Goal: Task Accomplishment & Management: Manage account settings

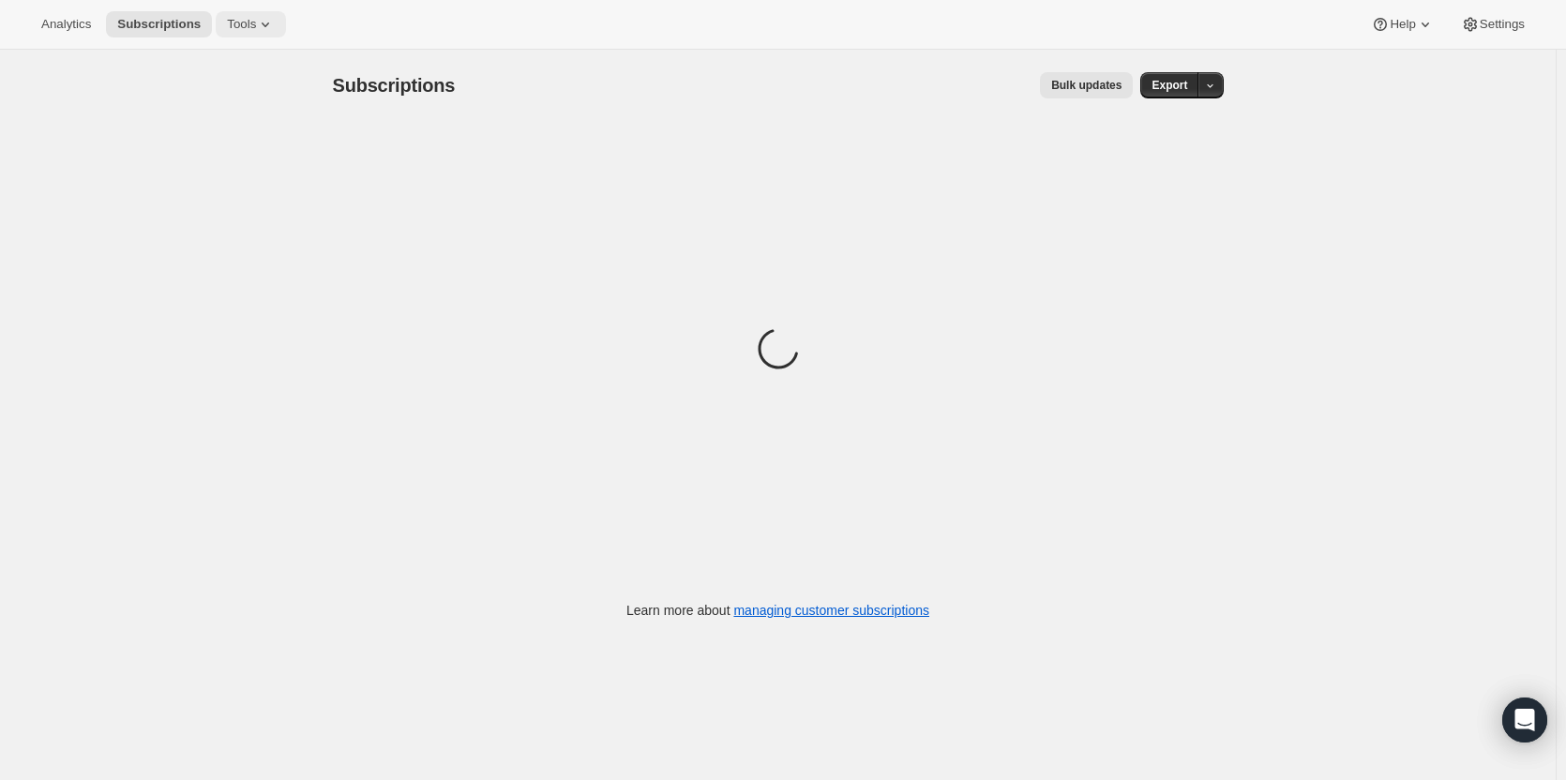
click at [247, 24] on button "Tools" at bounding box center [251, 24] width 70 height 26
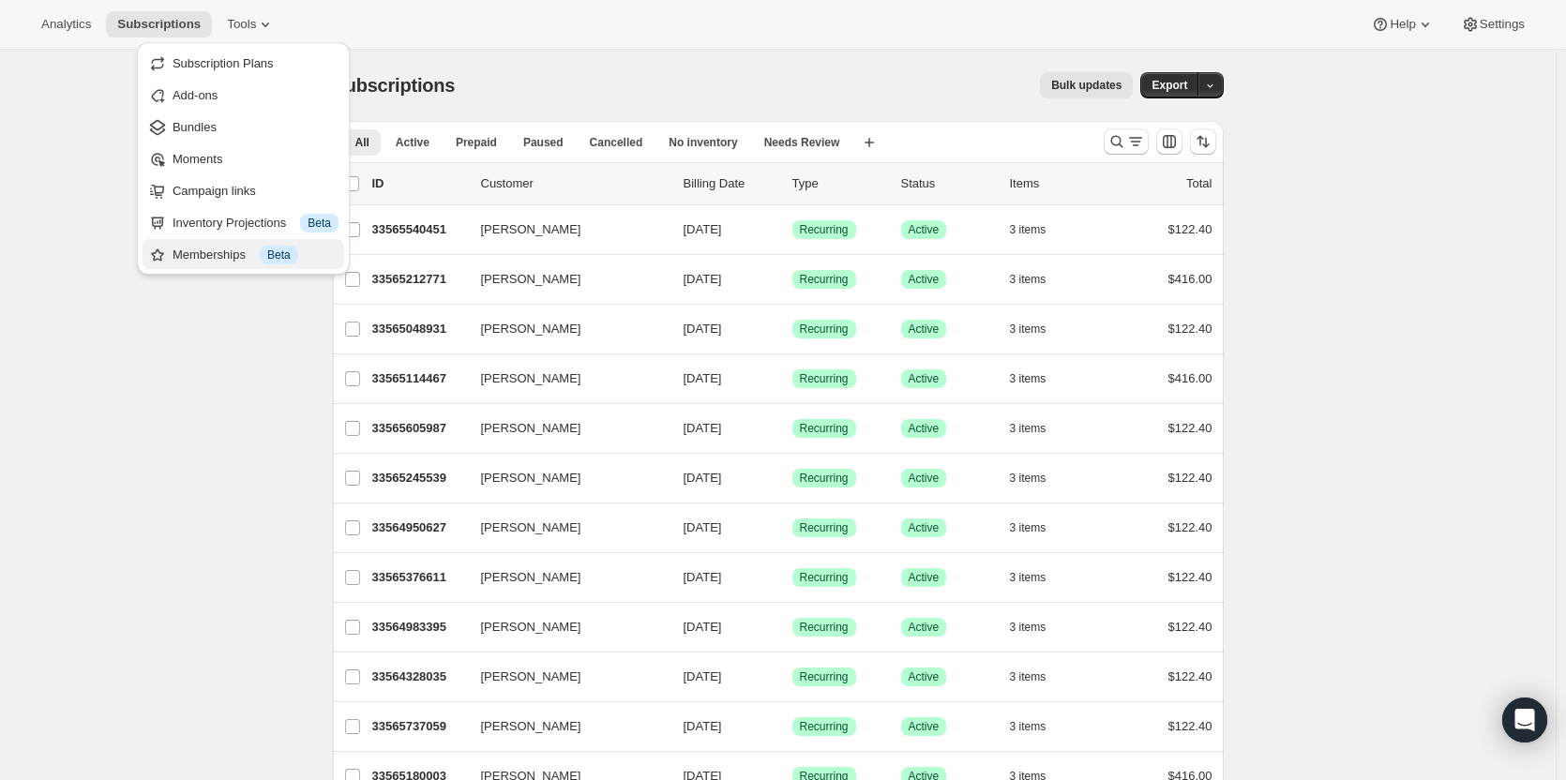
click at [206, 255] on div "Memberships Info Beta" at bounding box center [255, 255] width 166 height 19
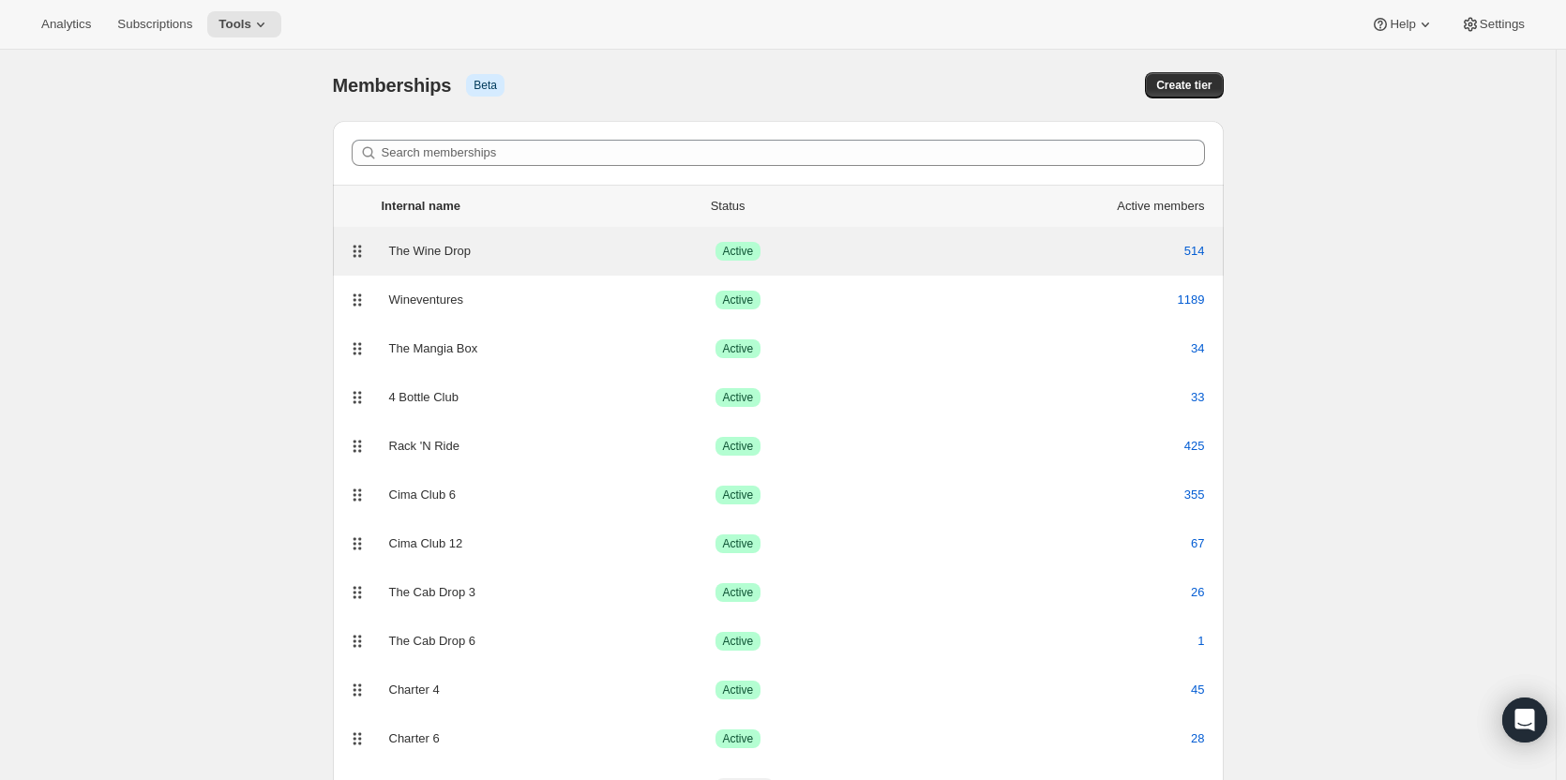
click at [680, 265] on div "The Wine Drop Success Active 514" at bounding box center [778, 251] width 891 height 49
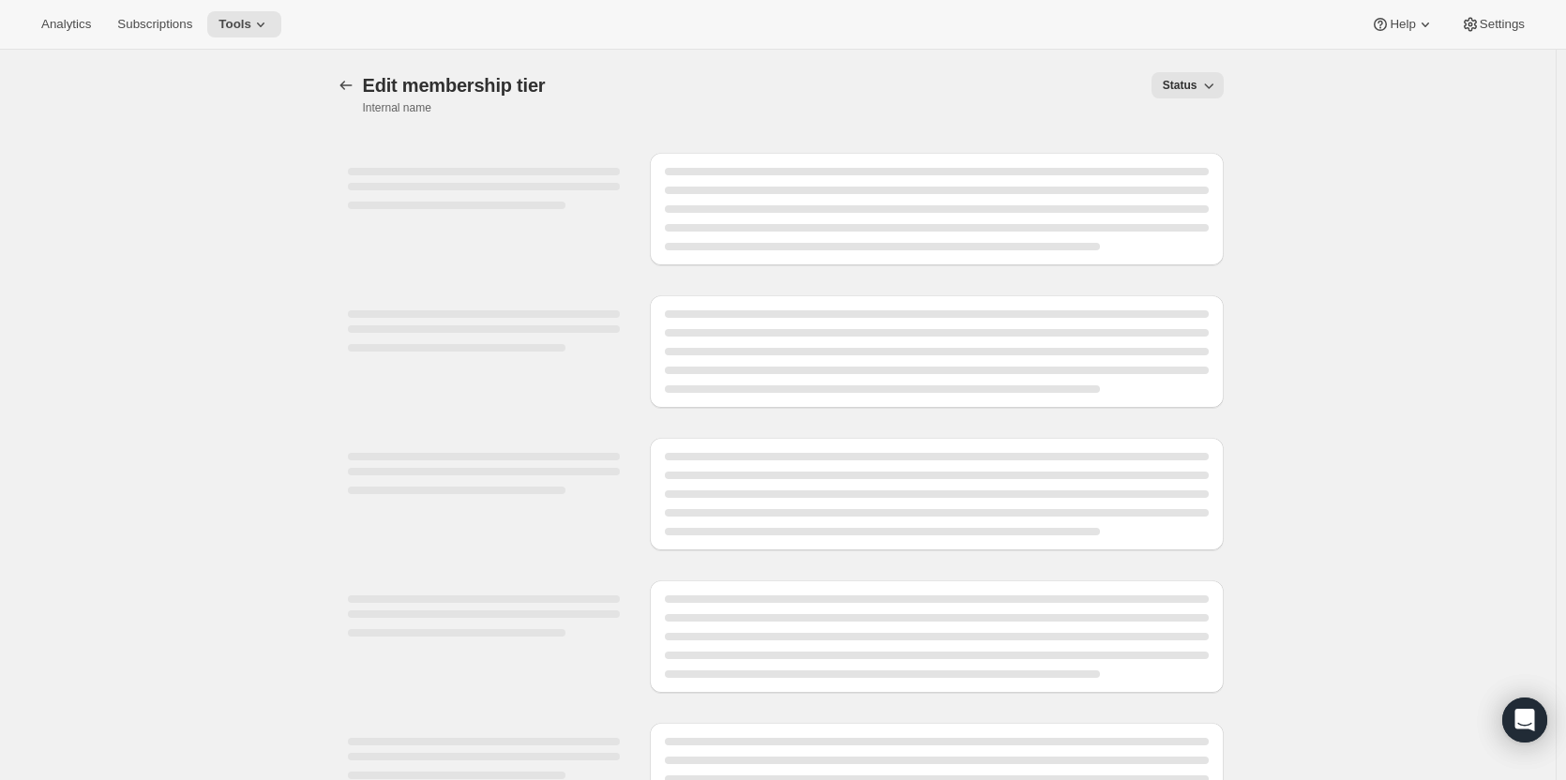
select select "variants"
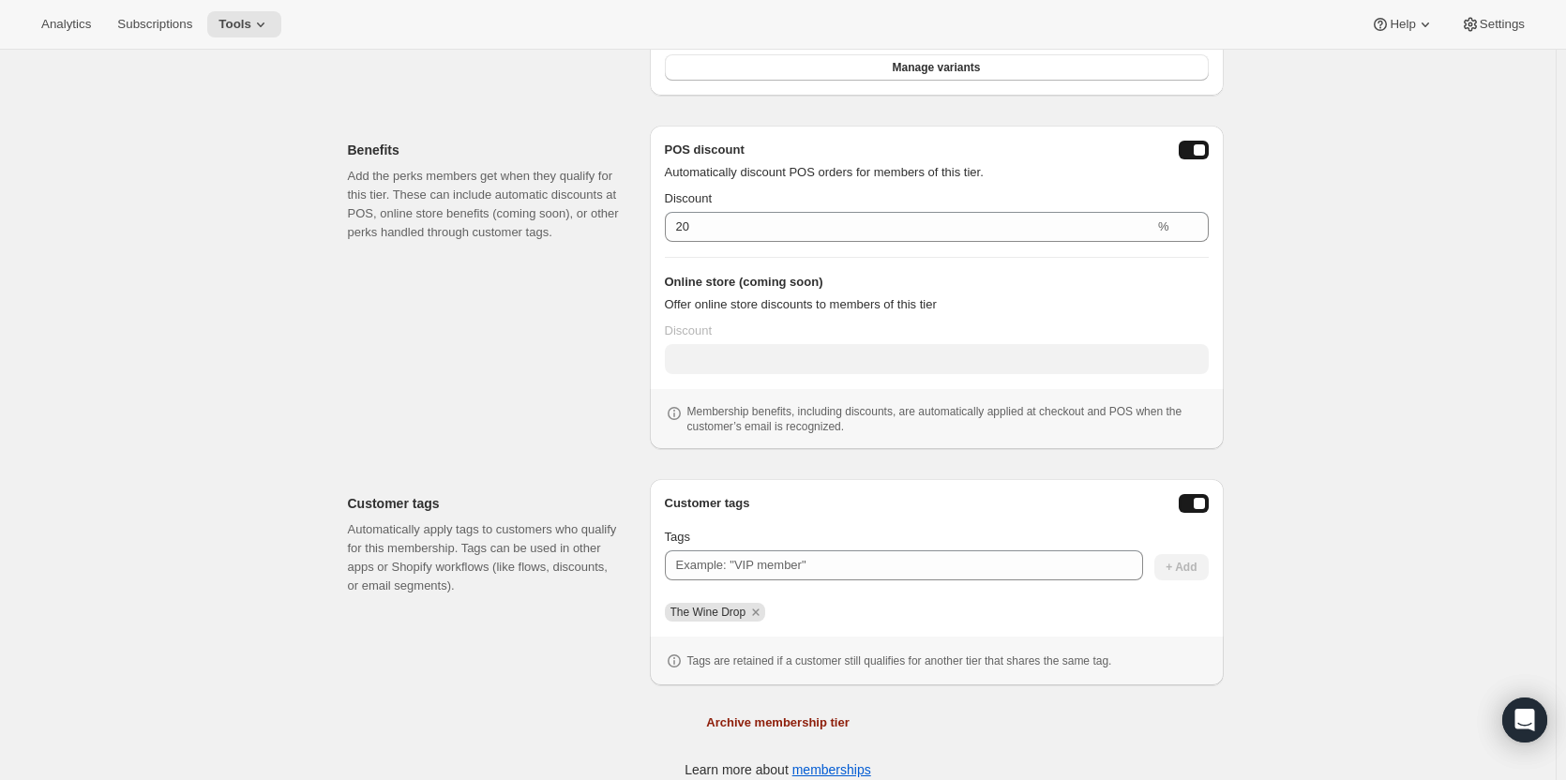
scroll to position [521, 0]
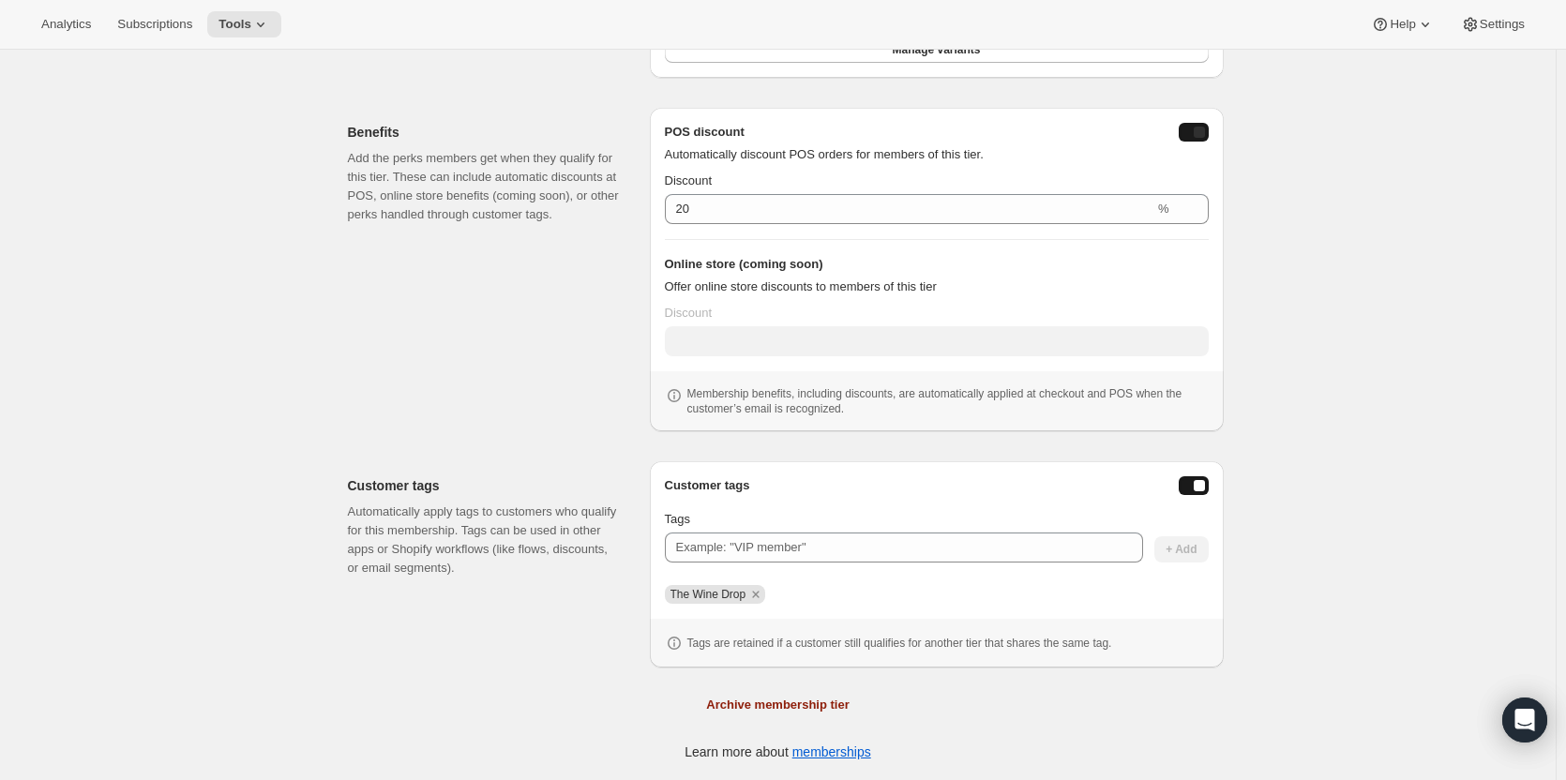
click at [1202, 131] on div "posDiscountEnabled" at bounding box center [1198, 132] width 11 height 11
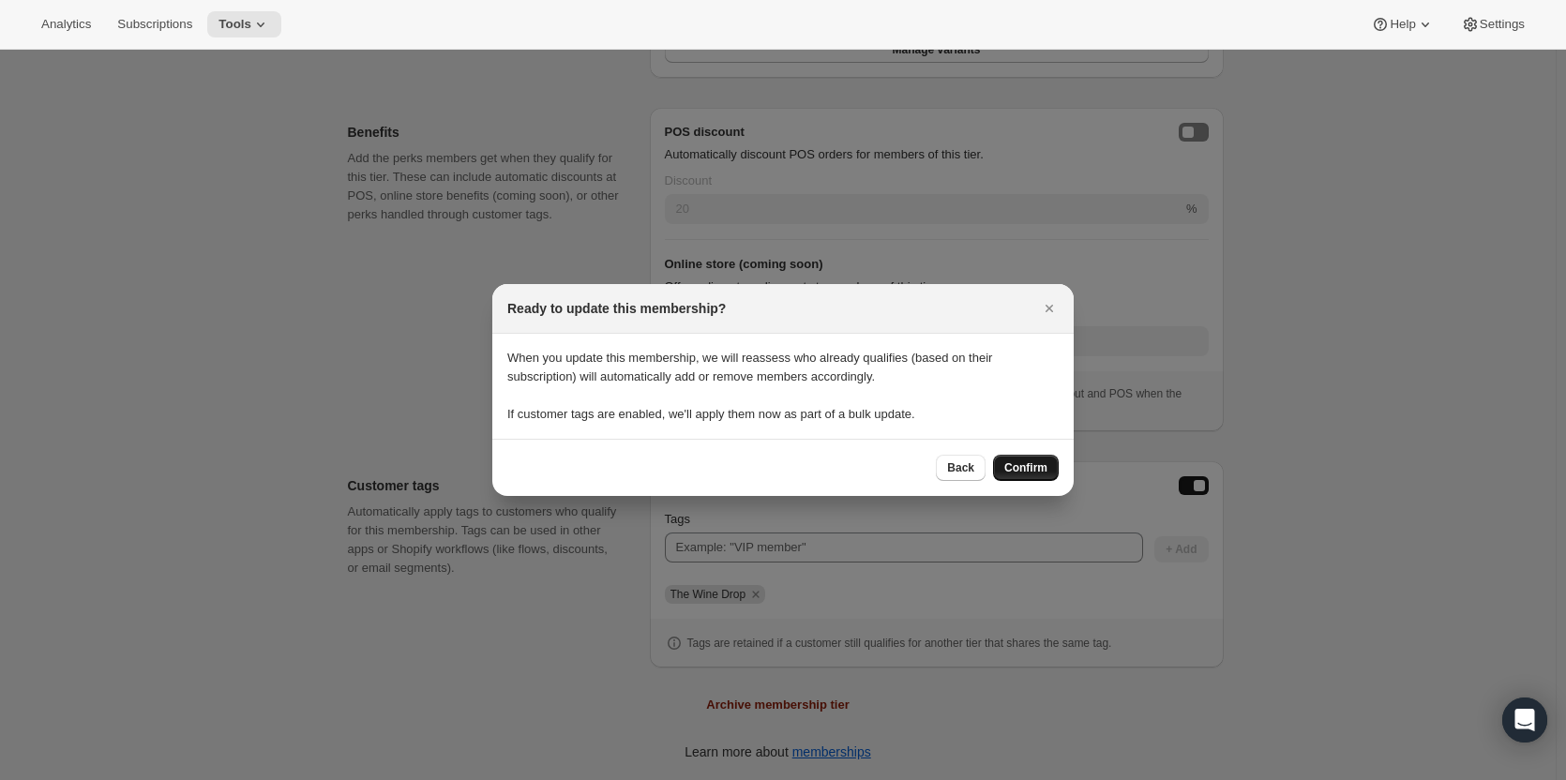
click at [1037, 461] on span "Confirm" at bounding box center [1025, 467] width 43 height 15
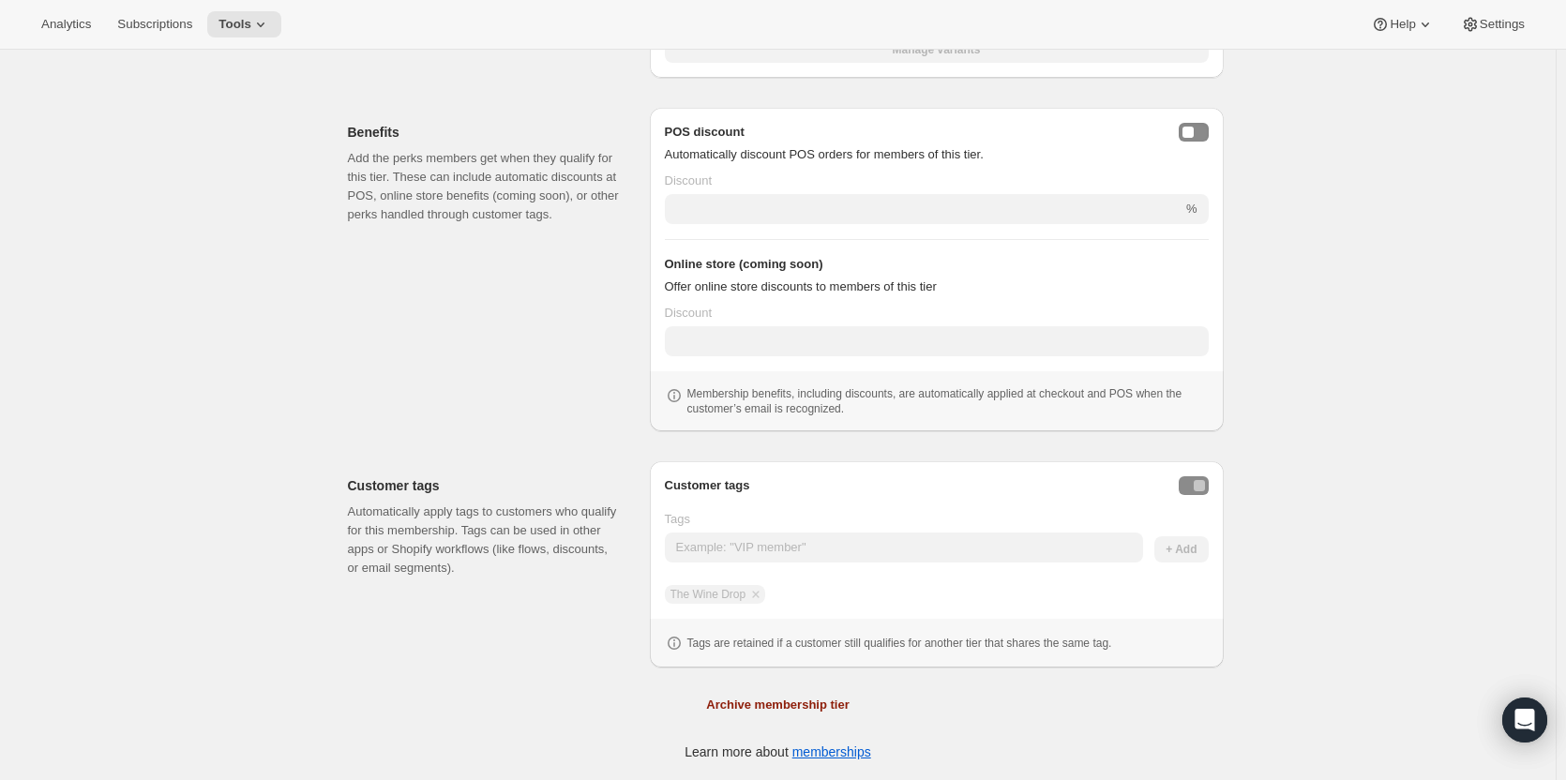
scroll to position [521, 0]
click at [218, 25] on span "Tools" at bounding box center [234, 24] width 33 height 15
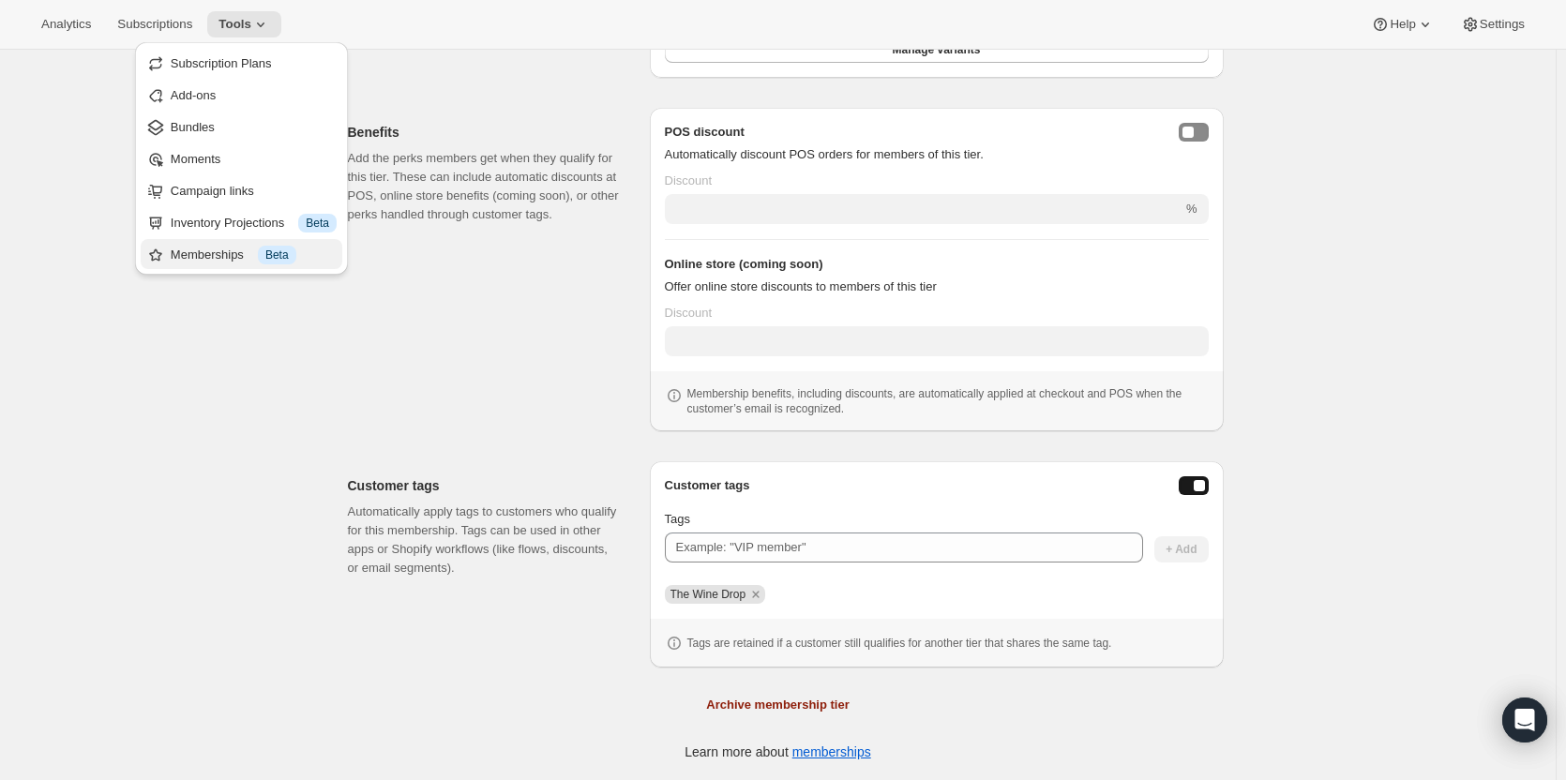
click at [230, 258] on div "Memberships Info Beta" at bounding box center [254, 255] width 166 height 19
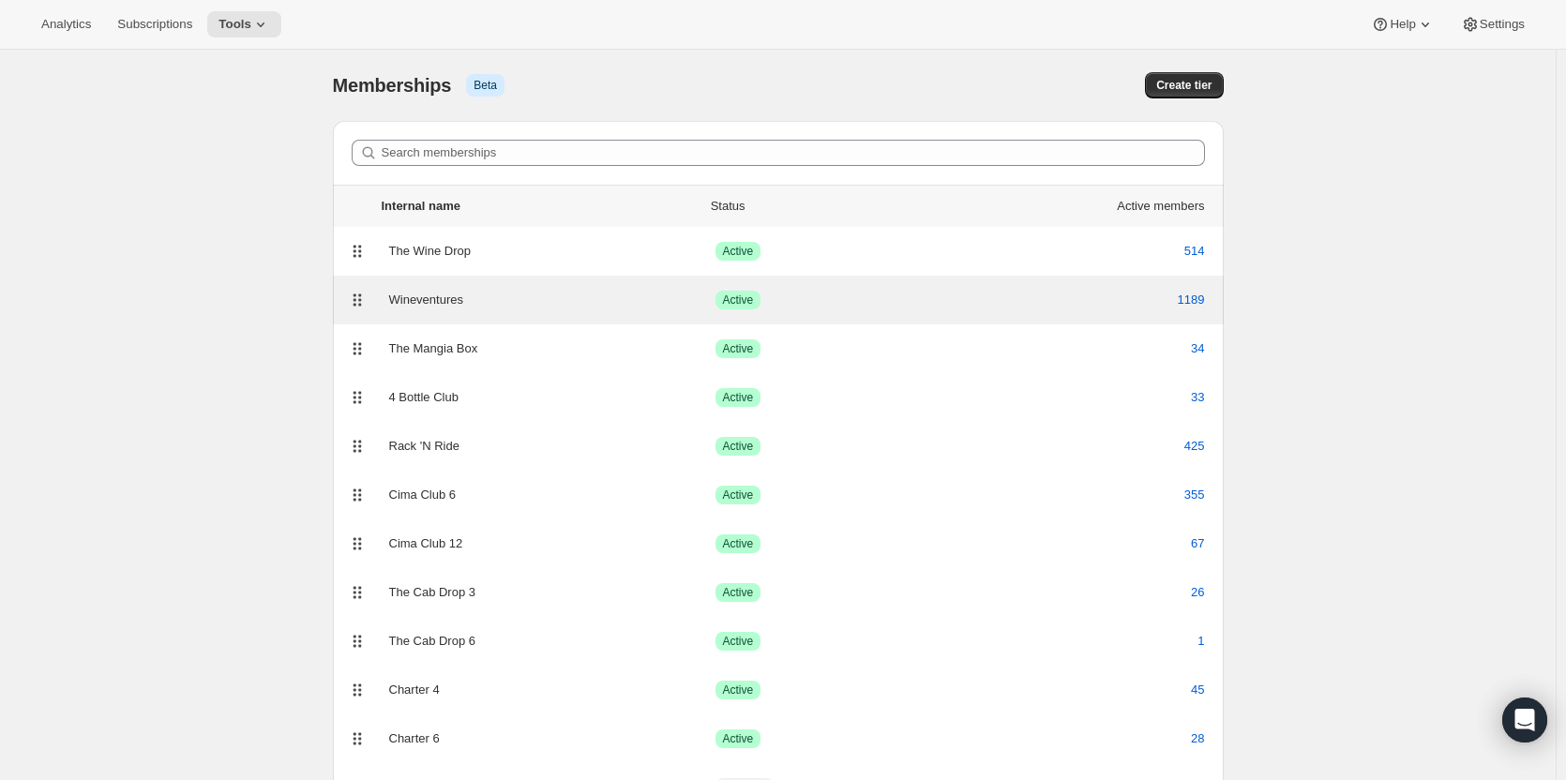
click at [436, 307] on div "Wineventures" at bounding box center [552, 300] width 326 height 19
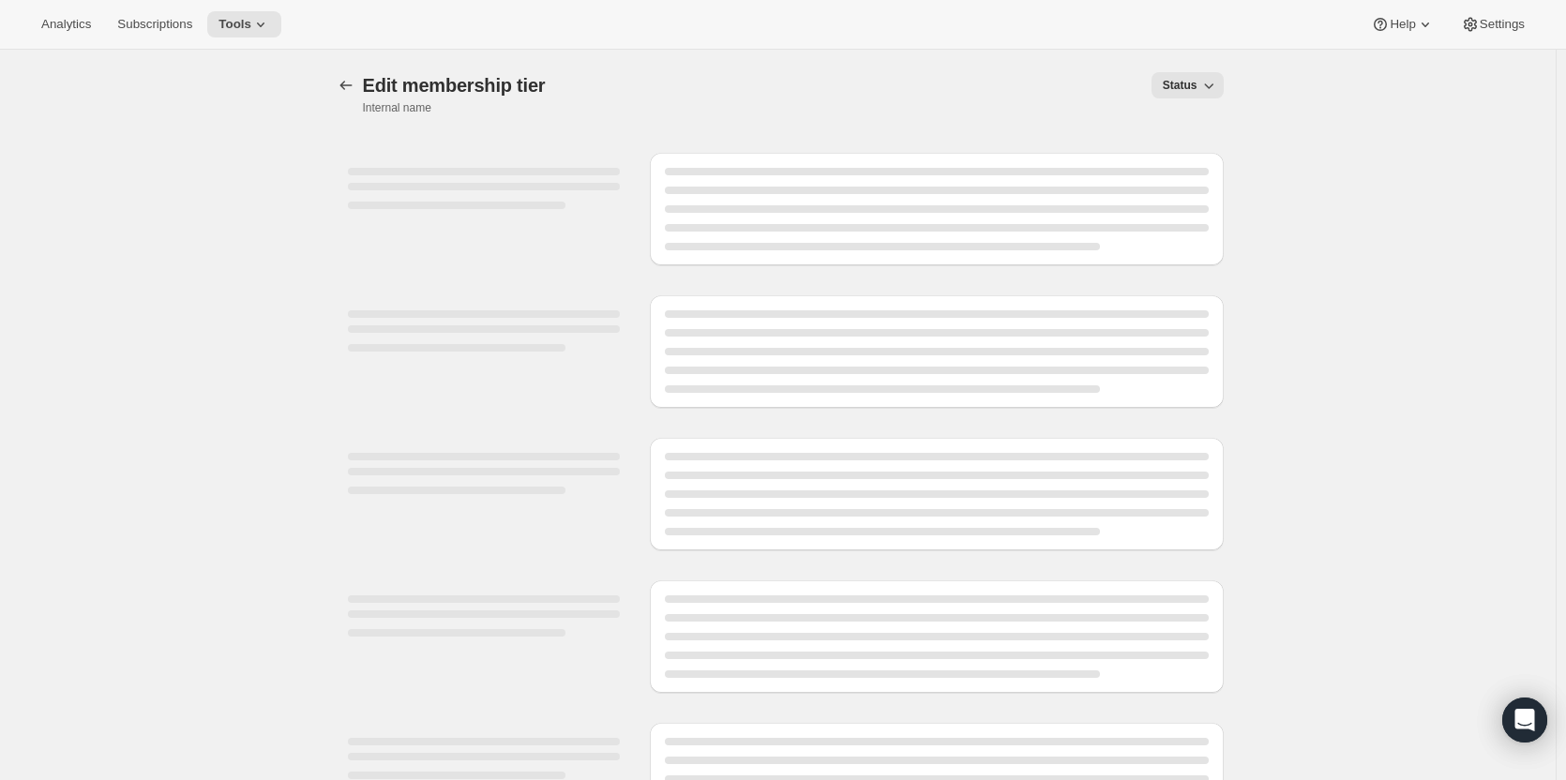
select select "variants"
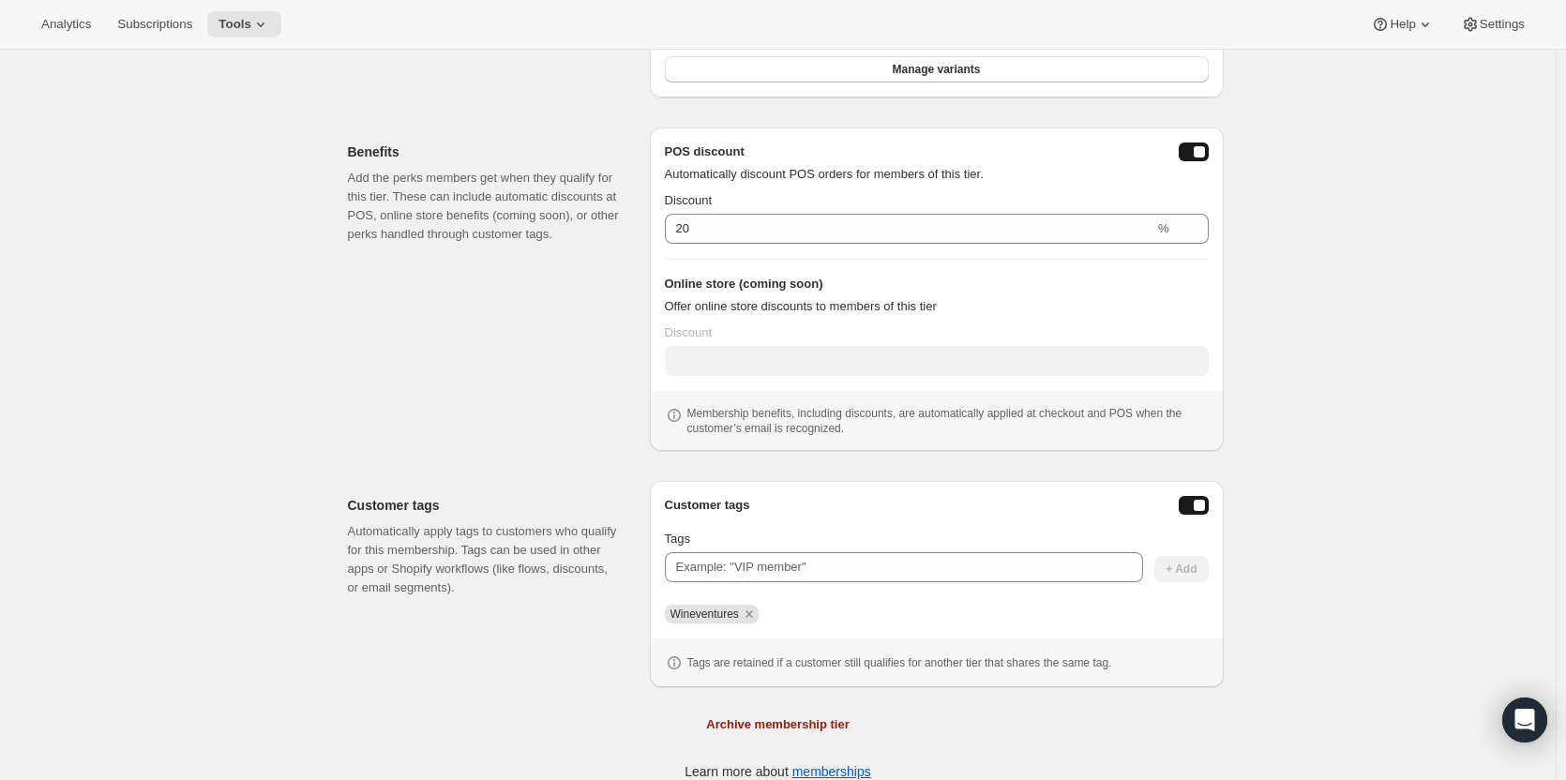
scroll to position [648, 0]
click at [1195, 148] on button "posDiscountEnabled" at bounding box center [1193, 155] width 30 height 19
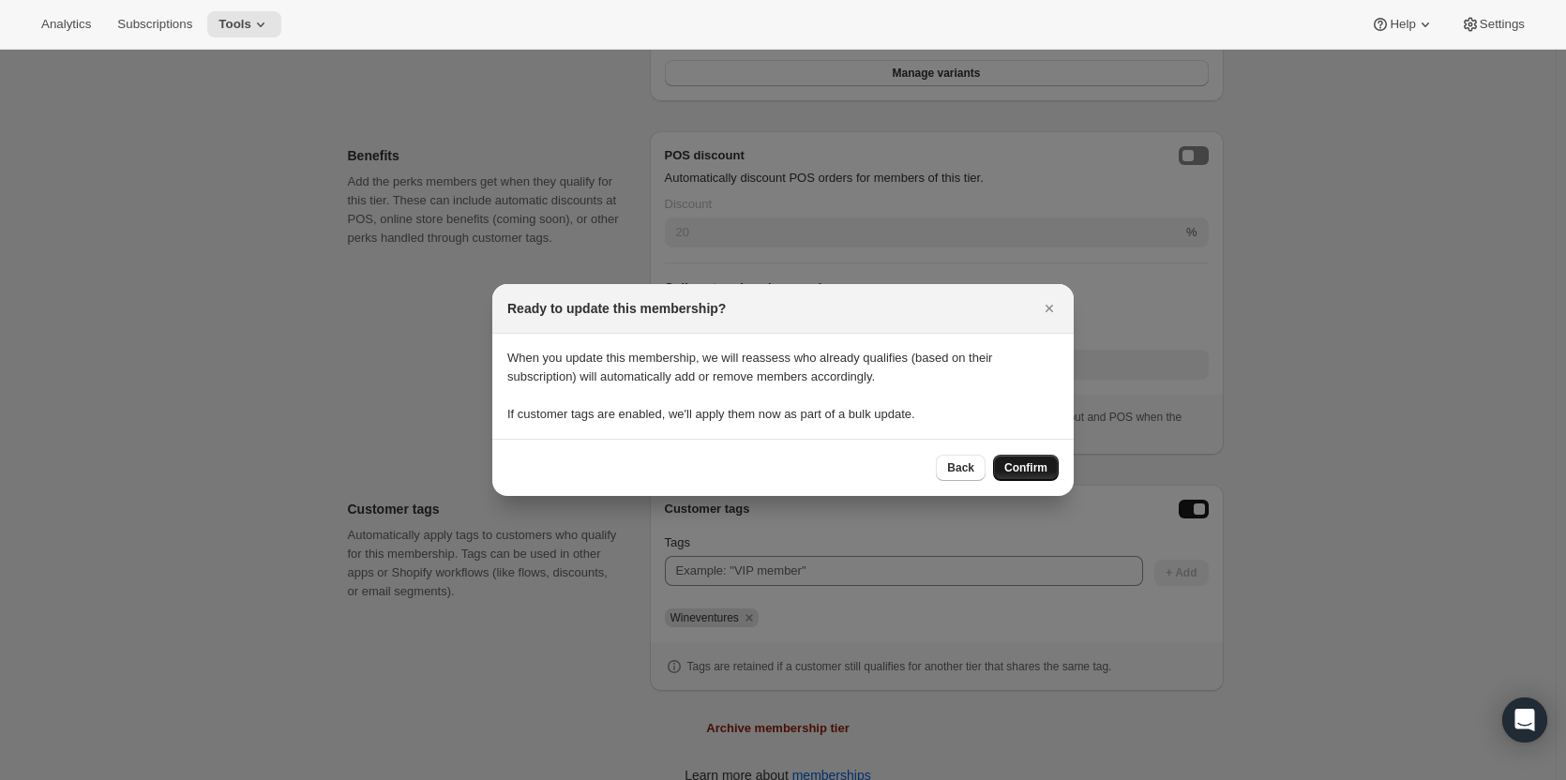
click at [1036, 466] on span "Confirm" at bounding box center [1025, 467] width 43 height 15
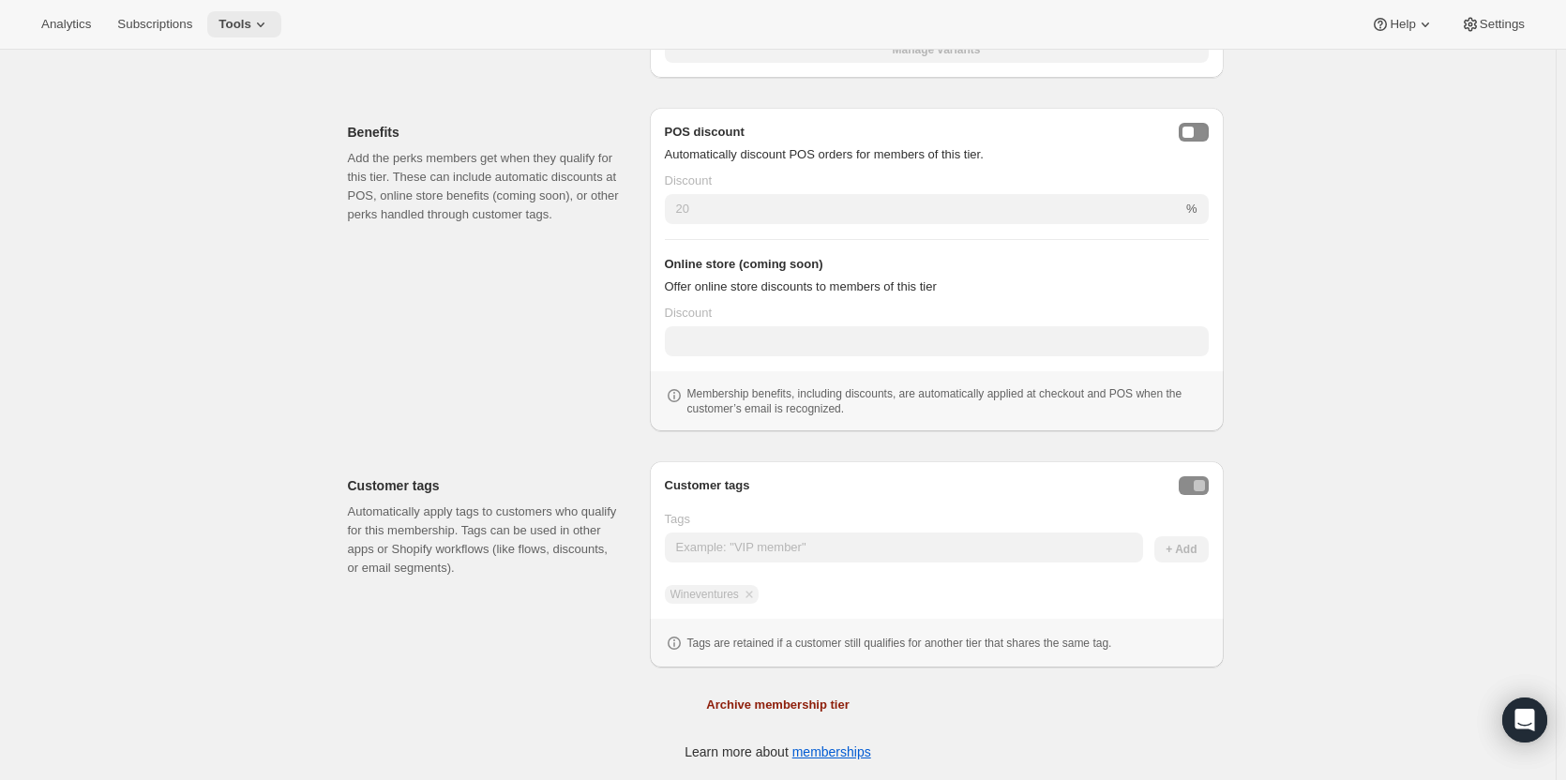
click at [230, 28] on span "Tools" at bounding box center [234, 24] width 33 height 15
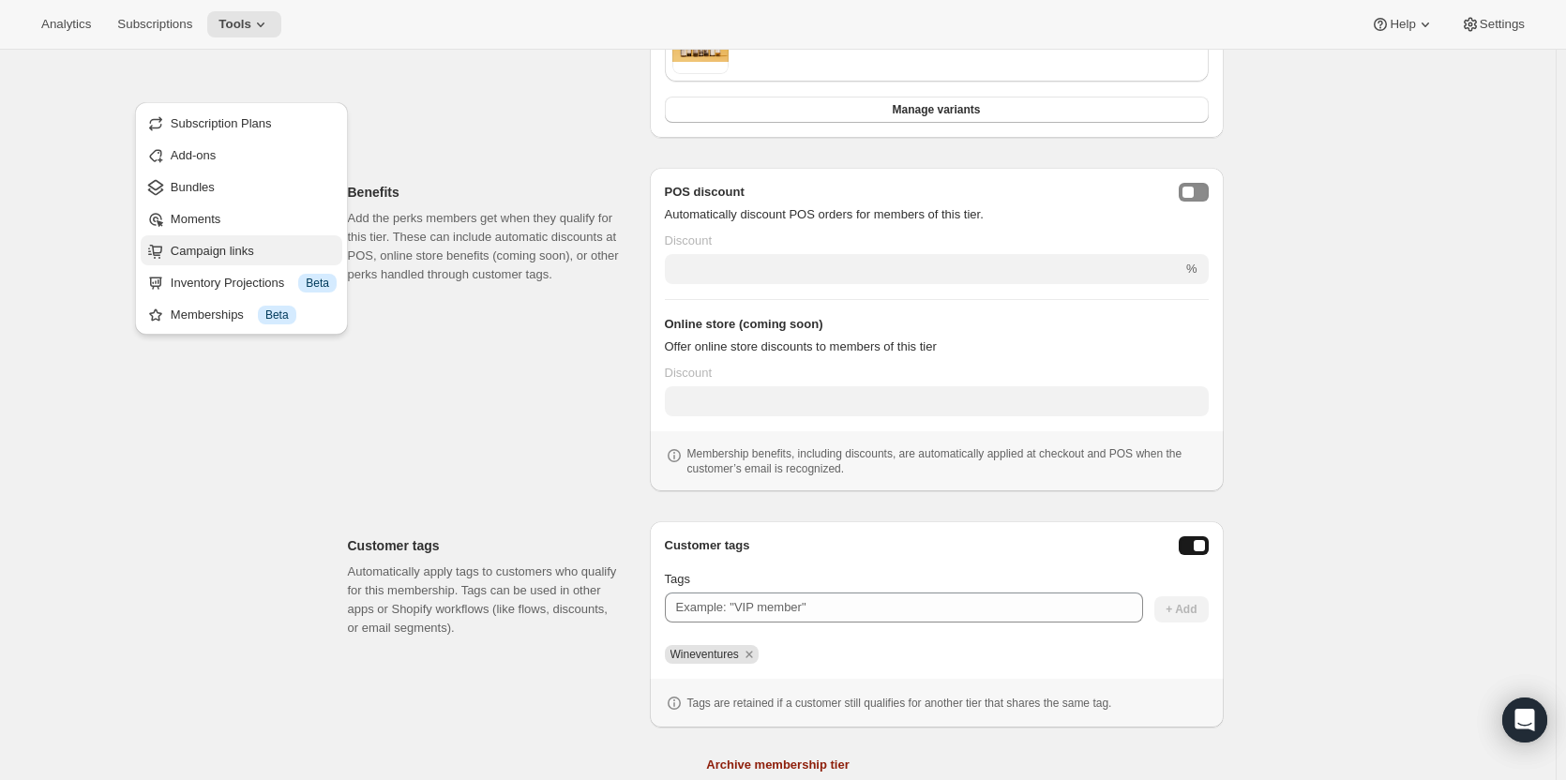
scroll to position [671, 0]
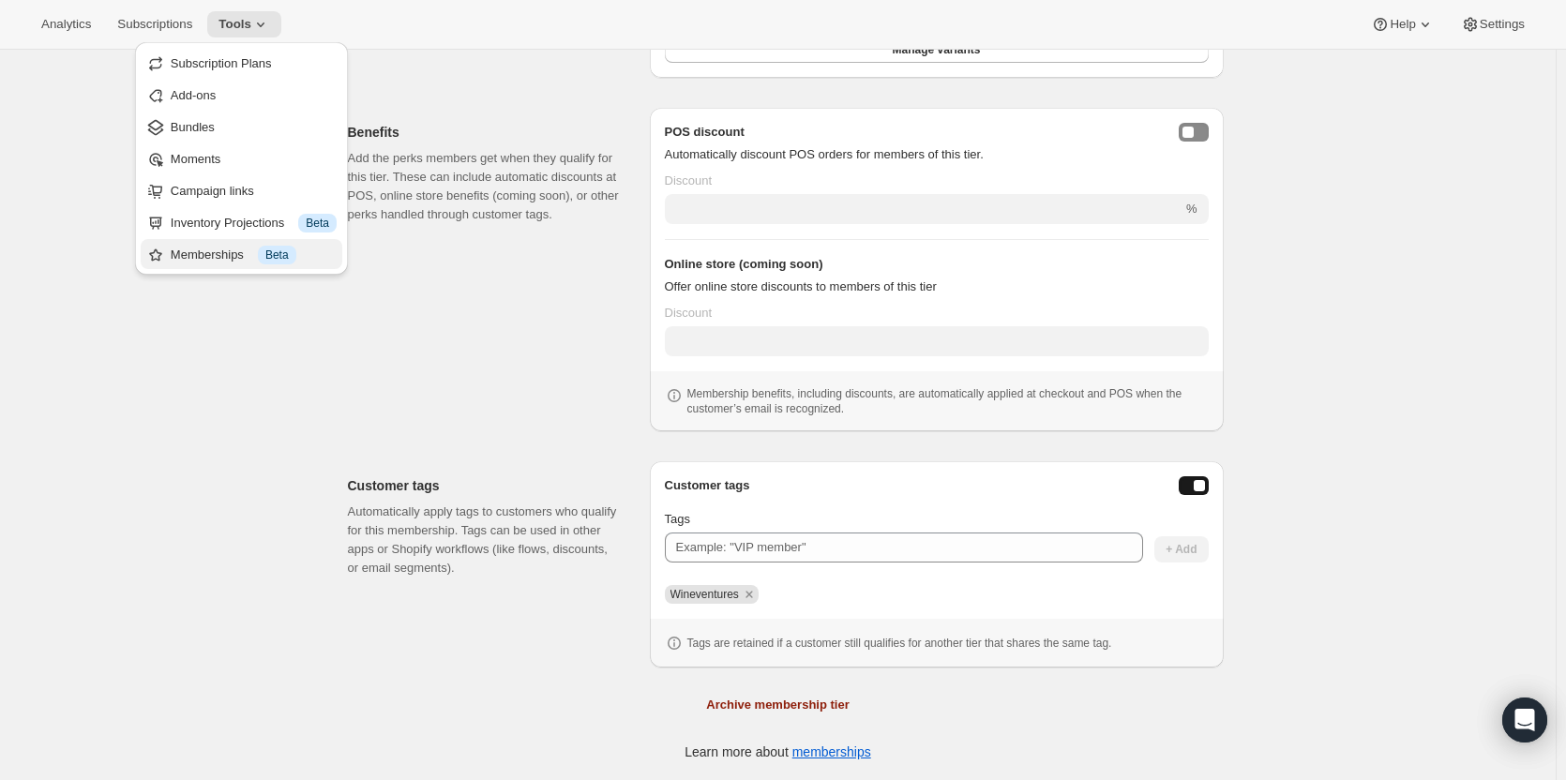
click at [217, 254] on div "Memberships Info Beta" at bounding box center [254, 255] width 166 height 19
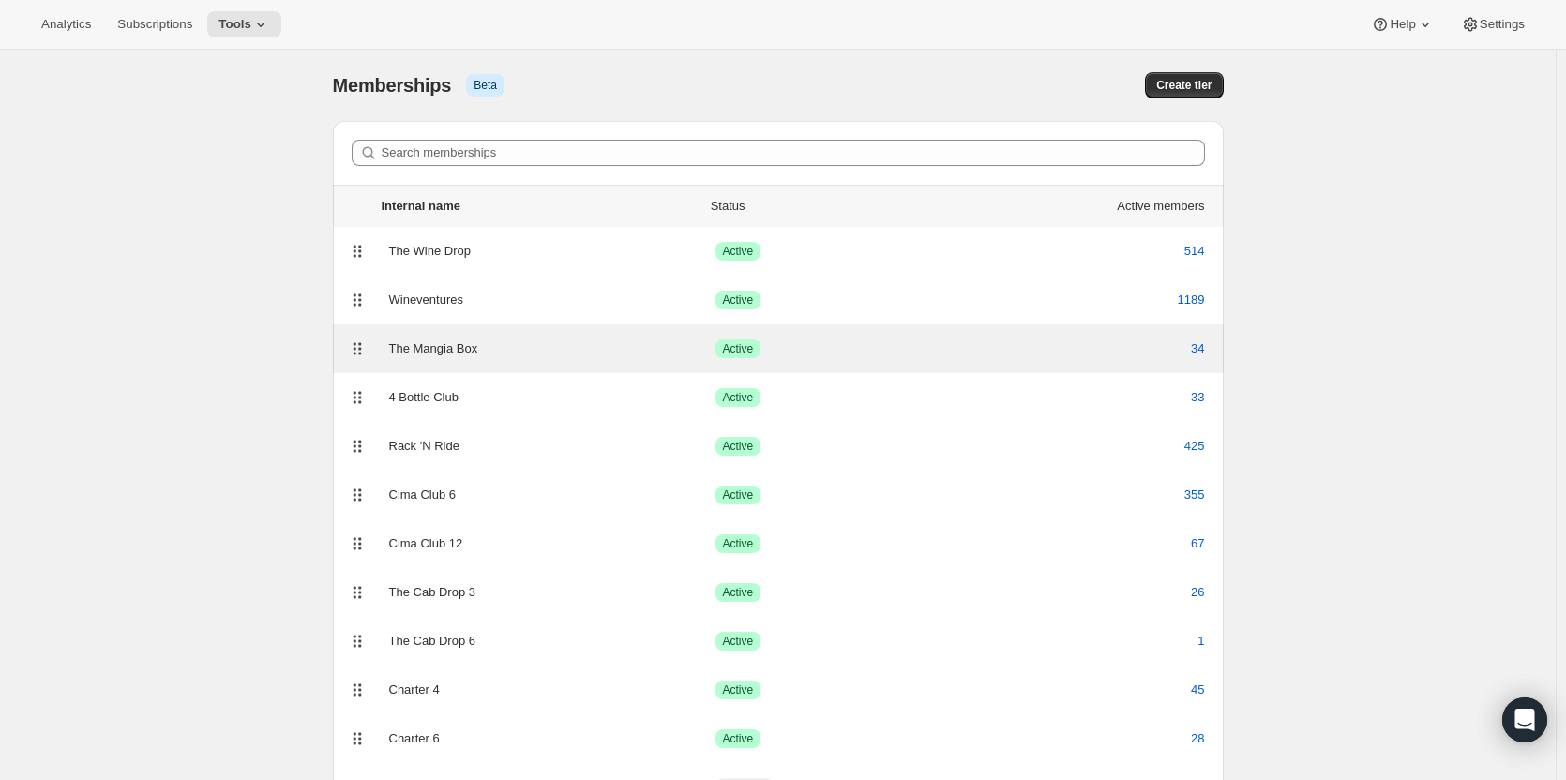
click at [504, 343] on div "The Mangia Box" at bounding box center [552, 348] width 326 height 19
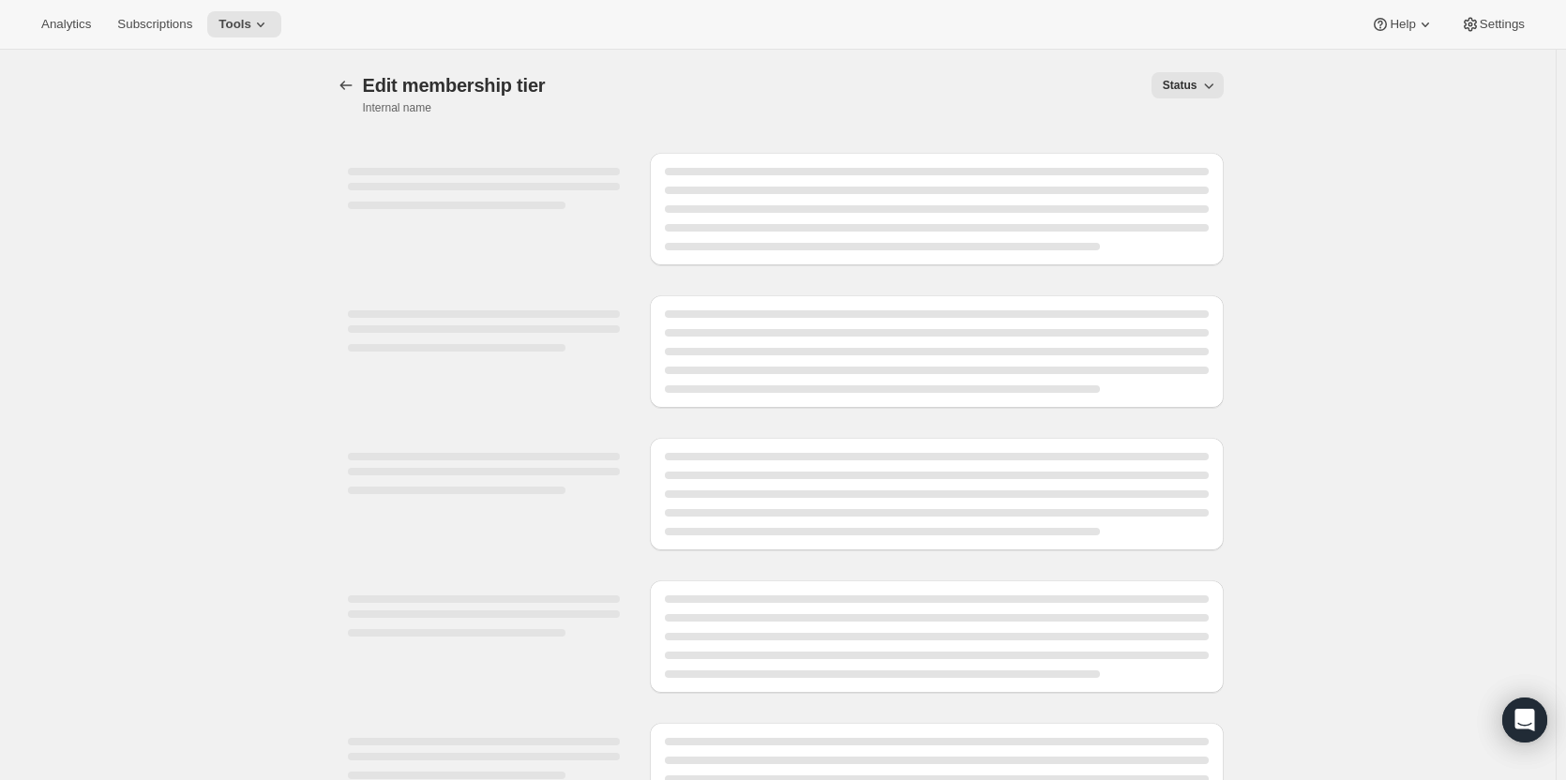
select select "variants"
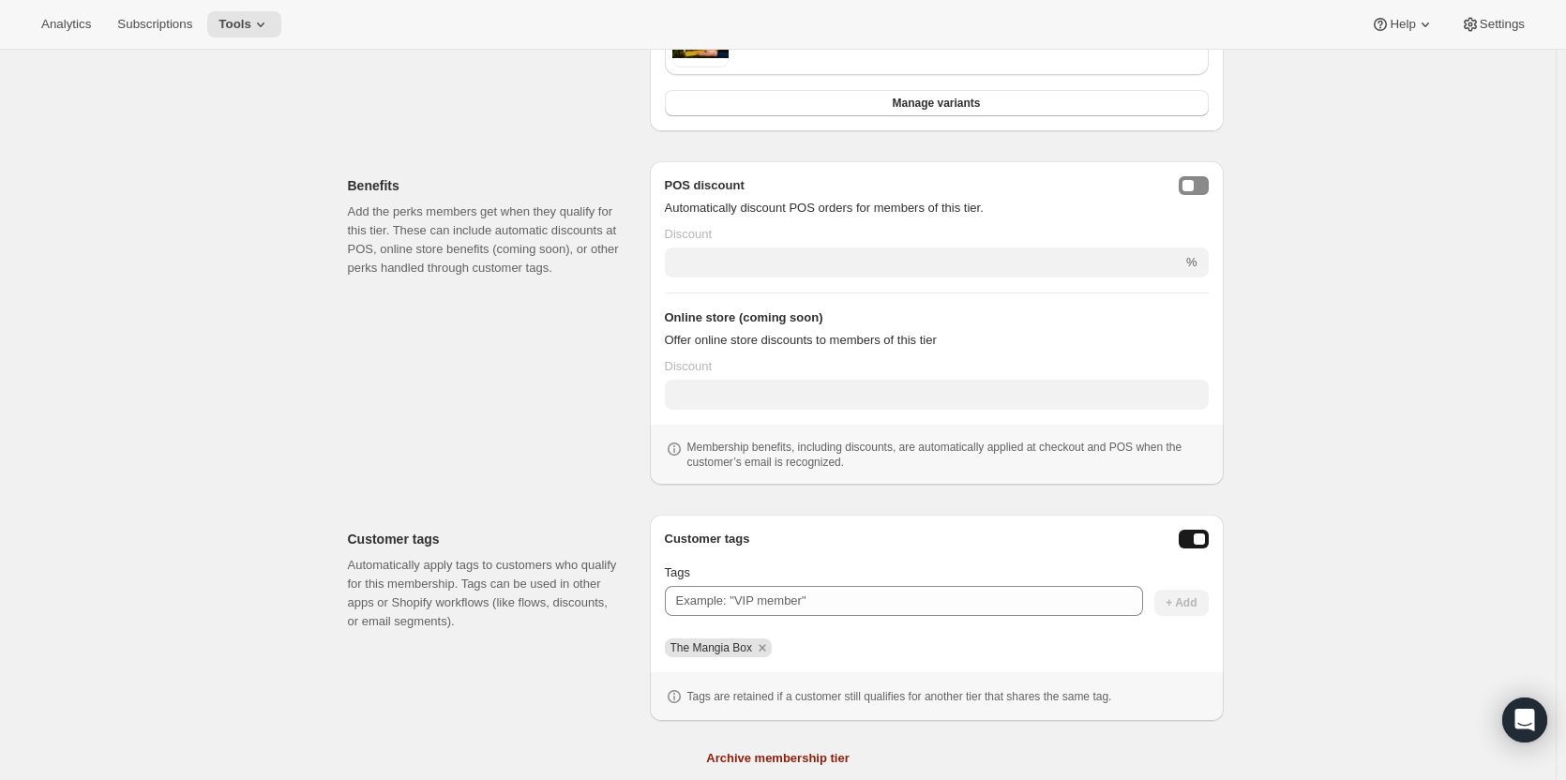
scroll to position [8, 0]
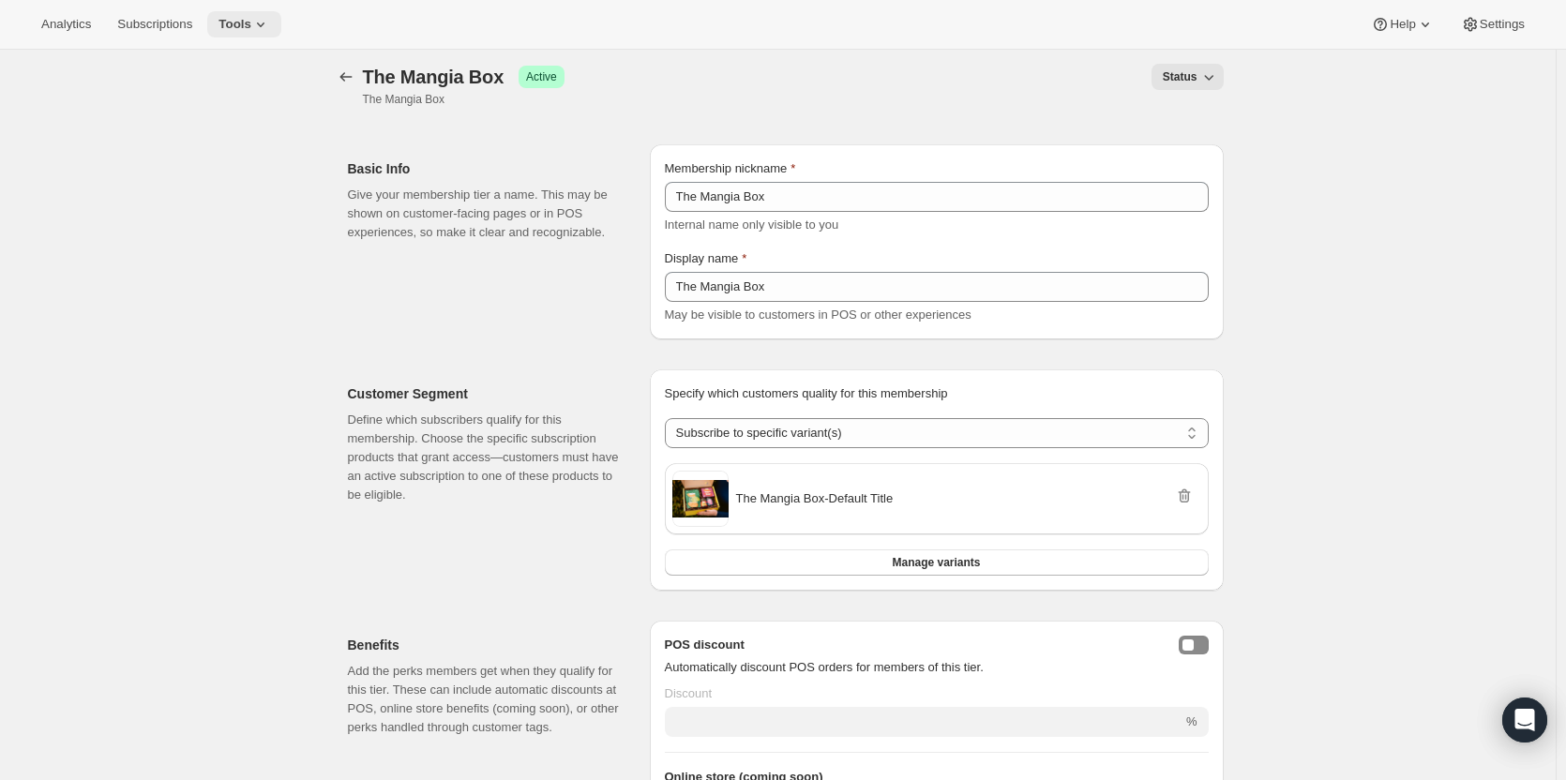
click at [251, 16] on icon at bounding box center [260, 24] width 19 height 19
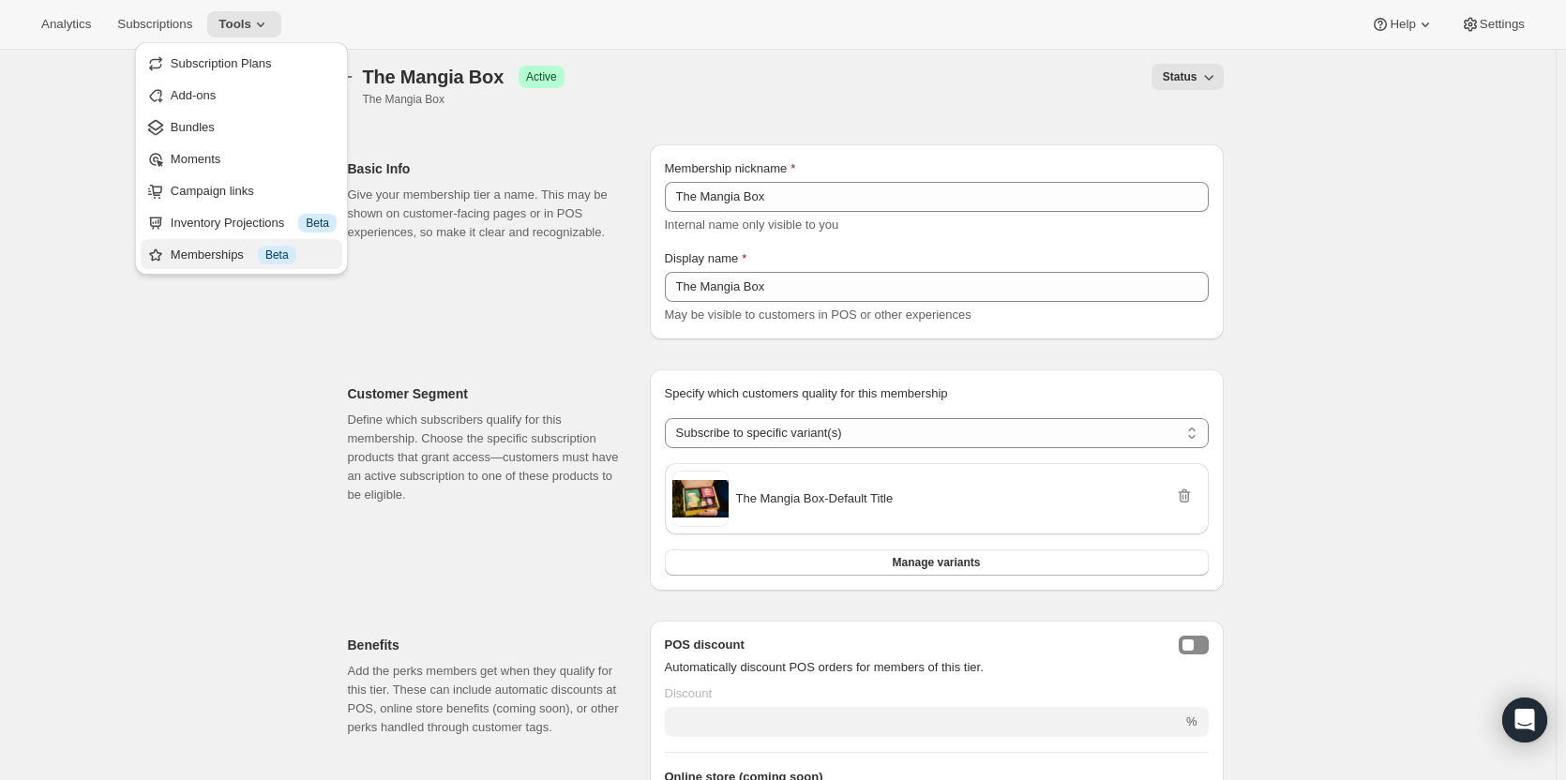
click at [242, 244] on button "Memberships Info Beta" at bounding box center [242, 254] width 202 height 30
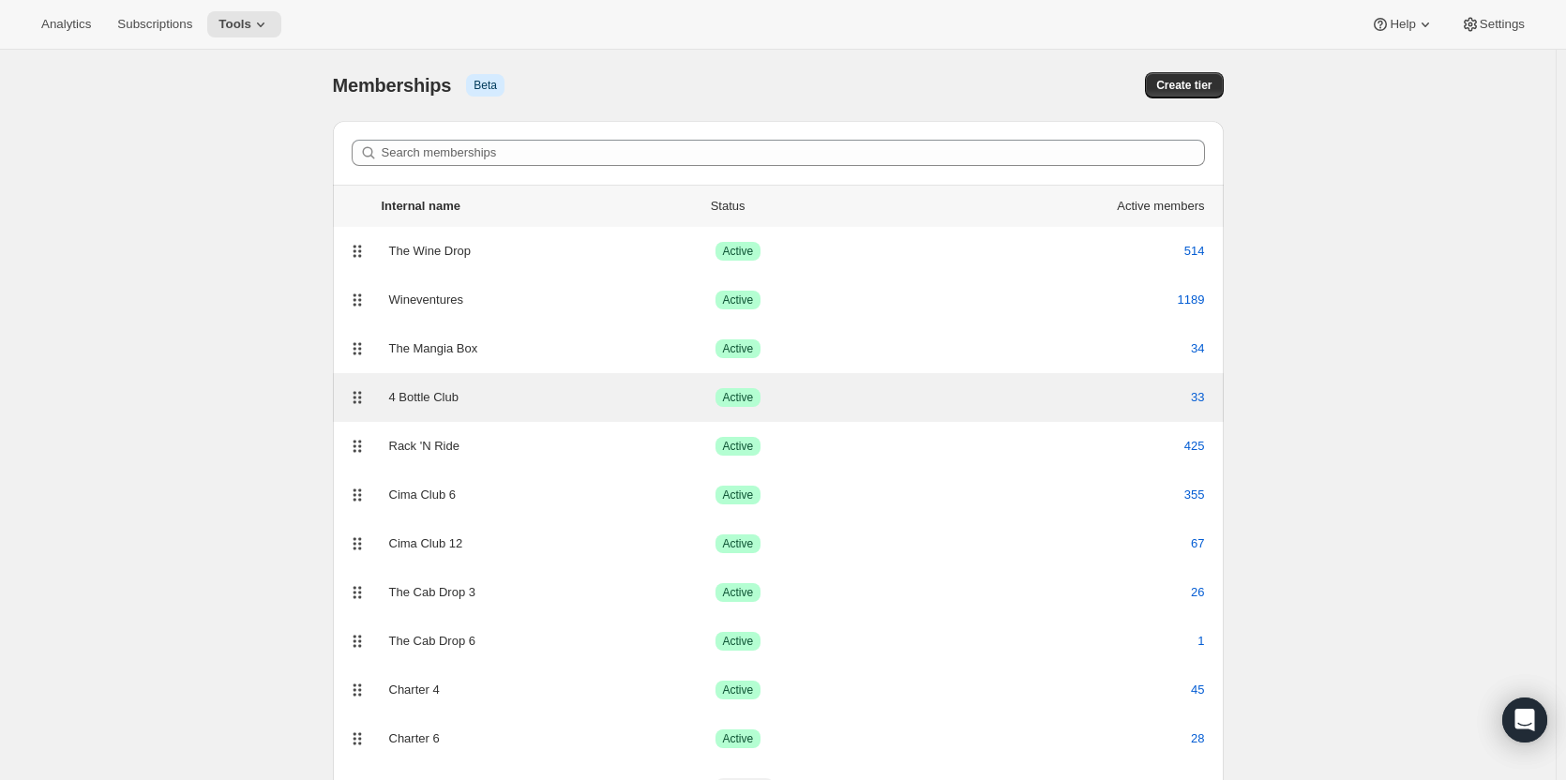
click at [786, 416] on div "4 Bottle Club Success Active 33" at bounding box center [778, 397] width 891 height 49
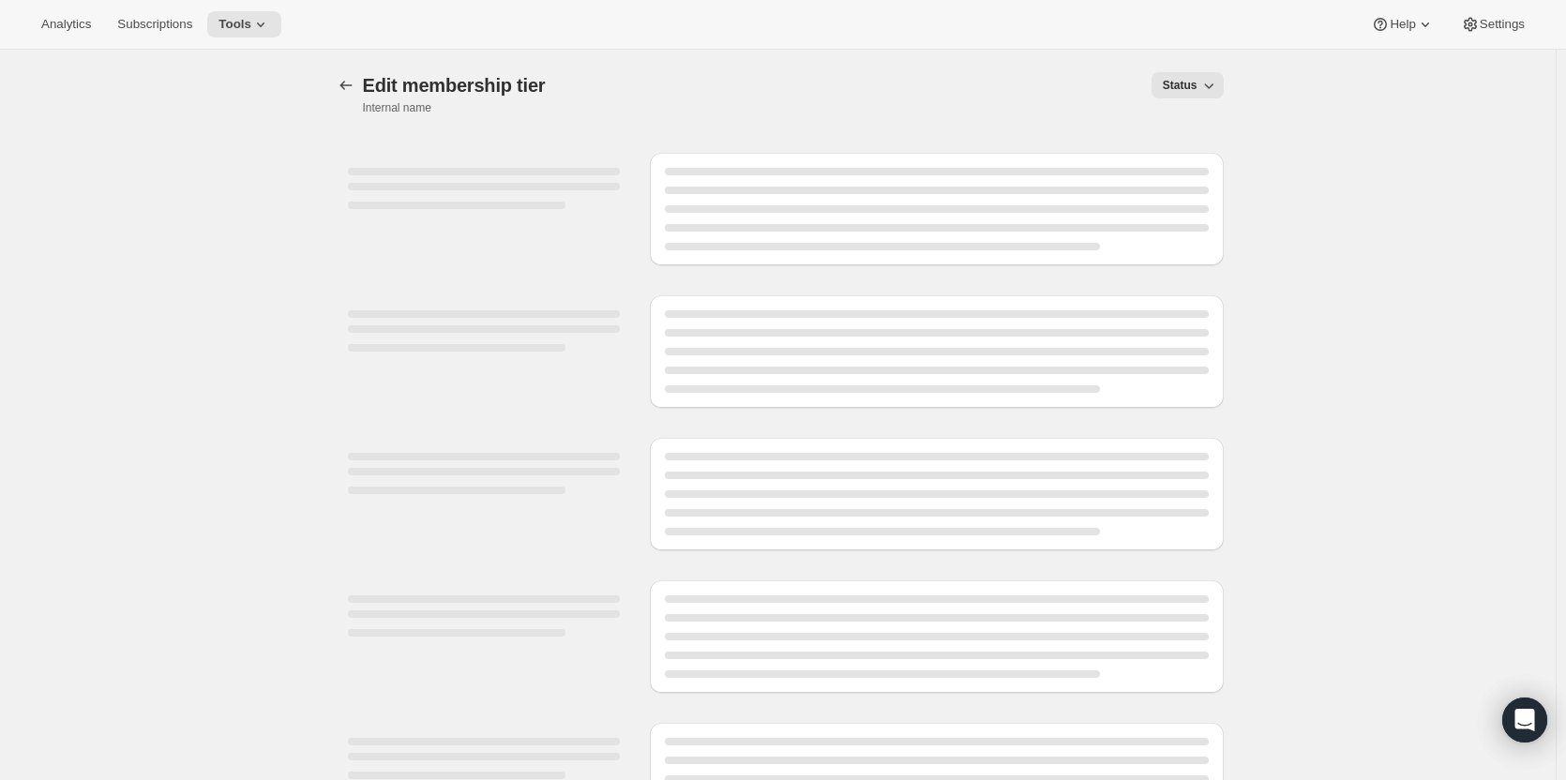
select select "variants"
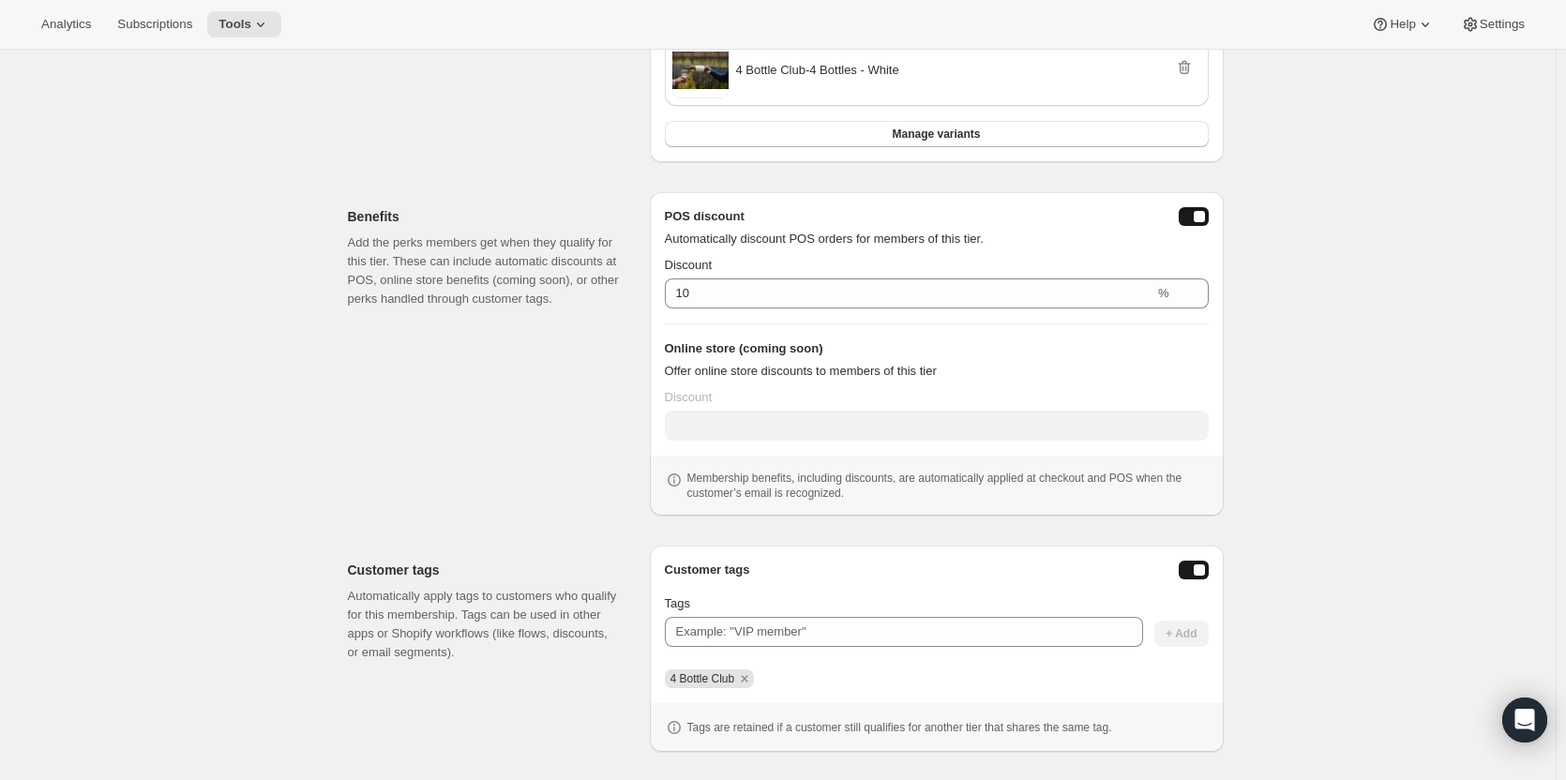
scroll to position [576, 0]
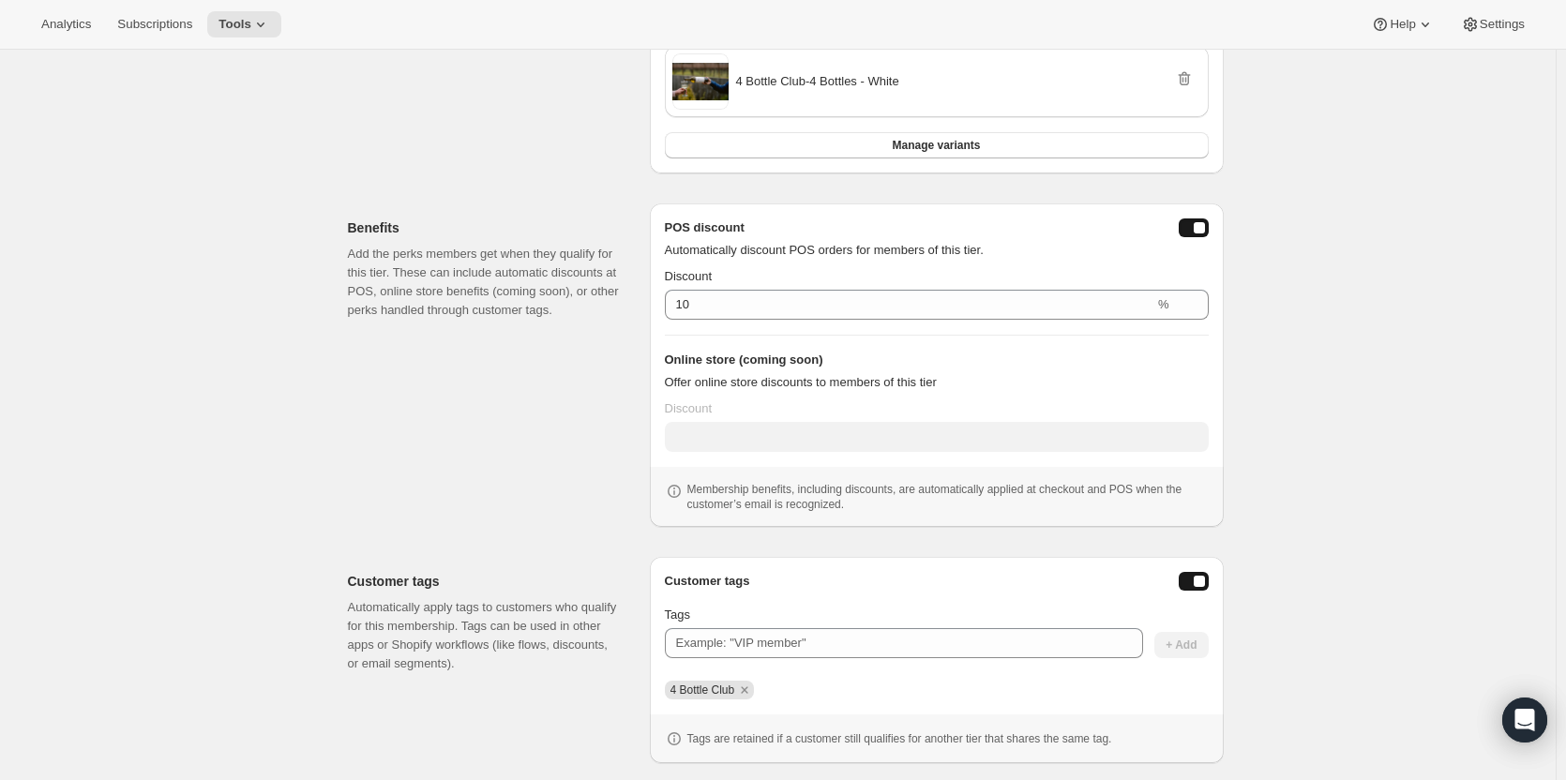
click at [1182, 240] on div "POS discount Automatically discount POS orders for members of this tier." at bounding box center [937, 238] width 544 height 41
click at [1191, 232] on button "posDiscountEnabled" at bounding box center [1193, 227] width 30 height 19
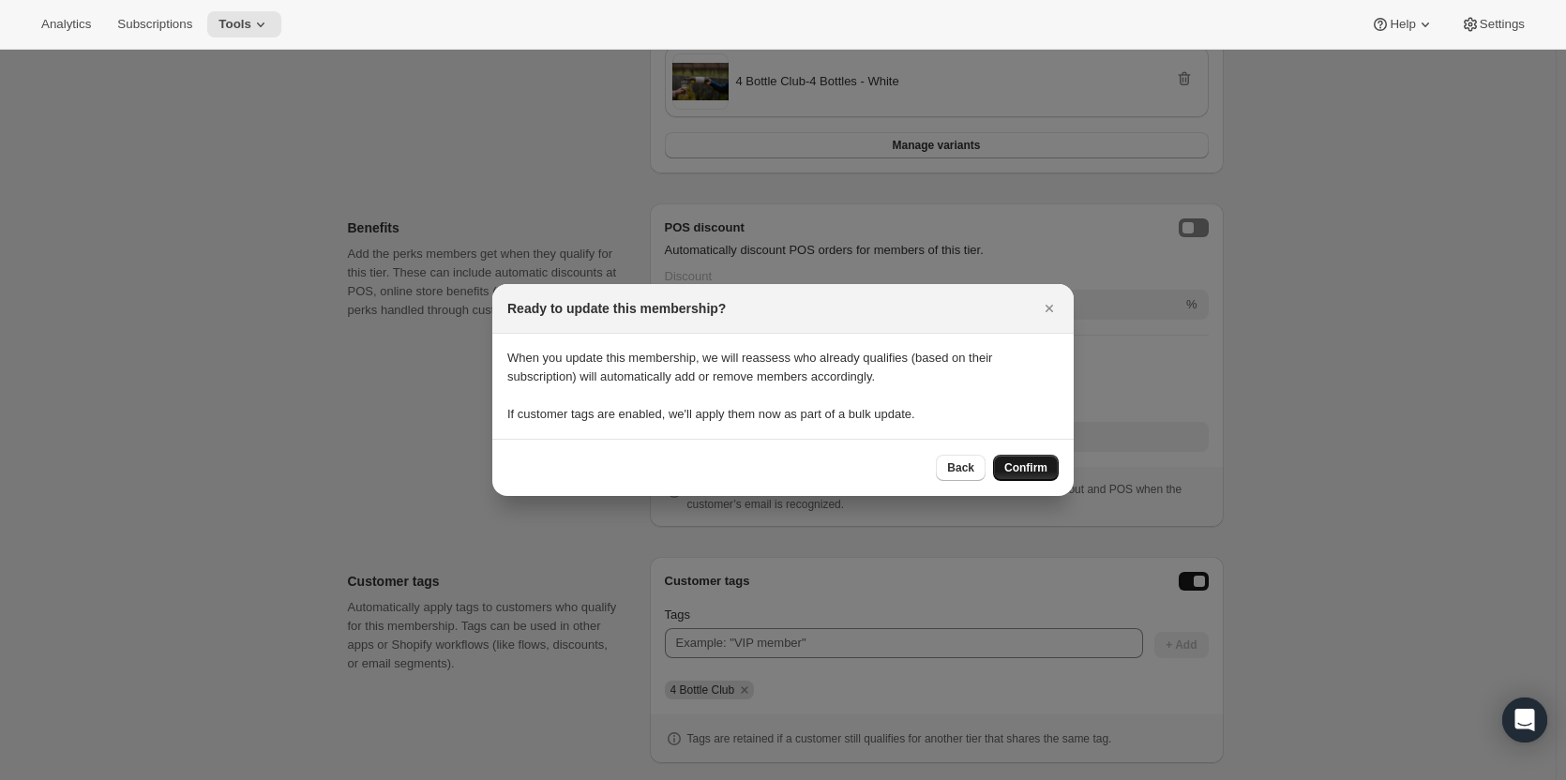
click at [1026, 467] on span "Confirm" at bounding box center [1025, 467] width 43 height 15
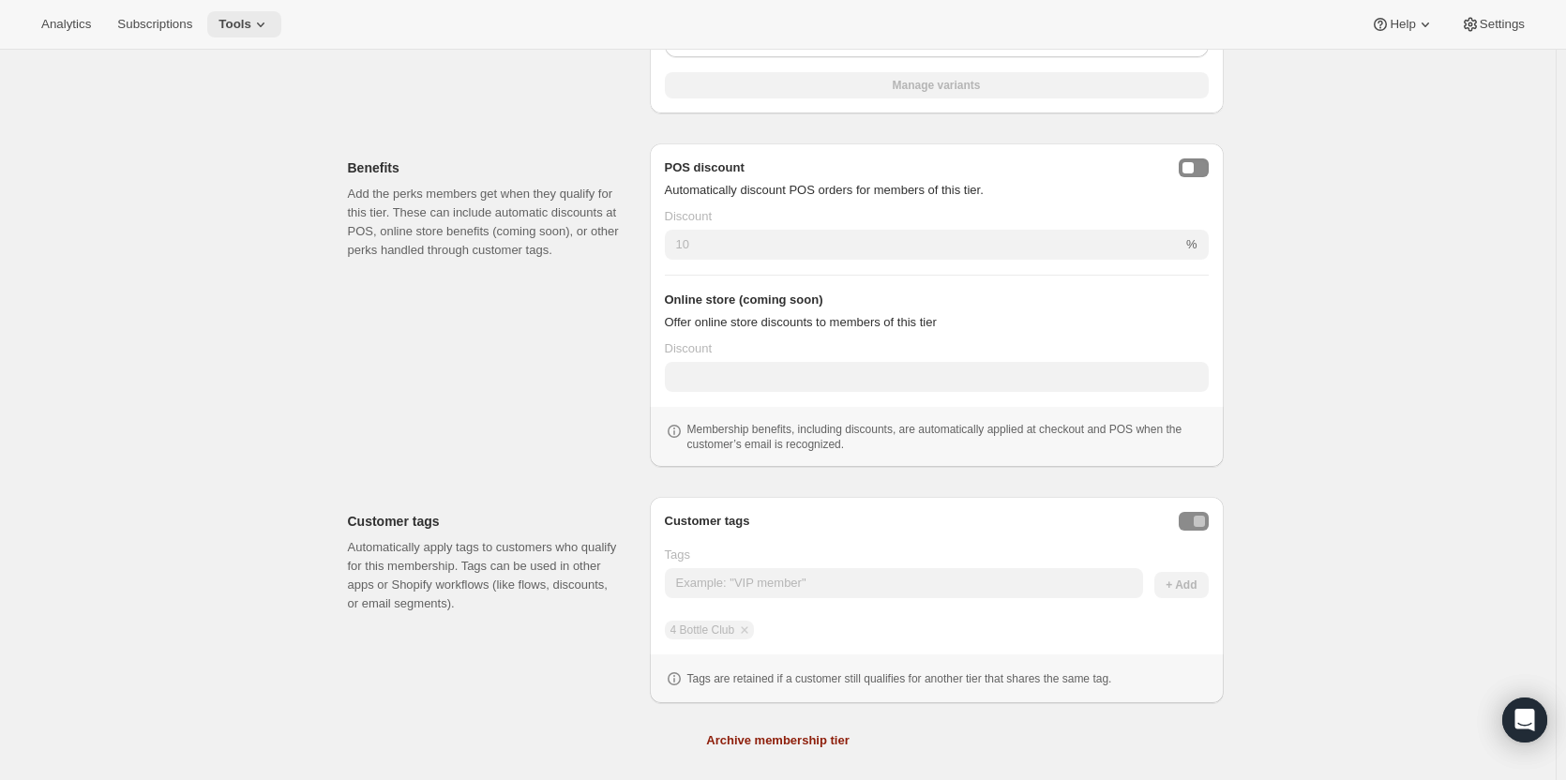
click at [231, 30] on span "Tools" at bounding box center [234, 24] width 33 height 15
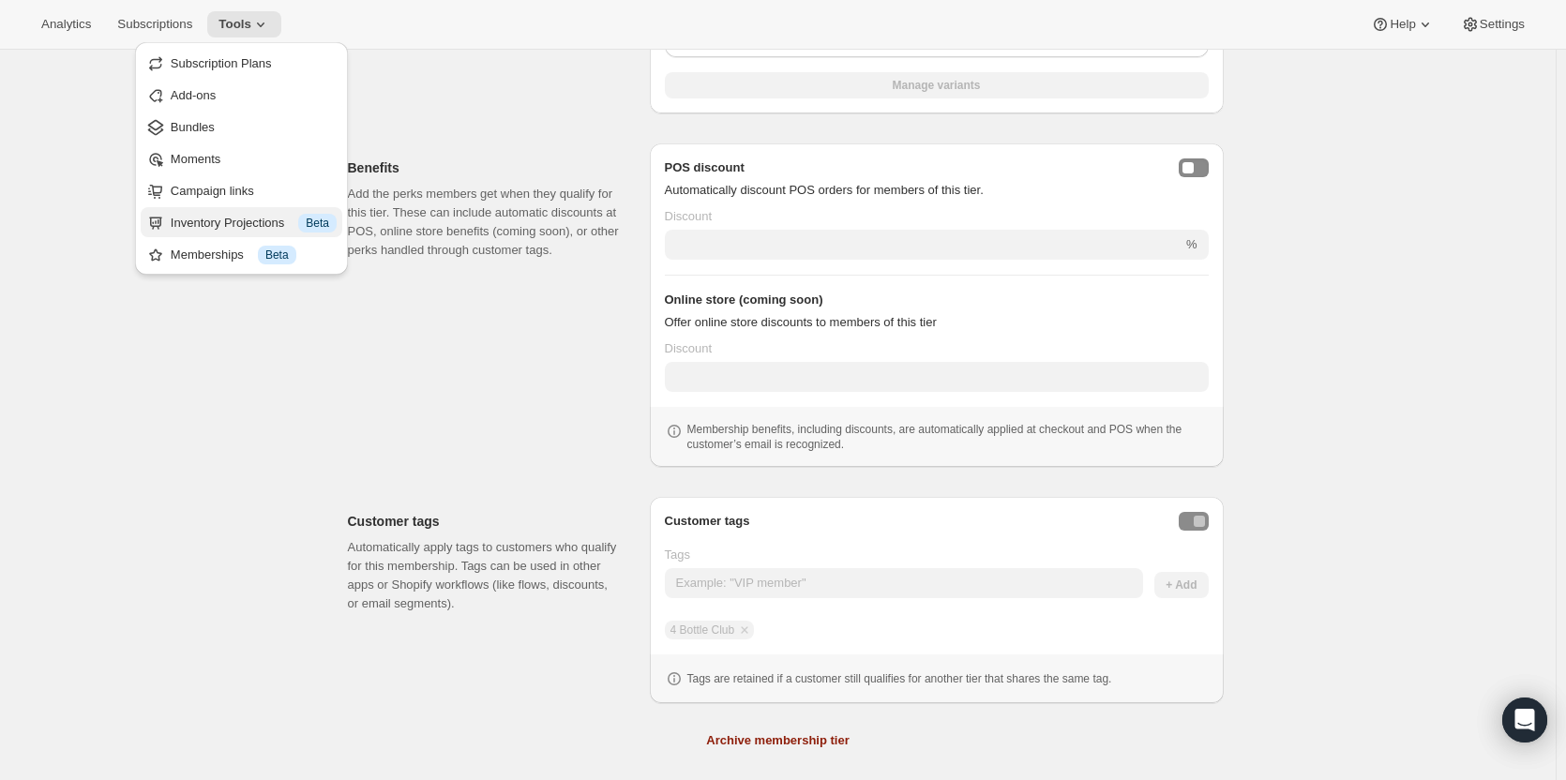
scroll to position [636, 0]
click at [254, 256] on div "Memberships Info Beta" at bounding box center [254, 255] width 166 height 19
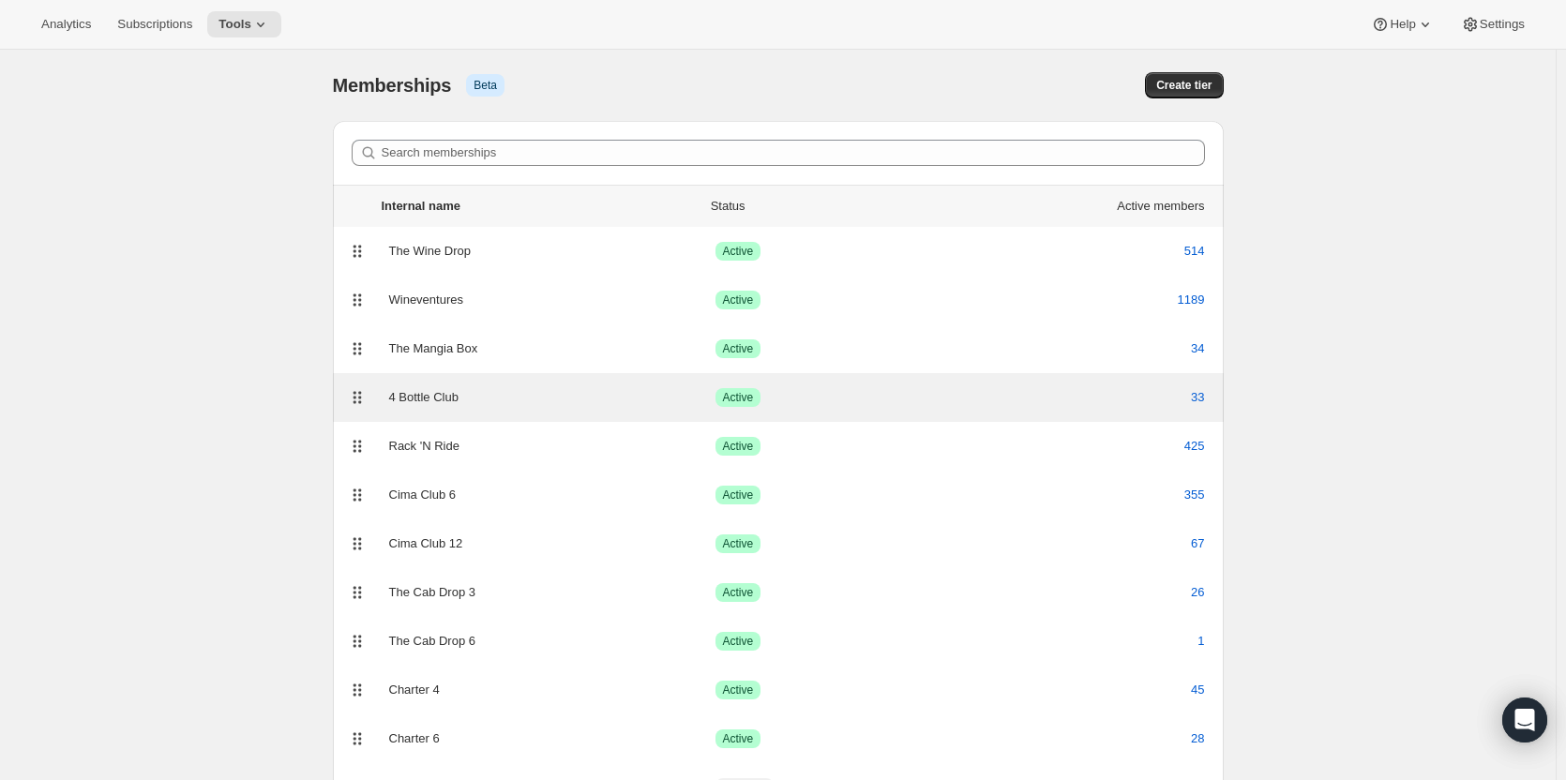
click at [447, 405] on div "4 Bottle Club" at bounding box center [552, 397] width 326 height 19
select select "variants"
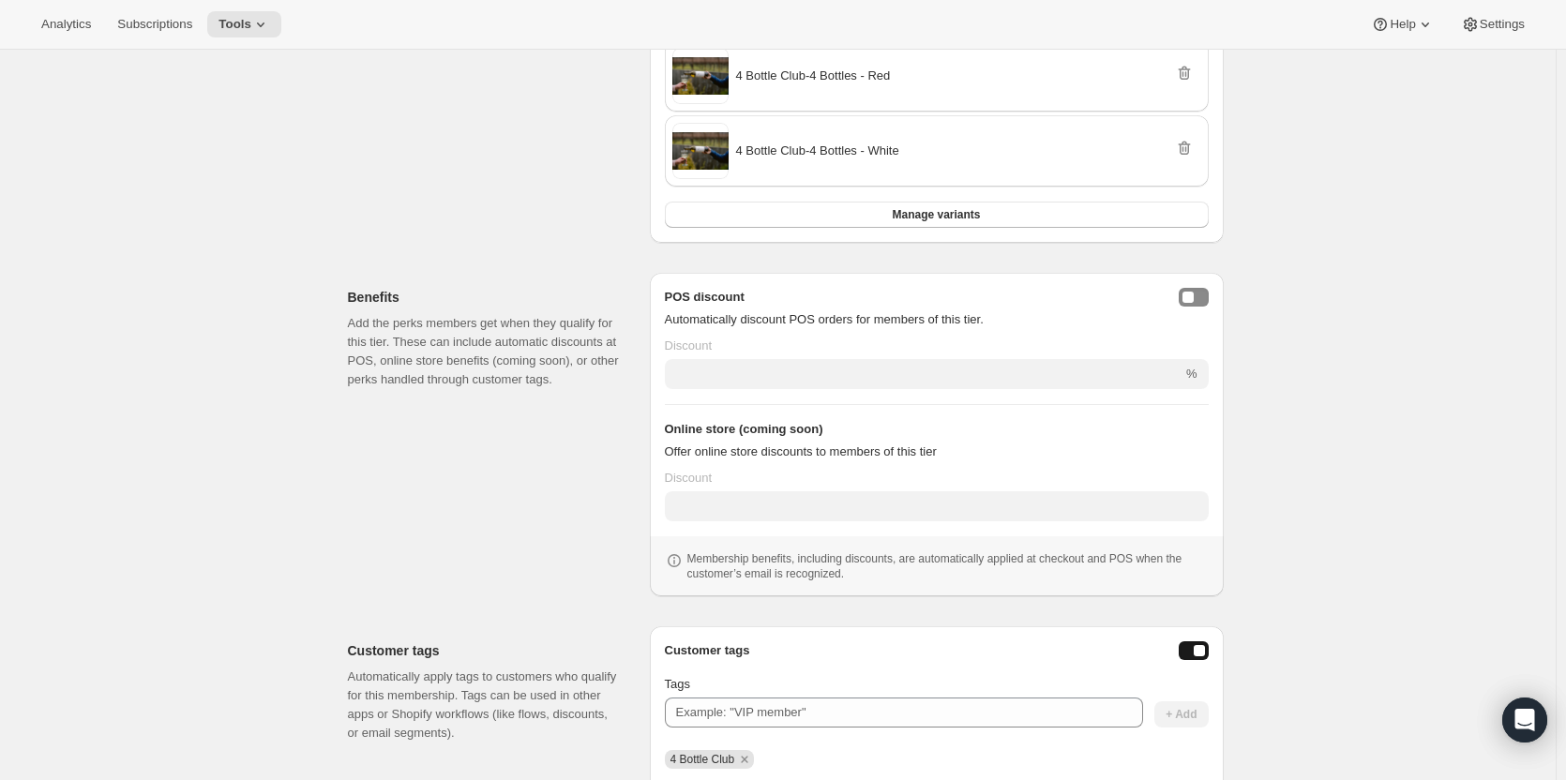
scroll to position [671, 0]
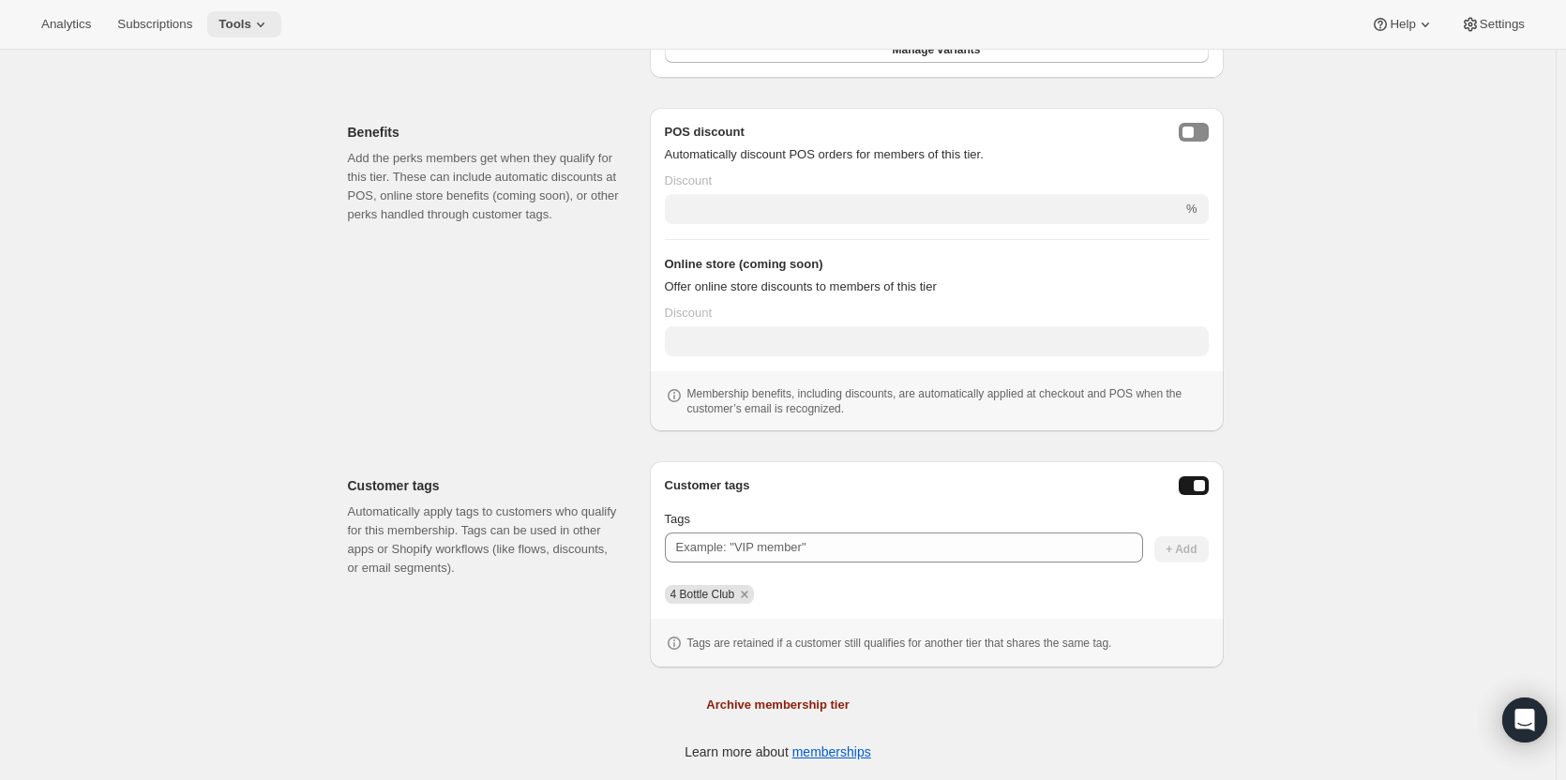
click at [232, 23] on span "Tools" at bounding box center [234, 24] width 33 height 15
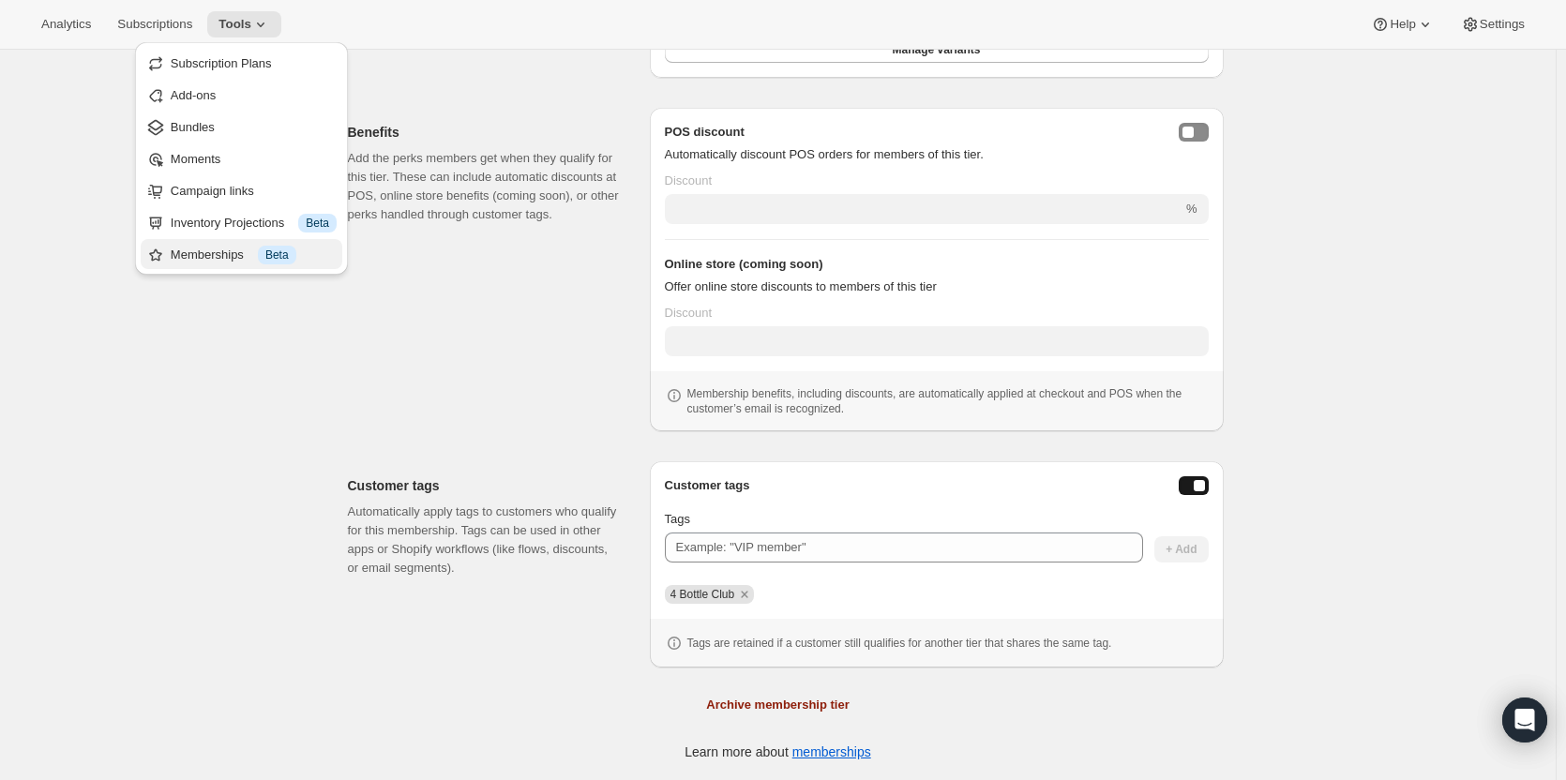
click at [249, 254] on div "Memberships Info Beta" at bounding box center [254, 255] width 166 height 19
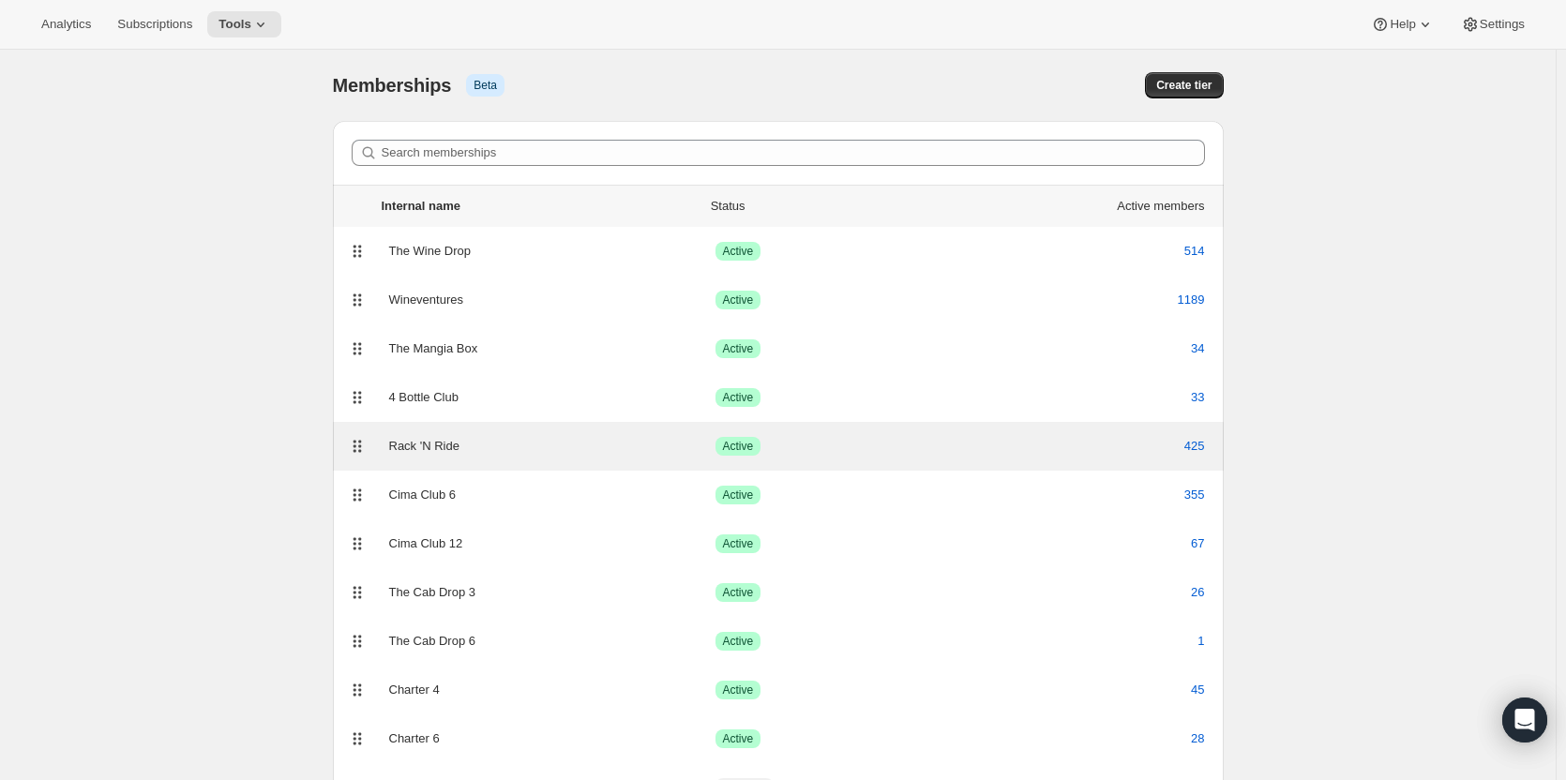
click at [474, 447] on div "Rack 'N Ride" at bounding box center [552, 446] width 326 height 19
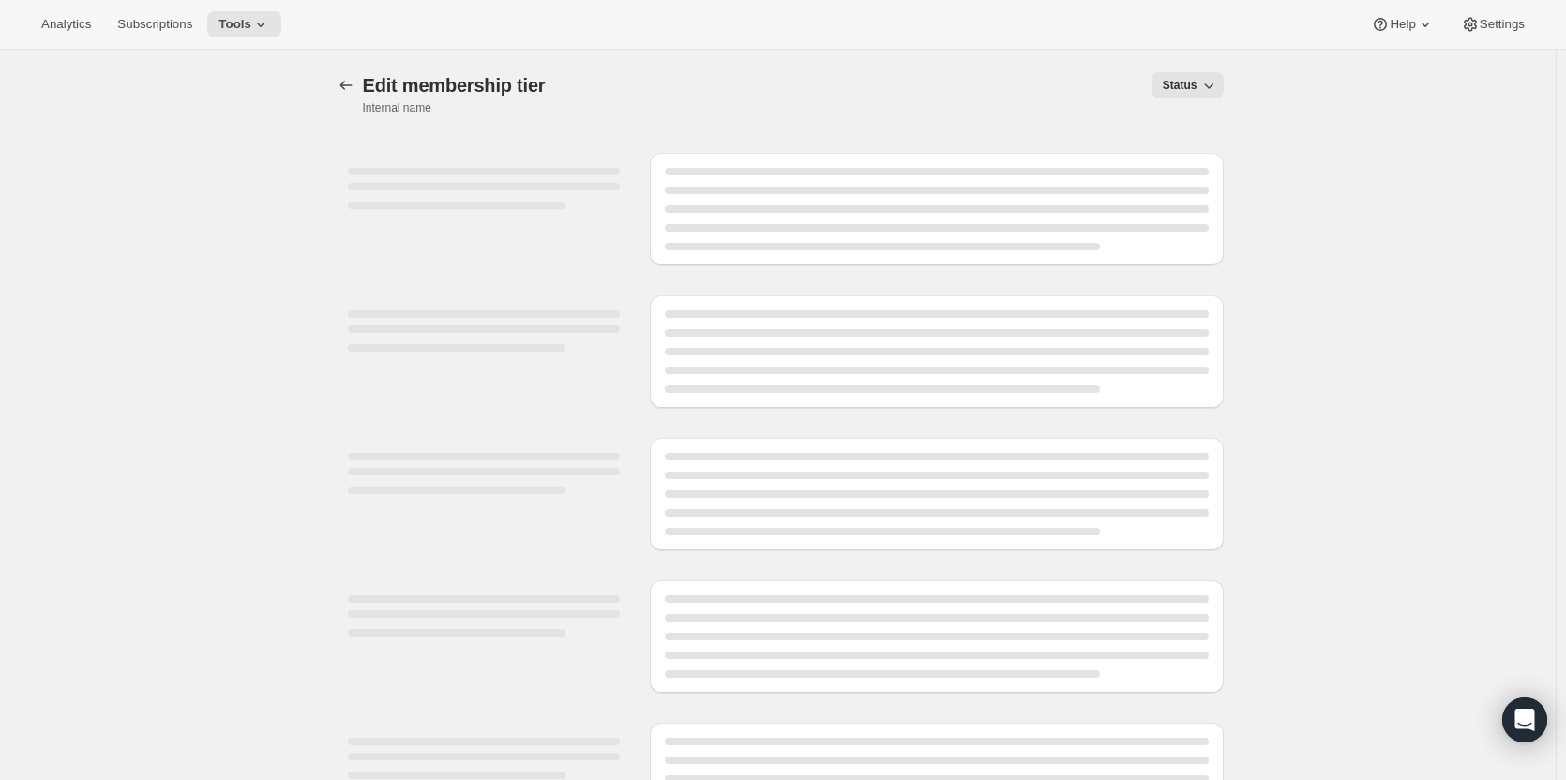
select select "variants"
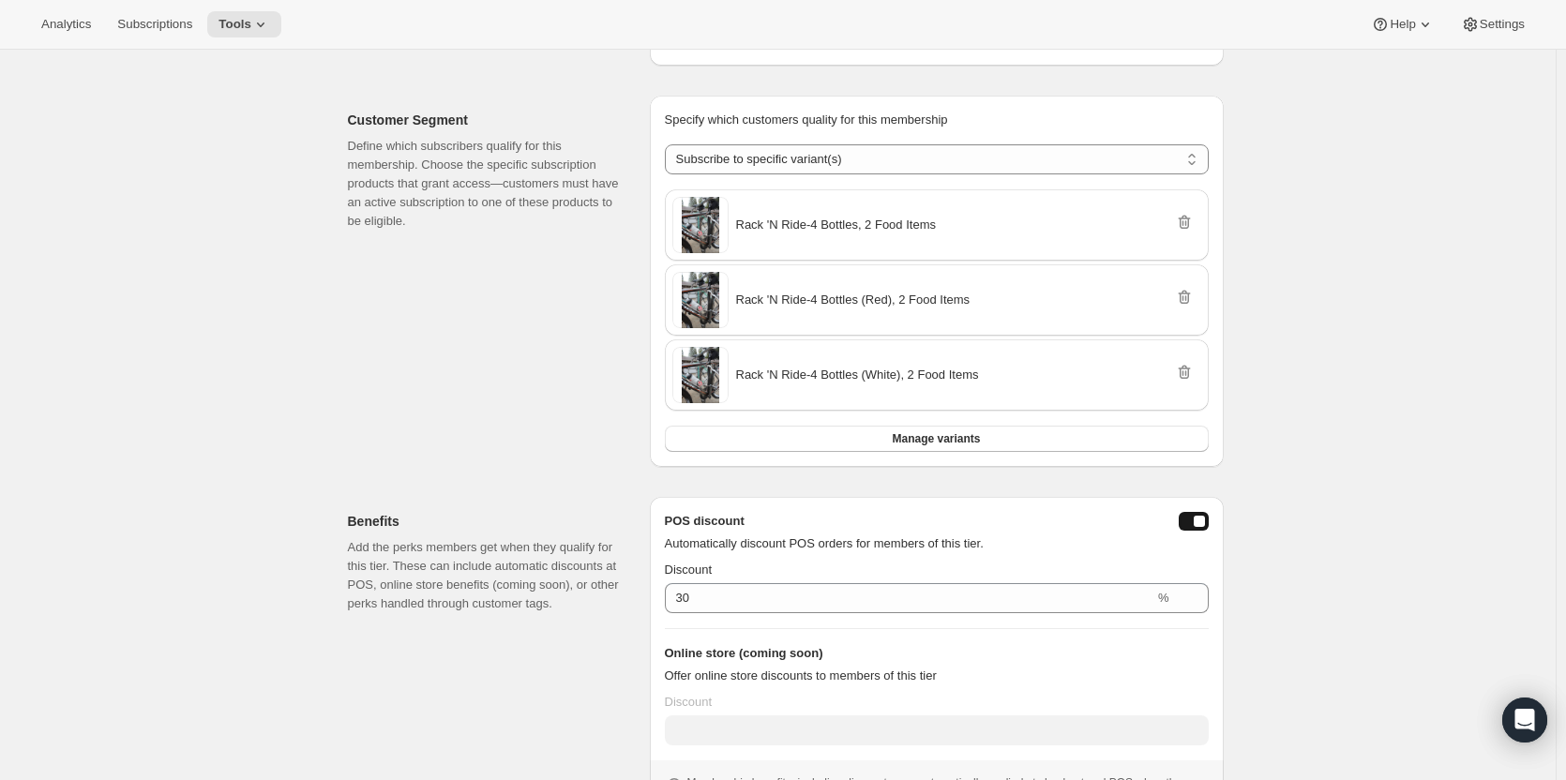
scroll to position [671, 0]
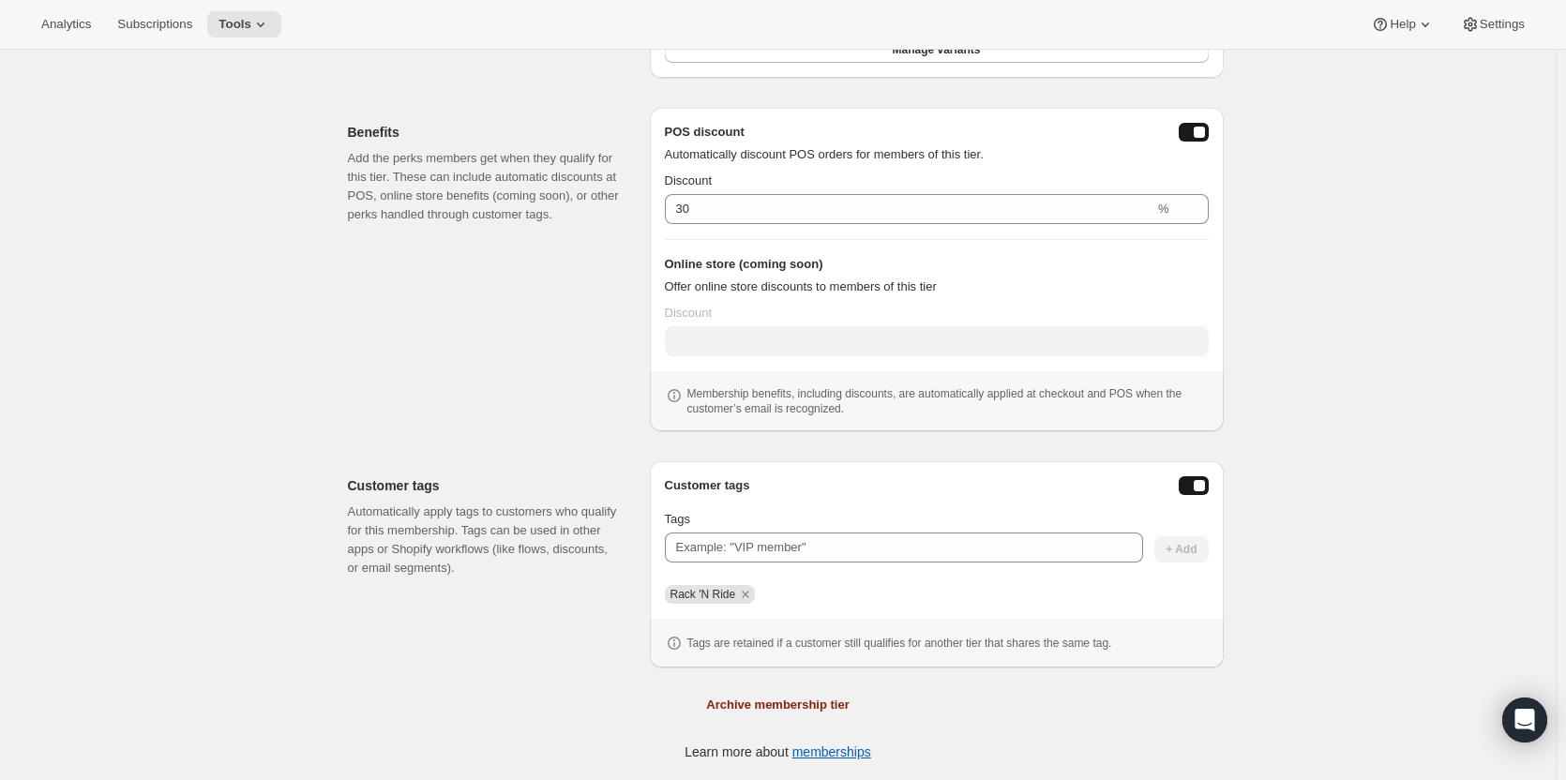
click at [1187, 129] on button "posDiscountEnabled" at bounding box center [1193, 132] width 30 height 19
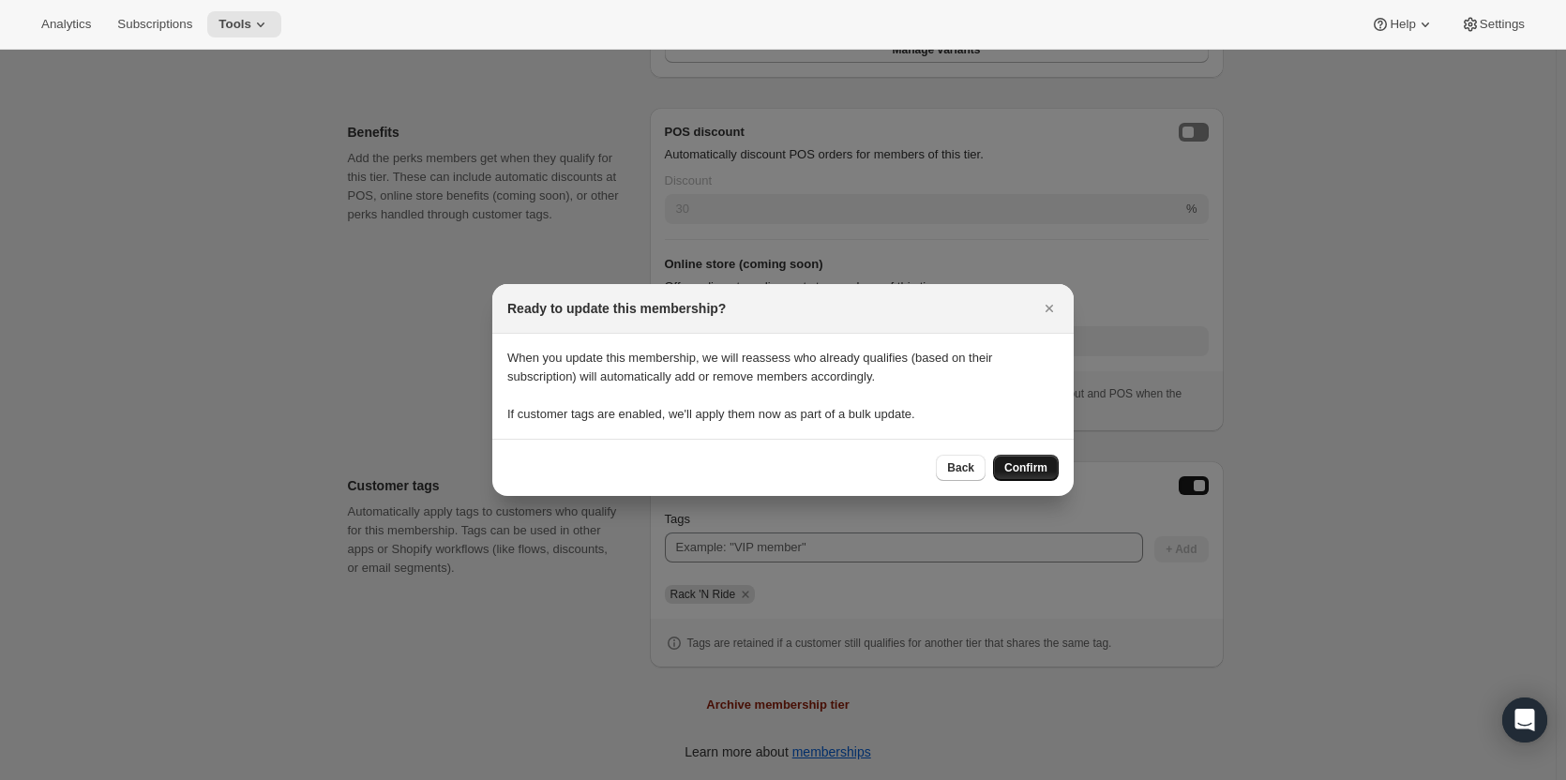
click at [1019, 464] on span "Confirm" at bounding box center [1025, 467] width 43 height 15
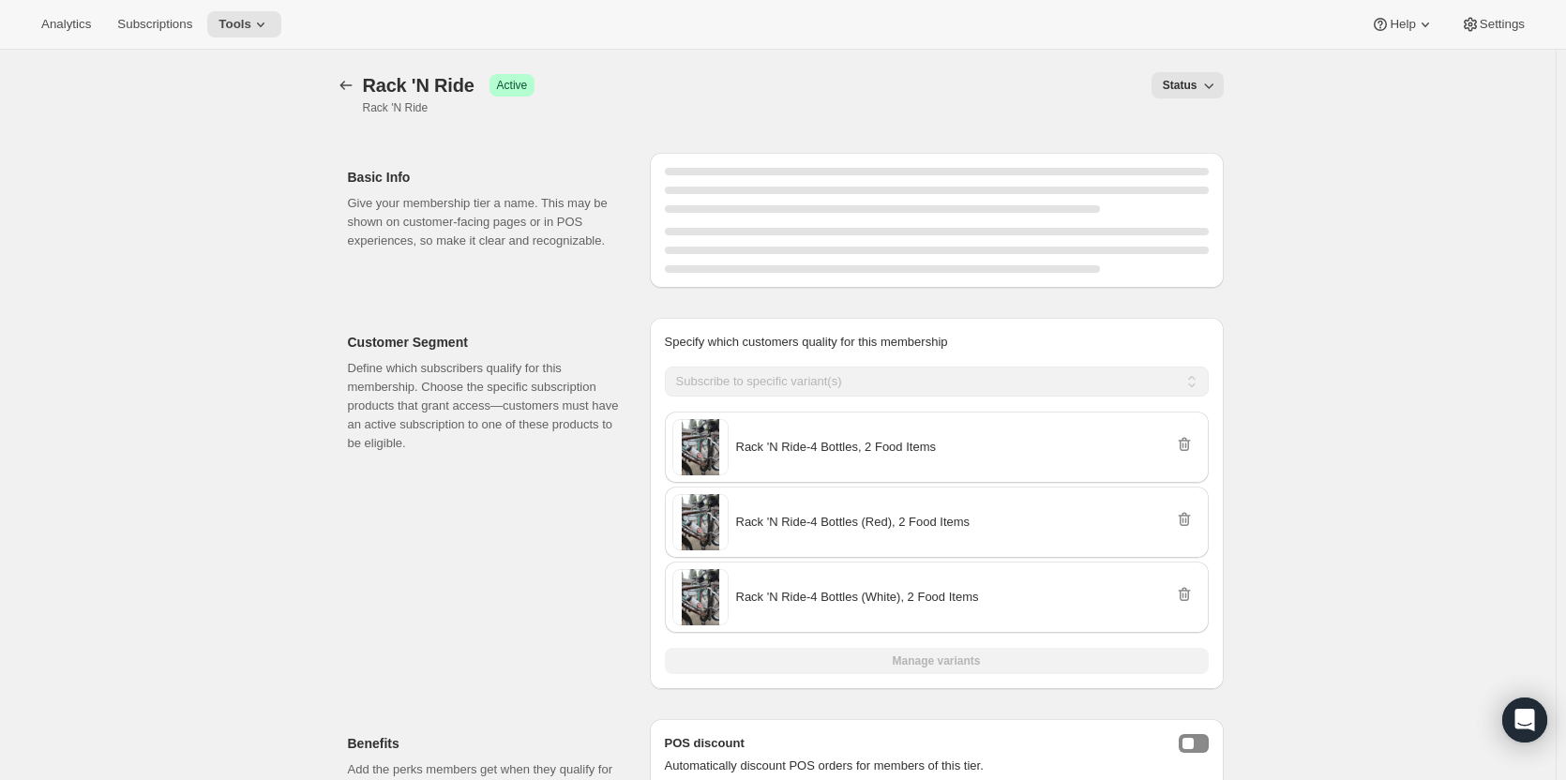
scroll to position [611, 0]
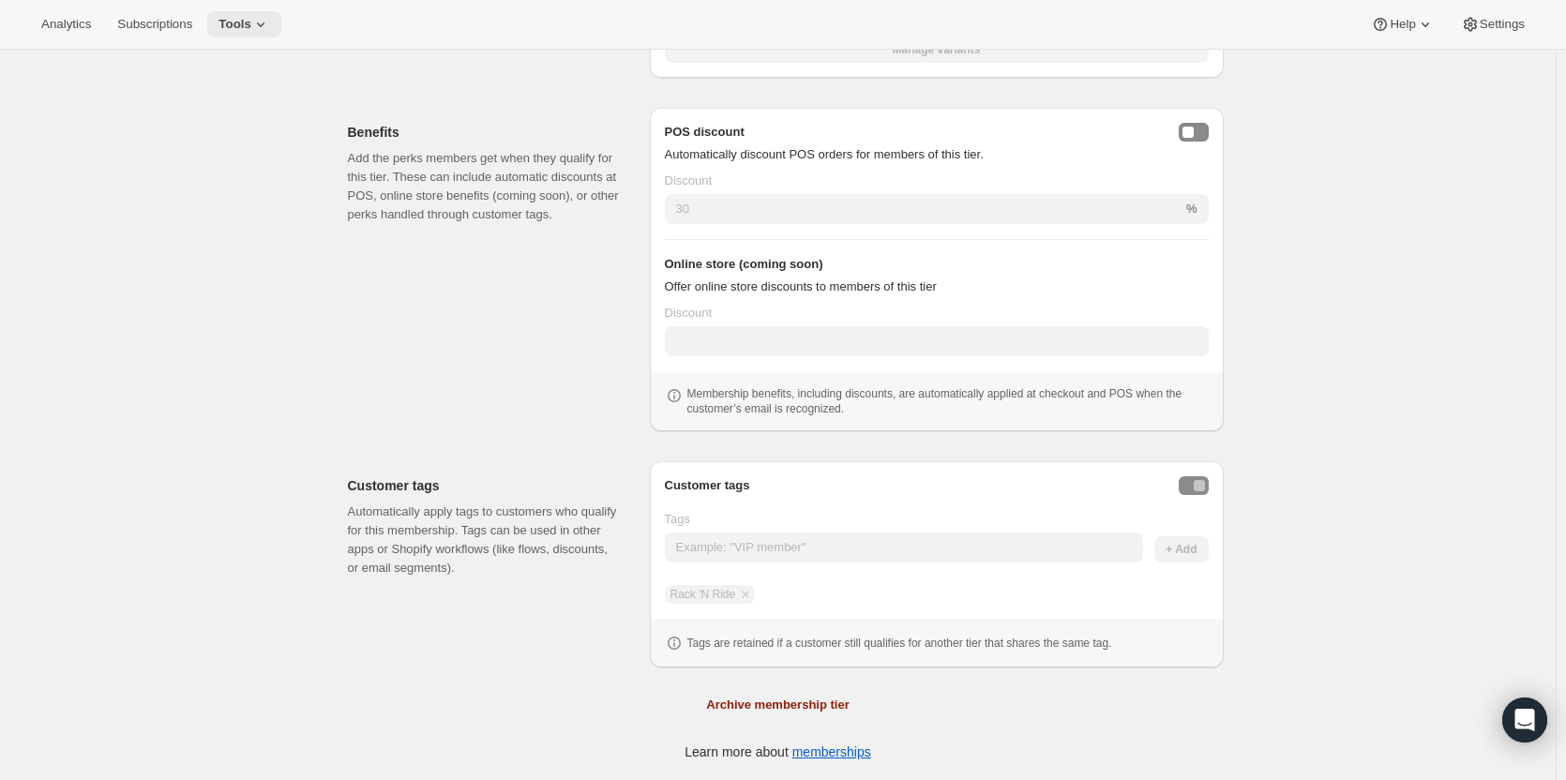
click at [225, 21] on span "Tools" at bounding box center [234, 24] width 33 height 15
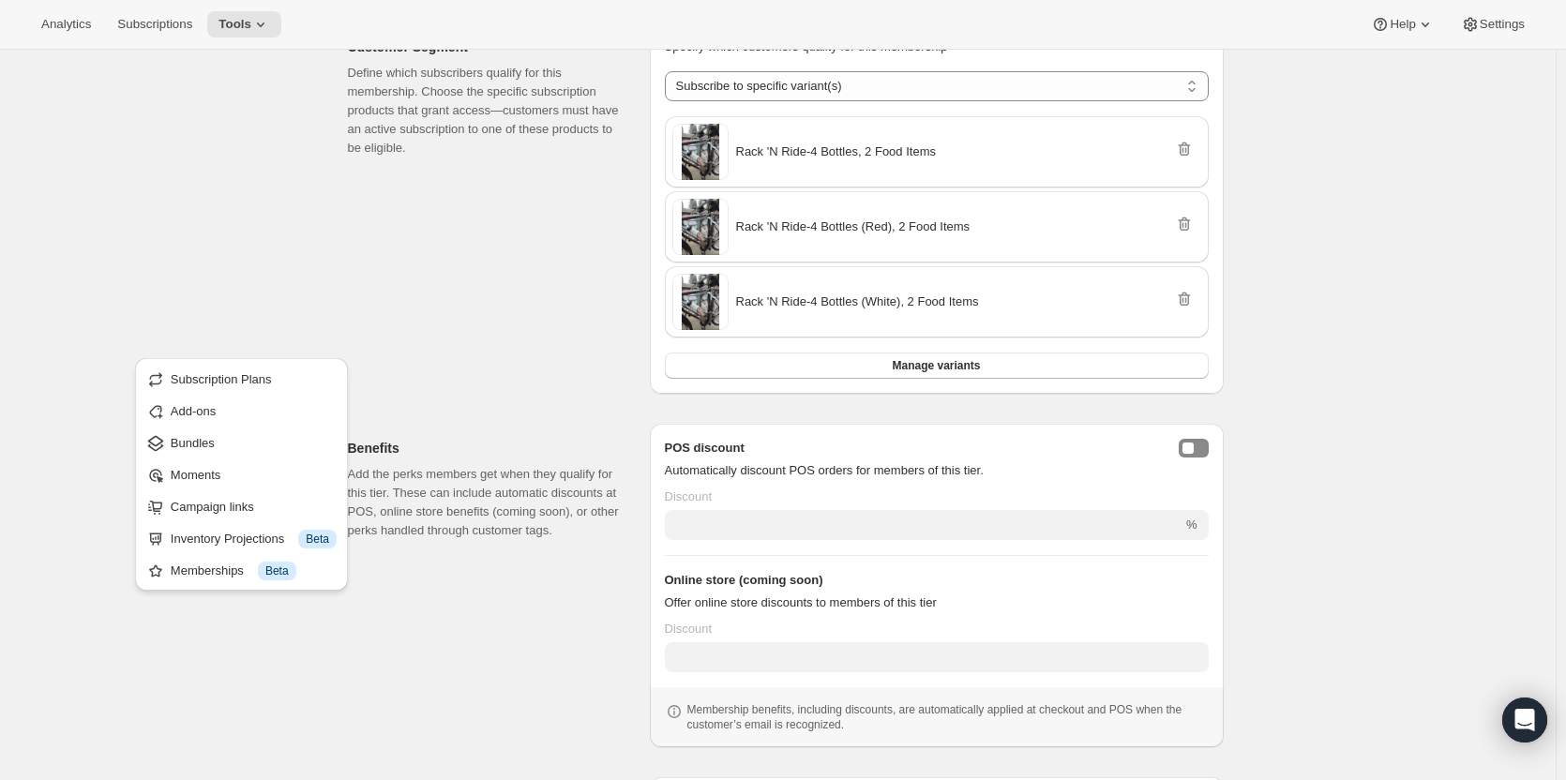
scroll to position [671, 0]
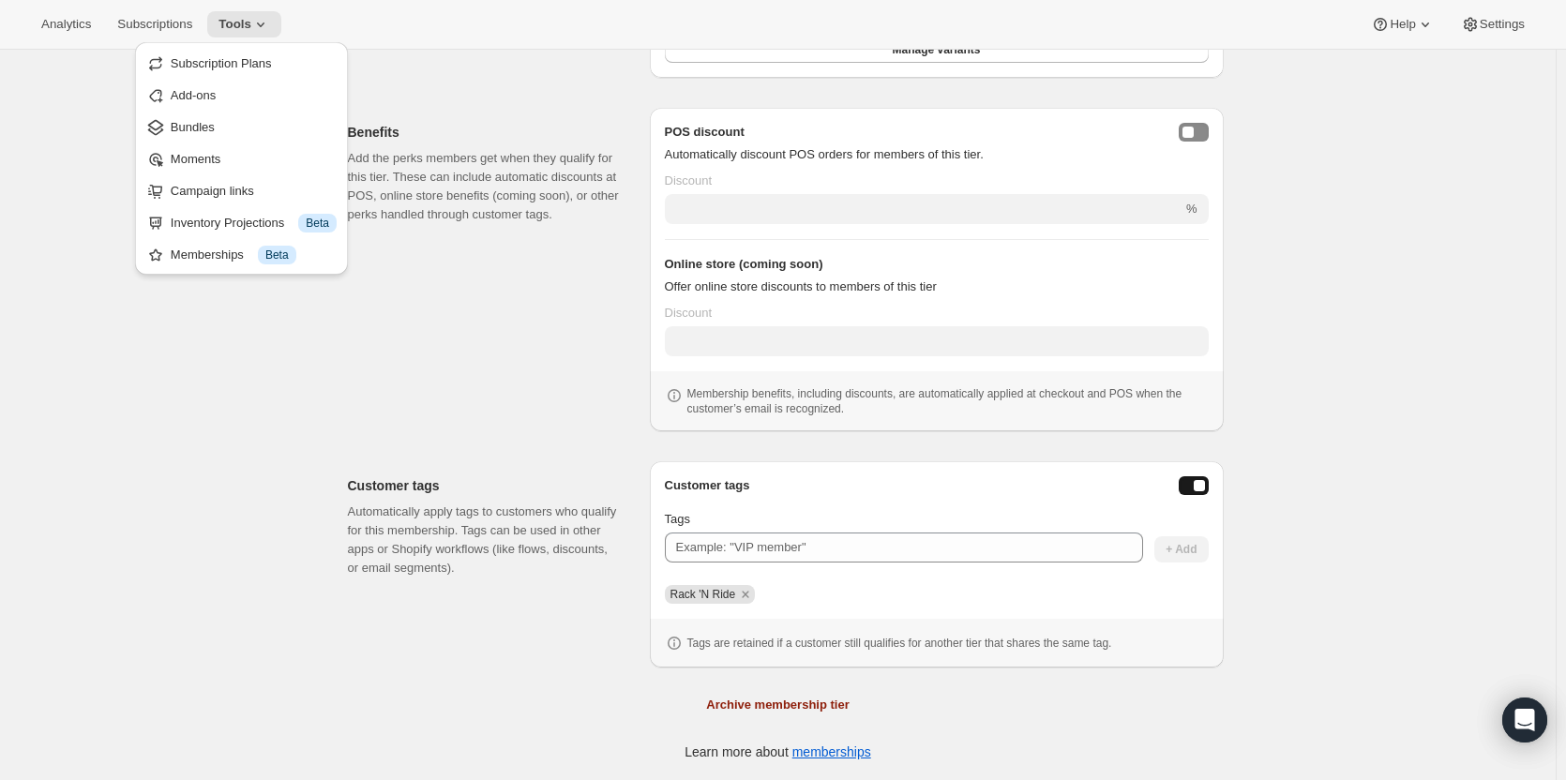
click at [501, 299] on div "Benefits Add the perks members get when they qualify for this tier. These can i…" at bounding box center [491, 269] width 287 height 323
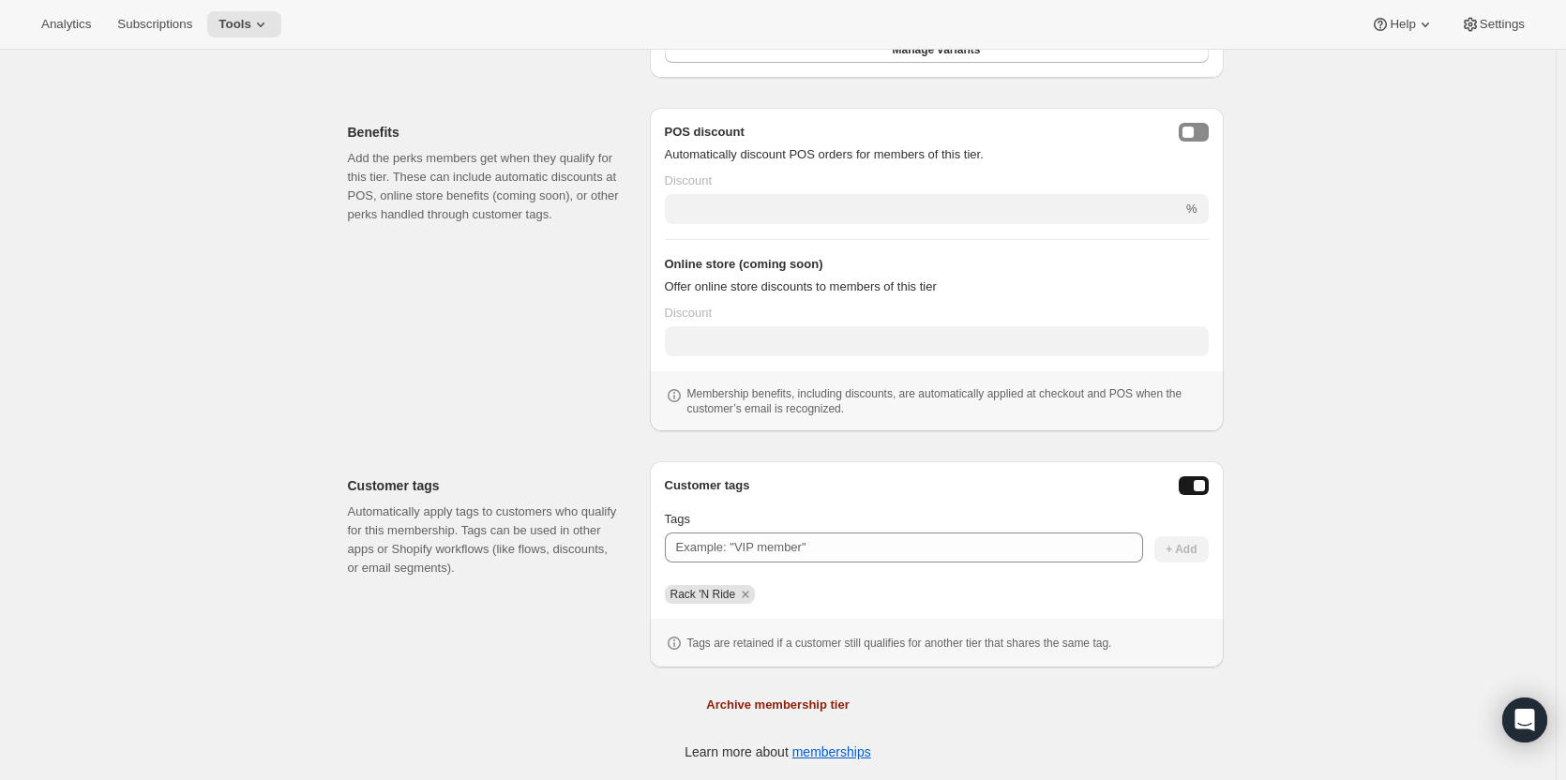
click at [246, 10] on div "Analytics Subscriptions Tools Help Settings" at bounding box center [783, 25] width 1566 height 50
click at [251, 22] on icon at bounding box center [260, 24] width 19 height 19
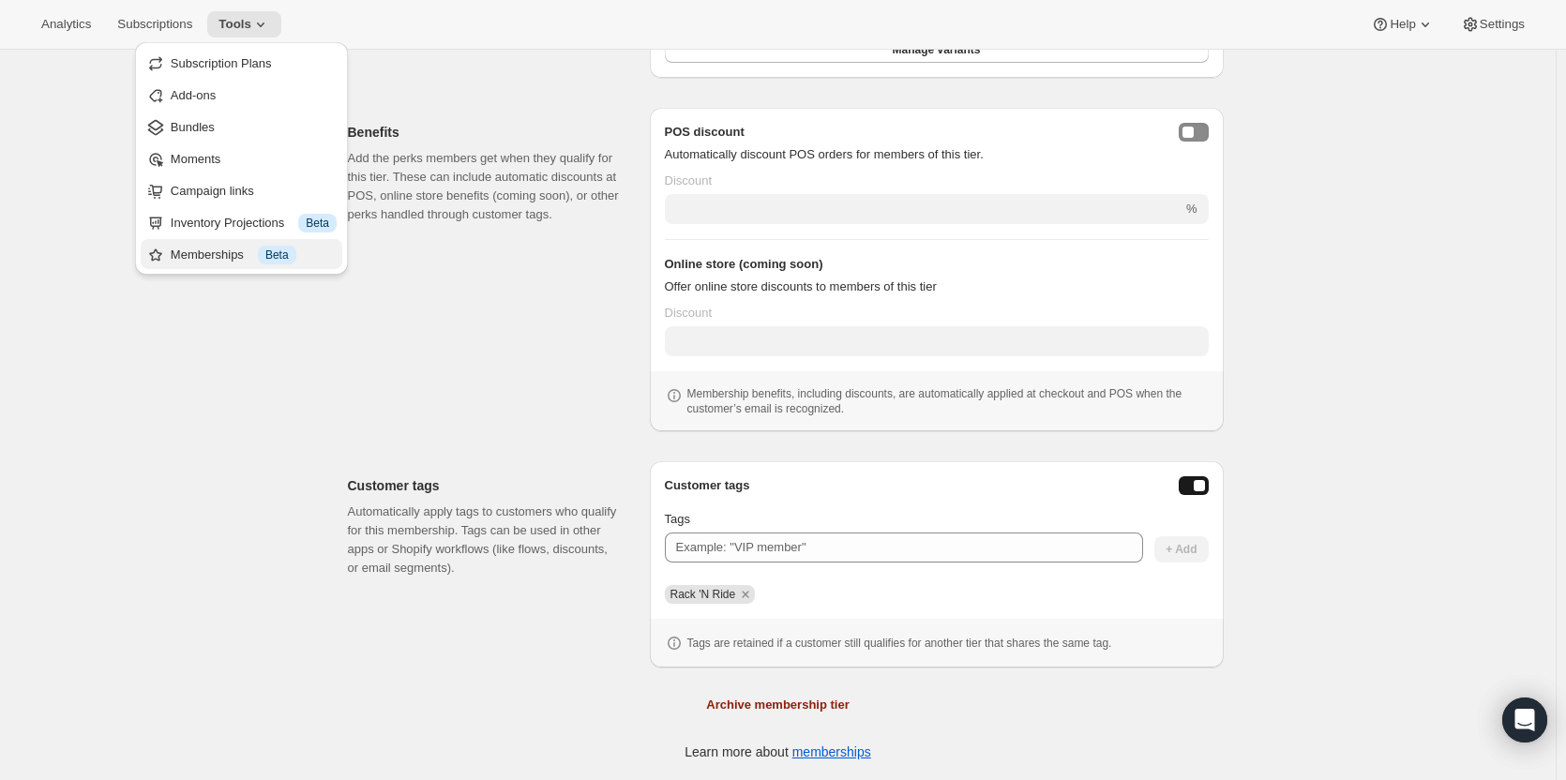
click at [247, 249] on div "Memberships Info Beta" at bounding box center [254, 255] width 166 height 19
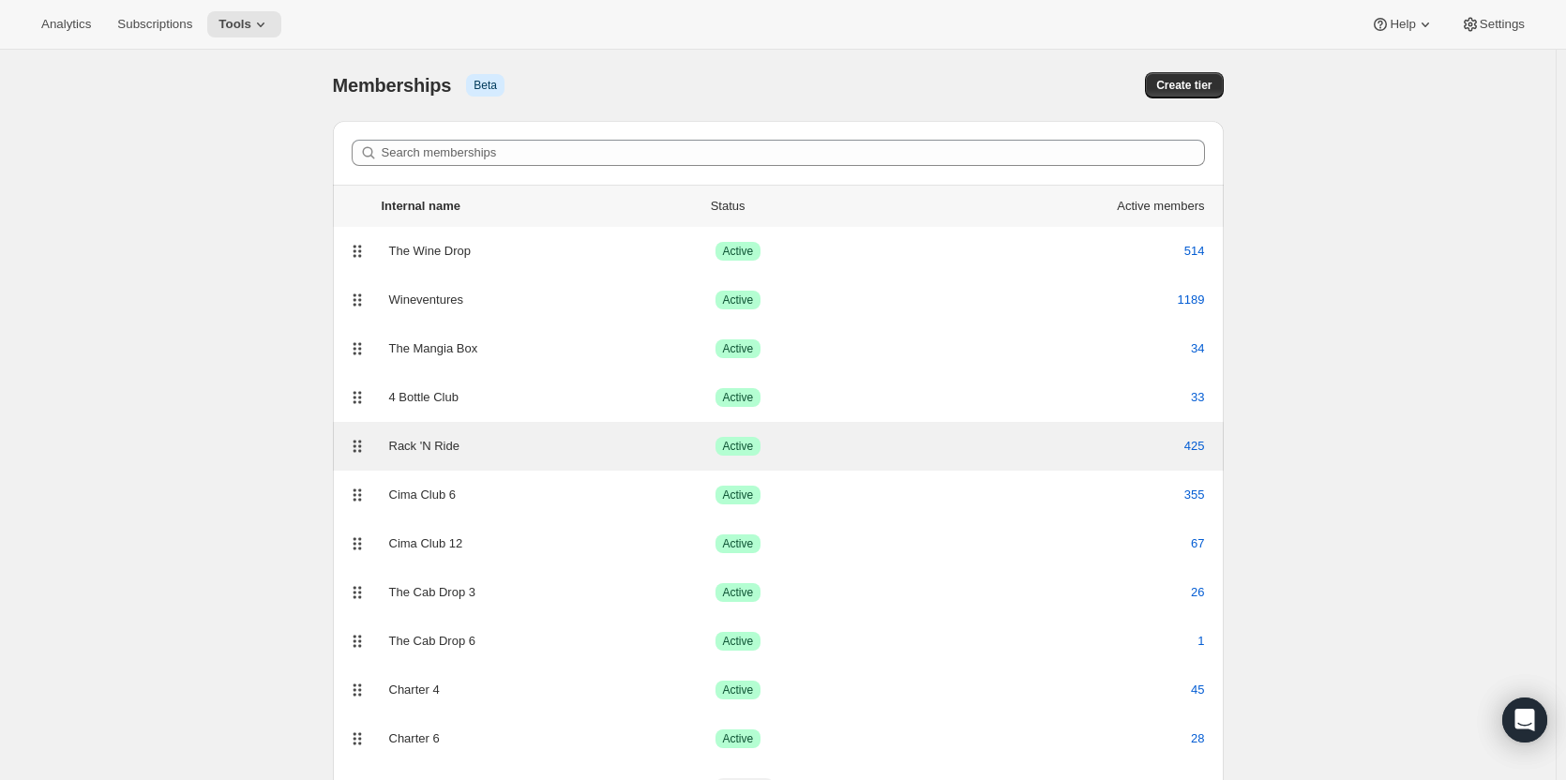
click at [574, 441] on div "Rack 'N Ride" at bounding box center [552, 446] width 326 height 19
select select "variants"
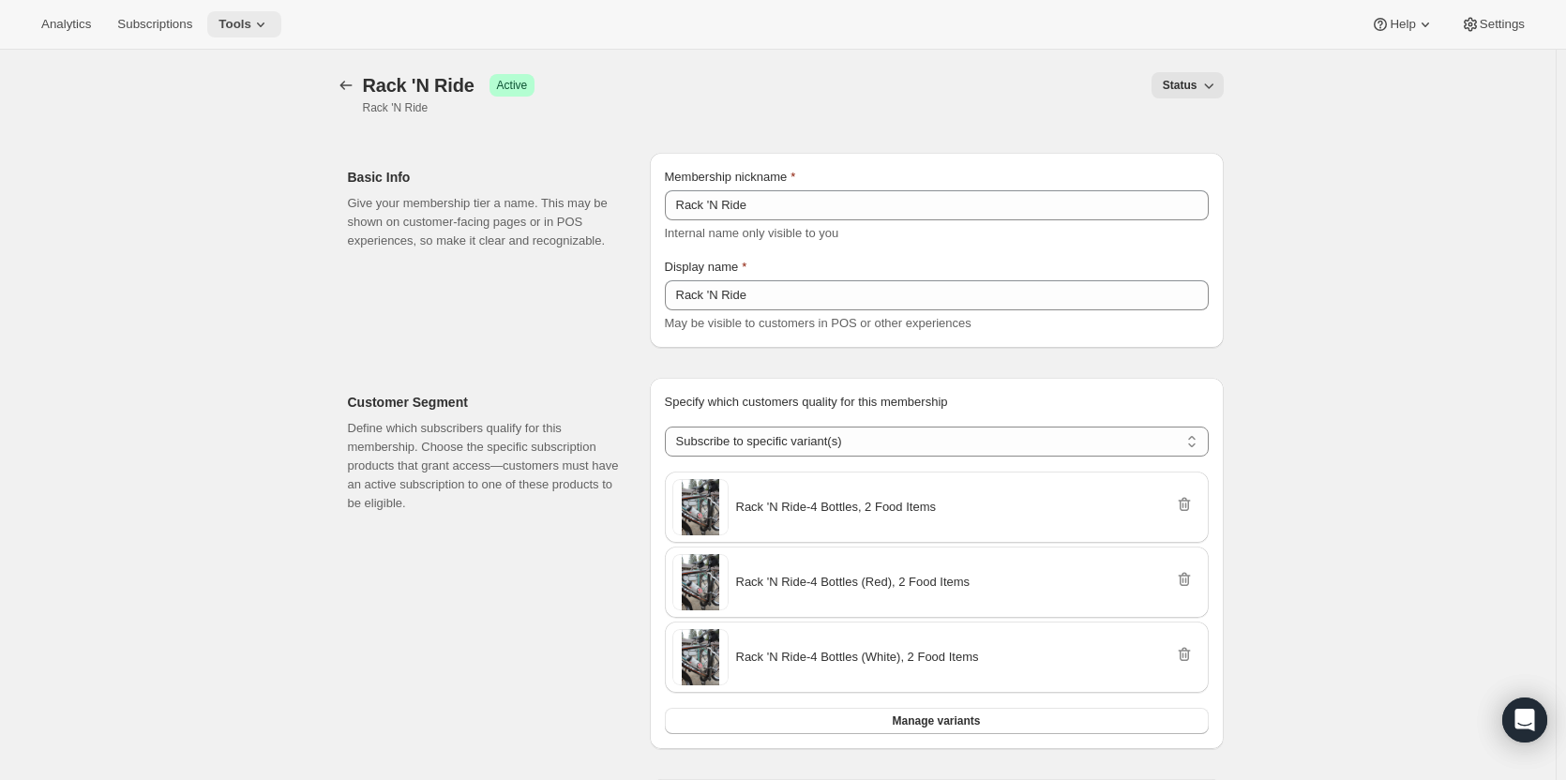
click at [244, 23] on span "Tools" at bounding box center [234, 24] width 33 height 15
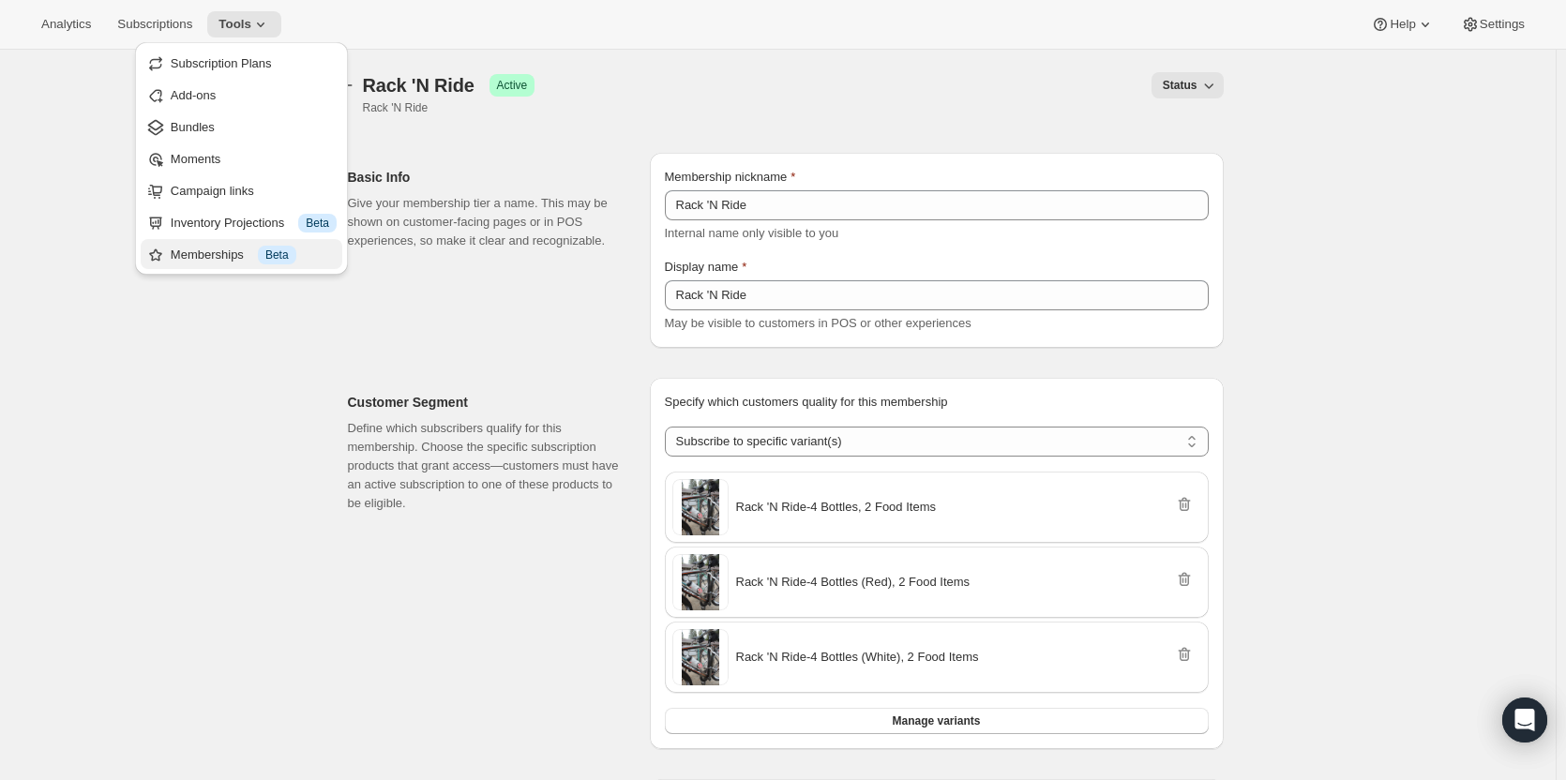
click at [247, 248] on div "Memberships Info Beta" at bounding box center [254, 255] width 166 height 19
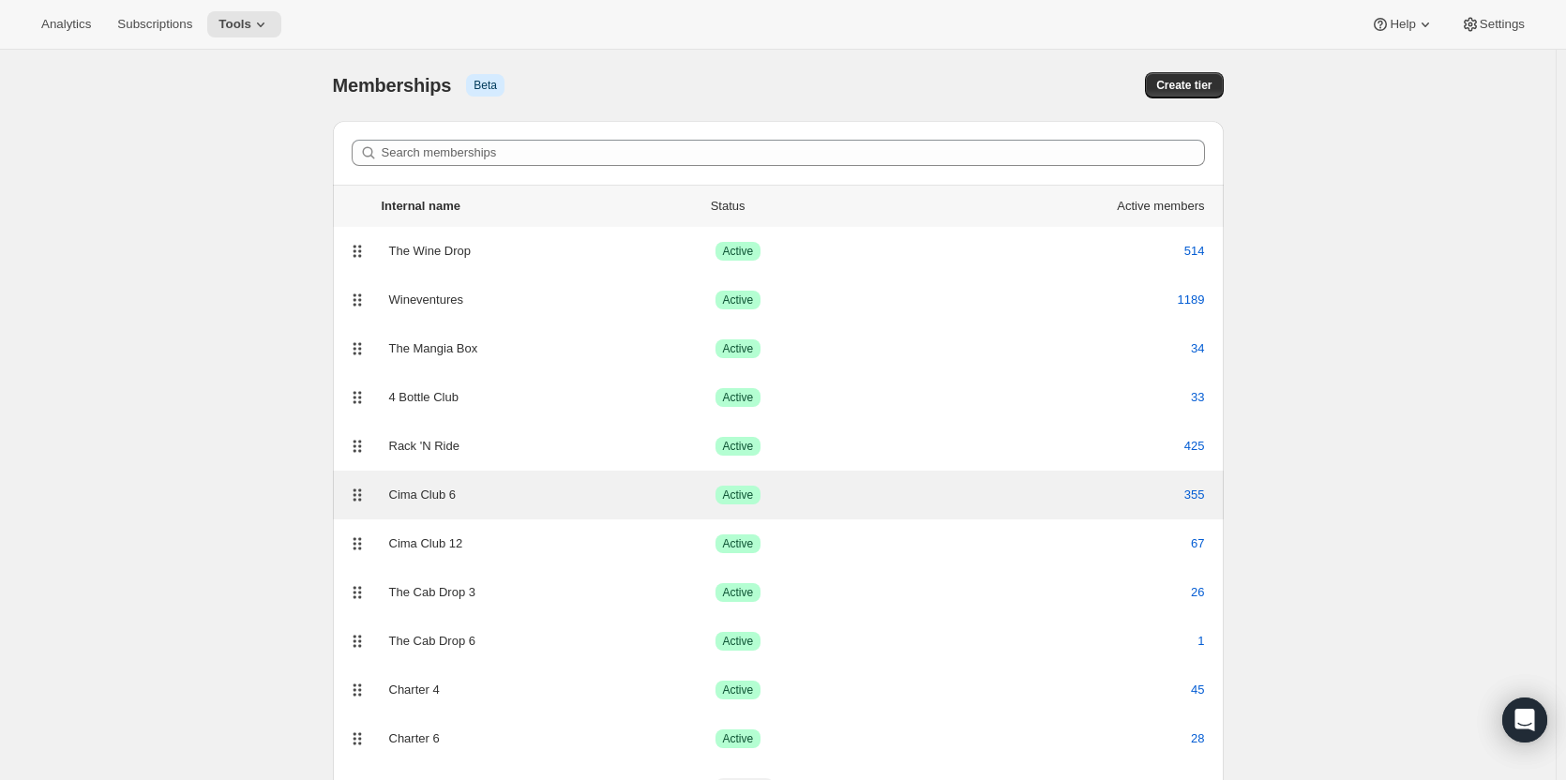
click at [517, 482] on div "Cima Club 6 Success Active 355" at bounding box center [778, 495] width 868 height 26
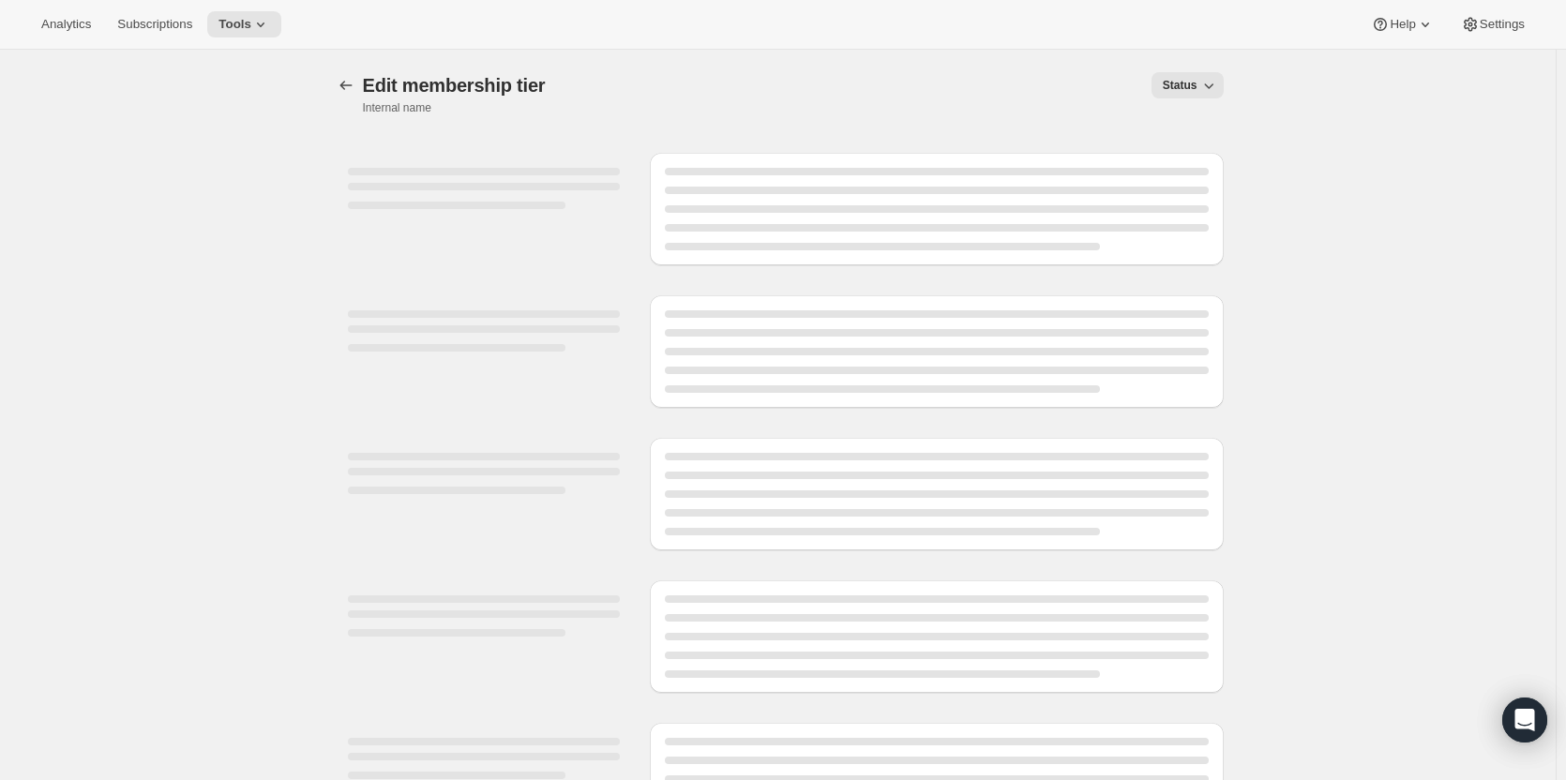
select select "variants"
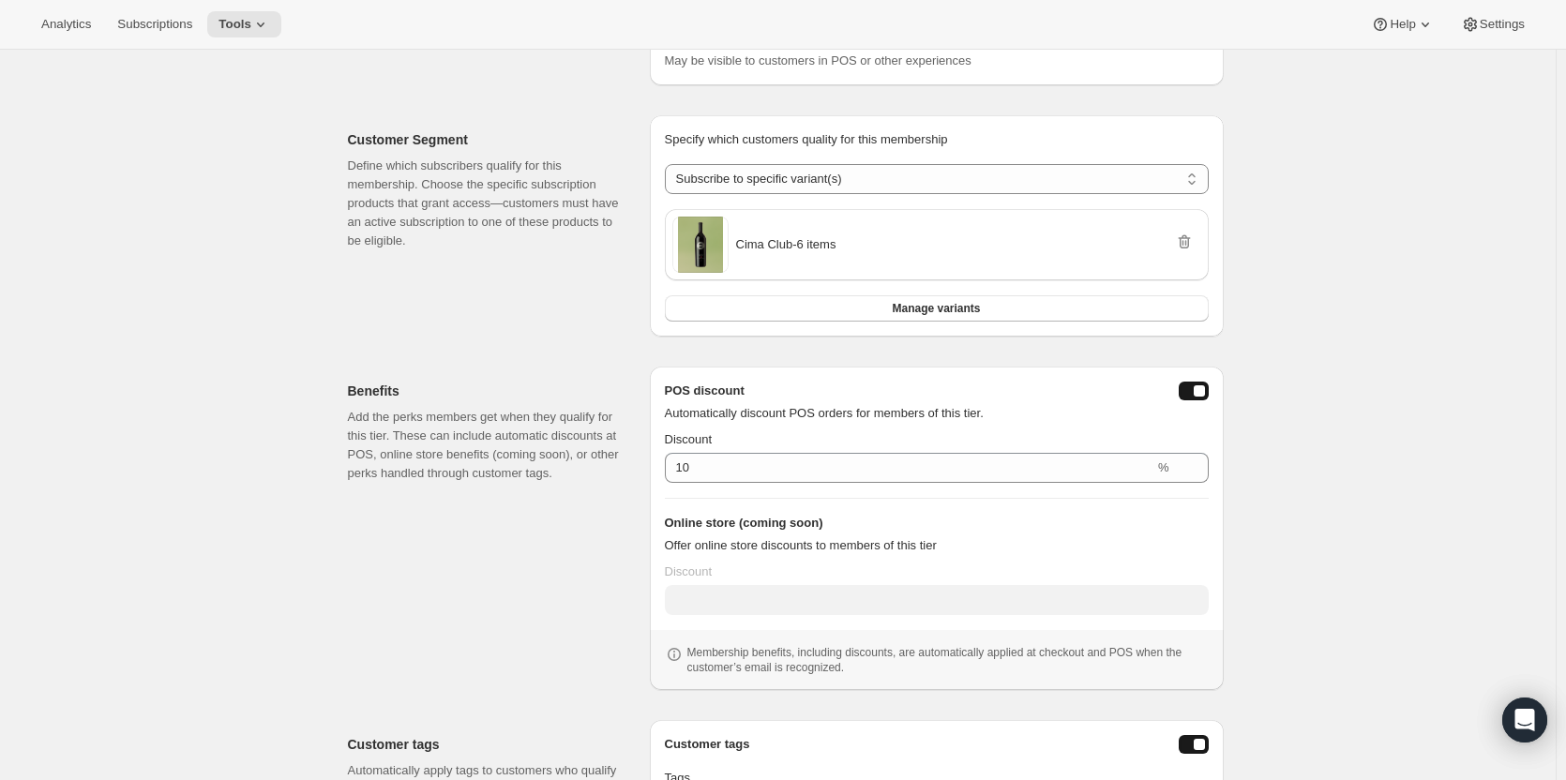
scroll to position [296, 0]
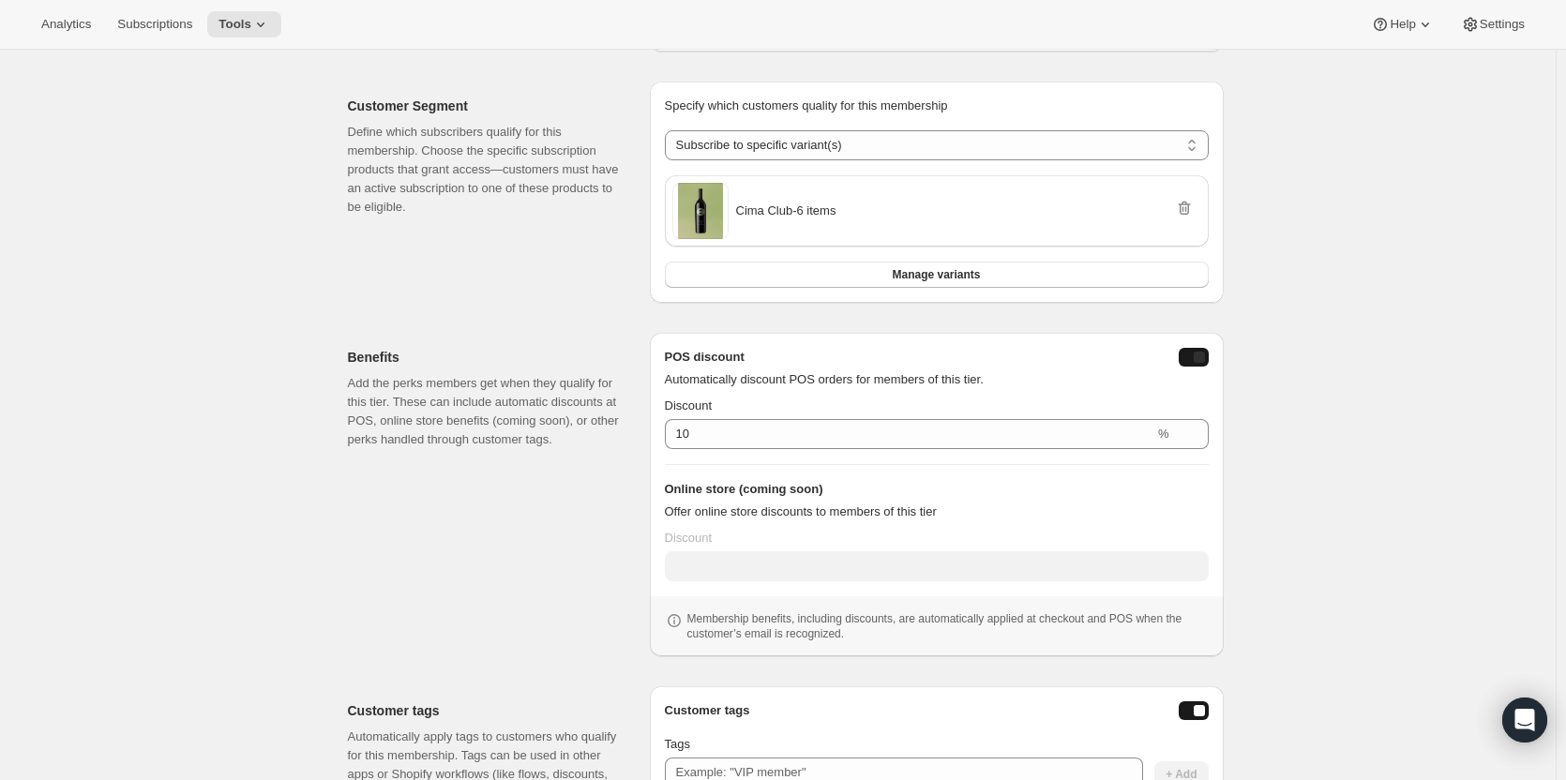
click at [1205, 352] on div "posDiscountEnabled" at bounding box center [1198, 357] width 11 height 11
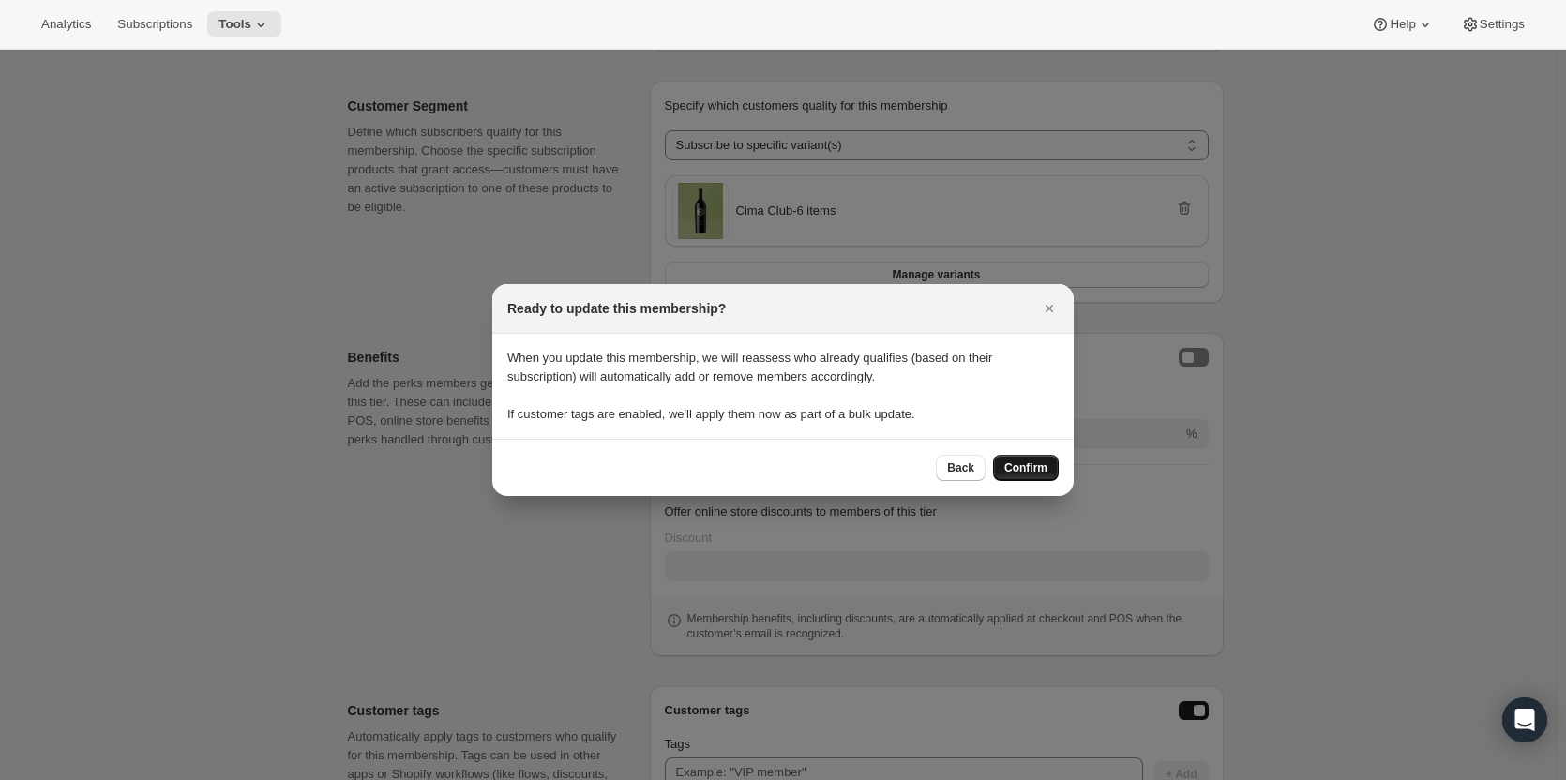
click at [1019, 457] on button "Confirm" at bounding box center [1026, 468] width 66 height 26
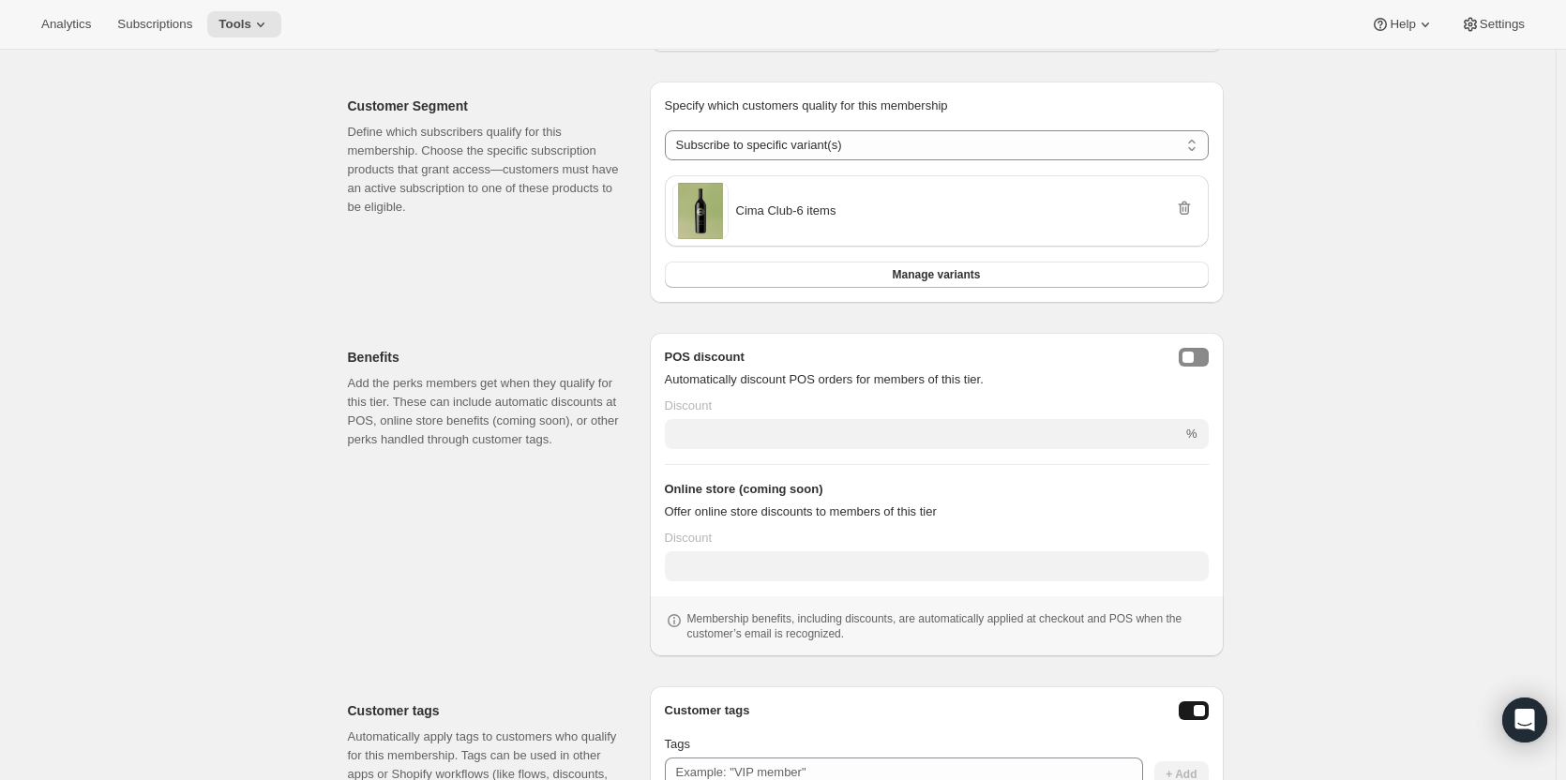
scroll to position [356, 0]
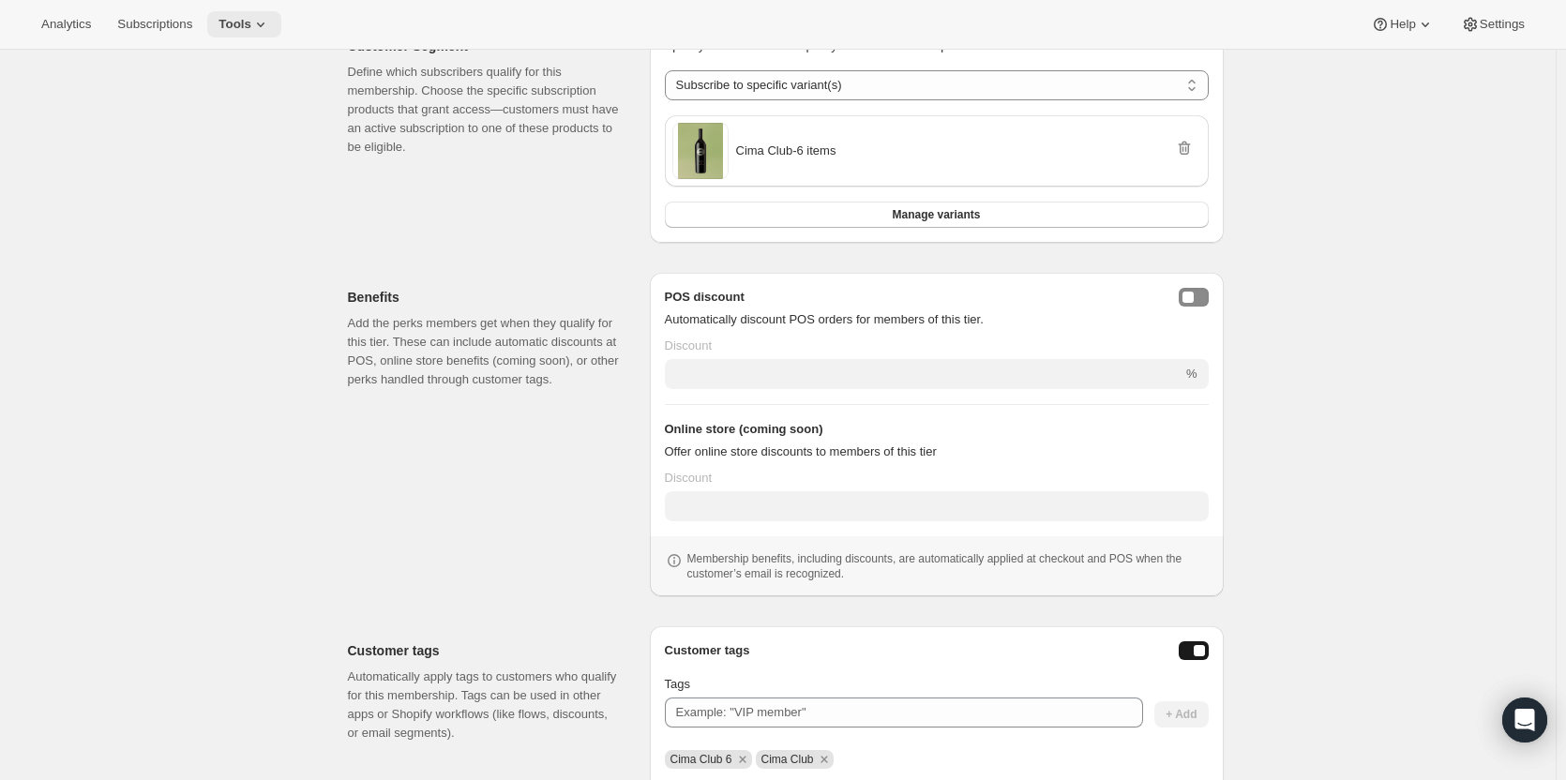
click at [245, 18] on span "Tools" at bounding box center [234, 24] width 33 height 15
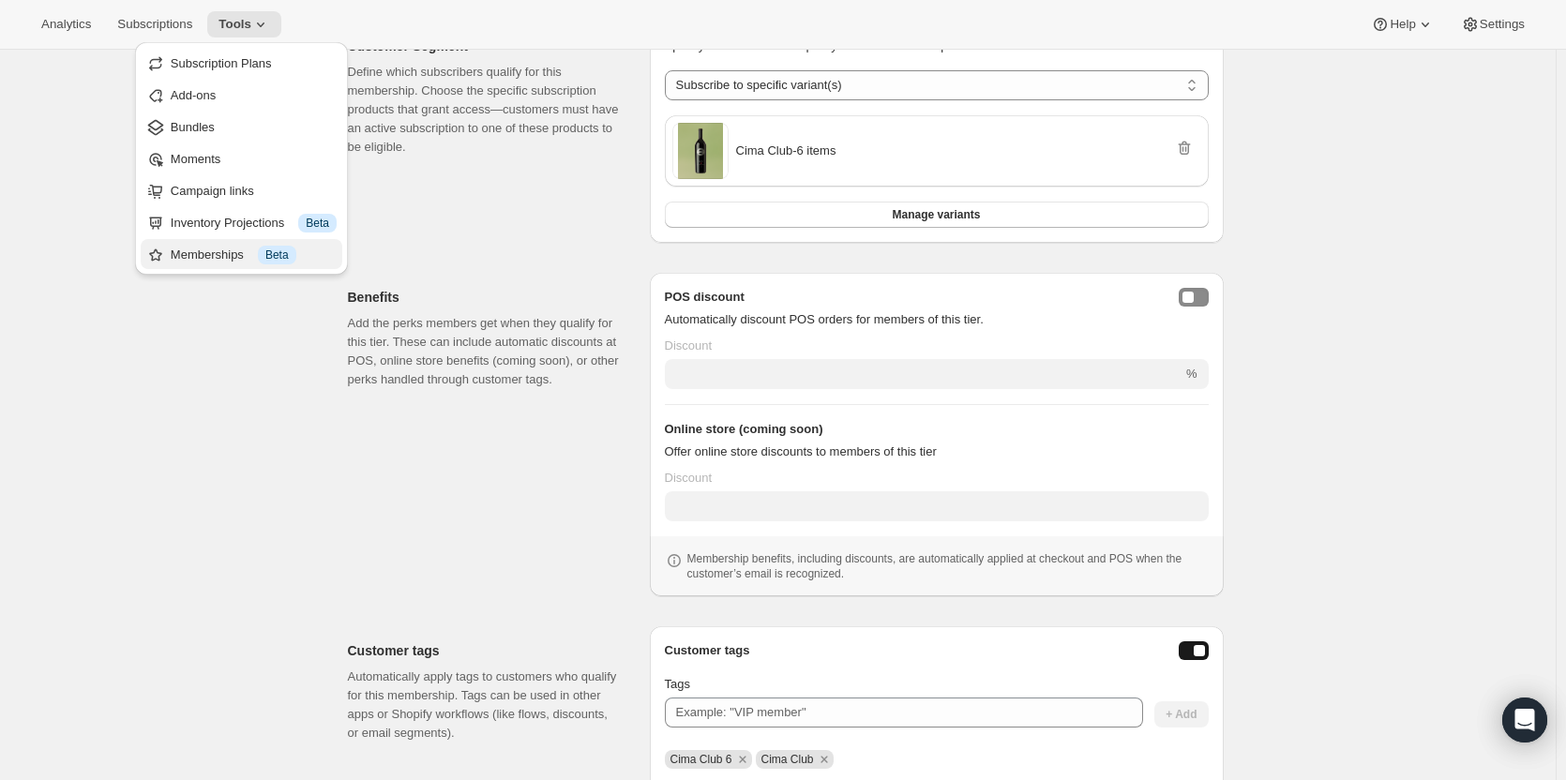
click at [239, 243] on button "Memberships Info Beta" at bounding box center [242, 254] width 202 height 30
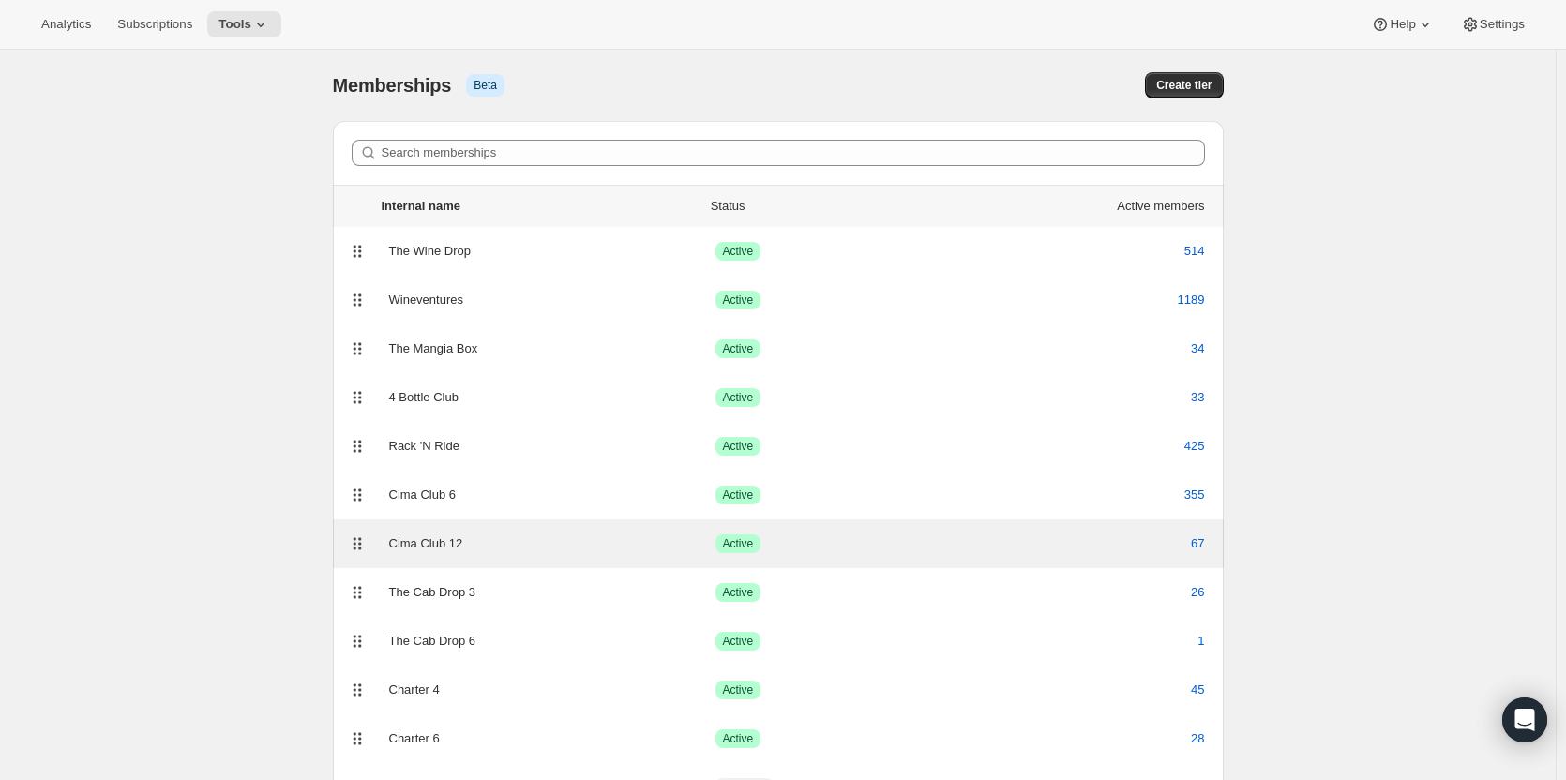
click at [562, 546] on div "Cima Club 12" at bounding box center [552, 543] width 326 height 19
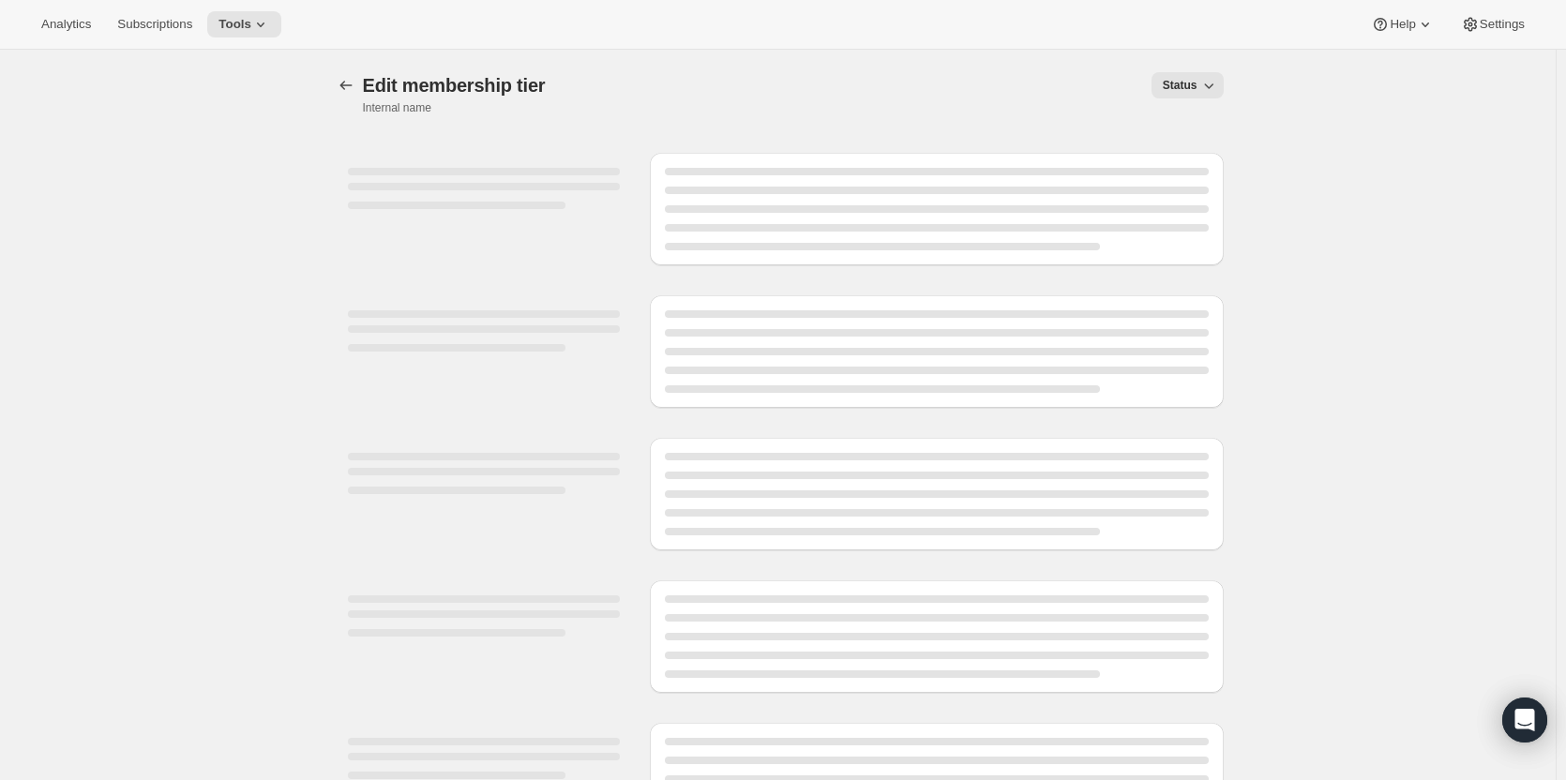
select select "variants"
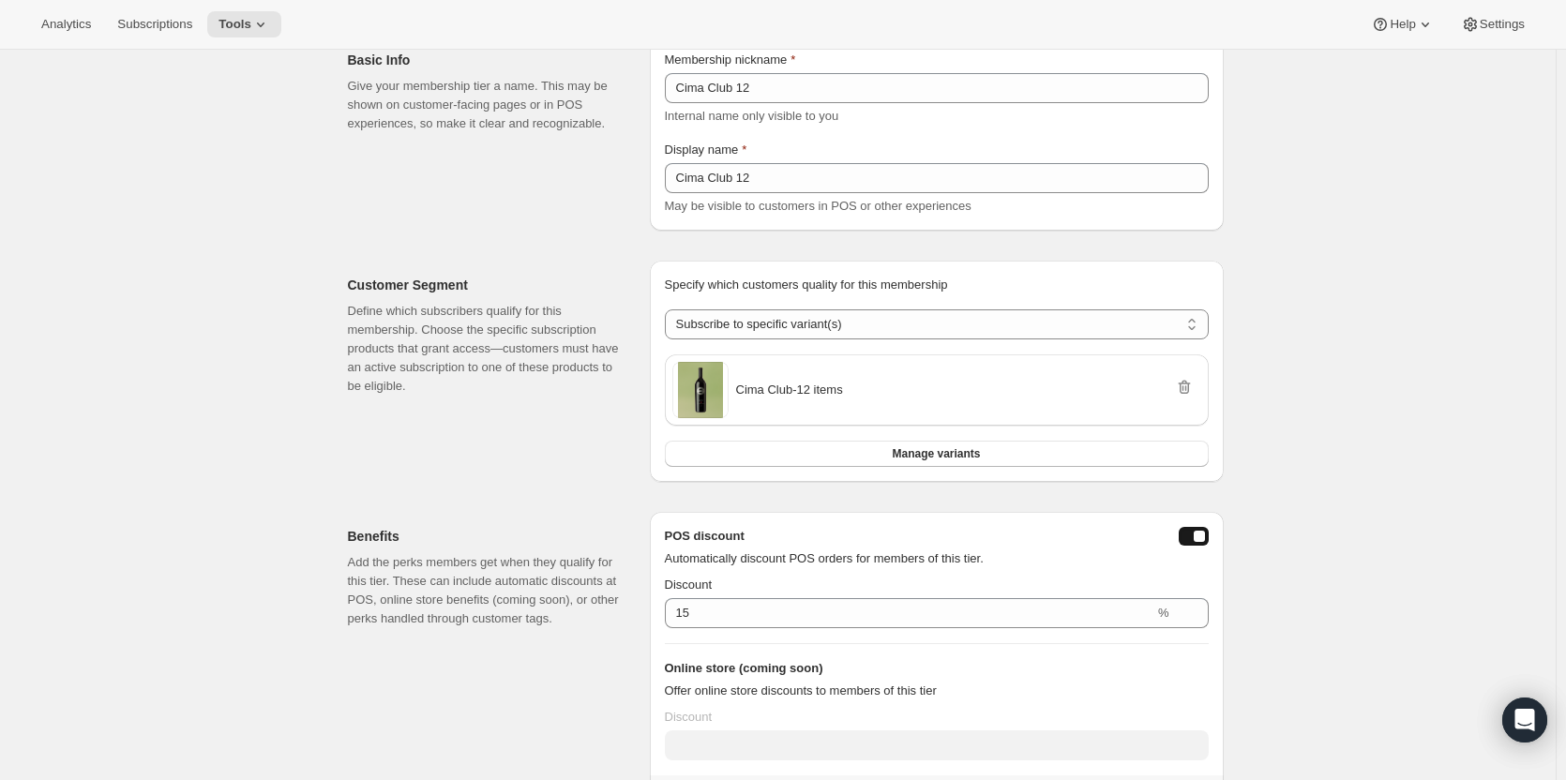
scroll to position [393, 0]
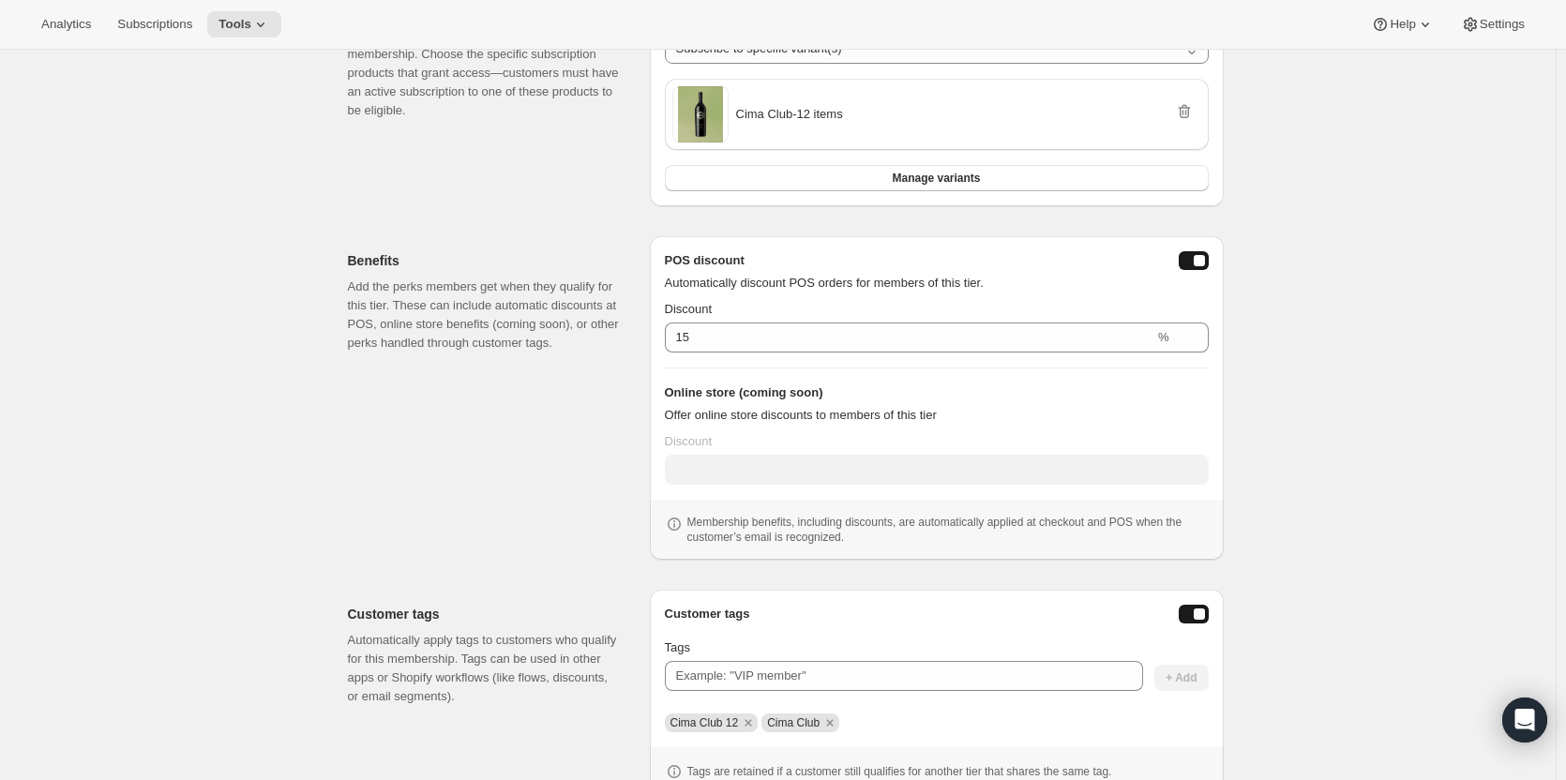
click at [1208, 259] on button "posDiscountEnabled" at bounding box center [1193, 260] width 30 height 19
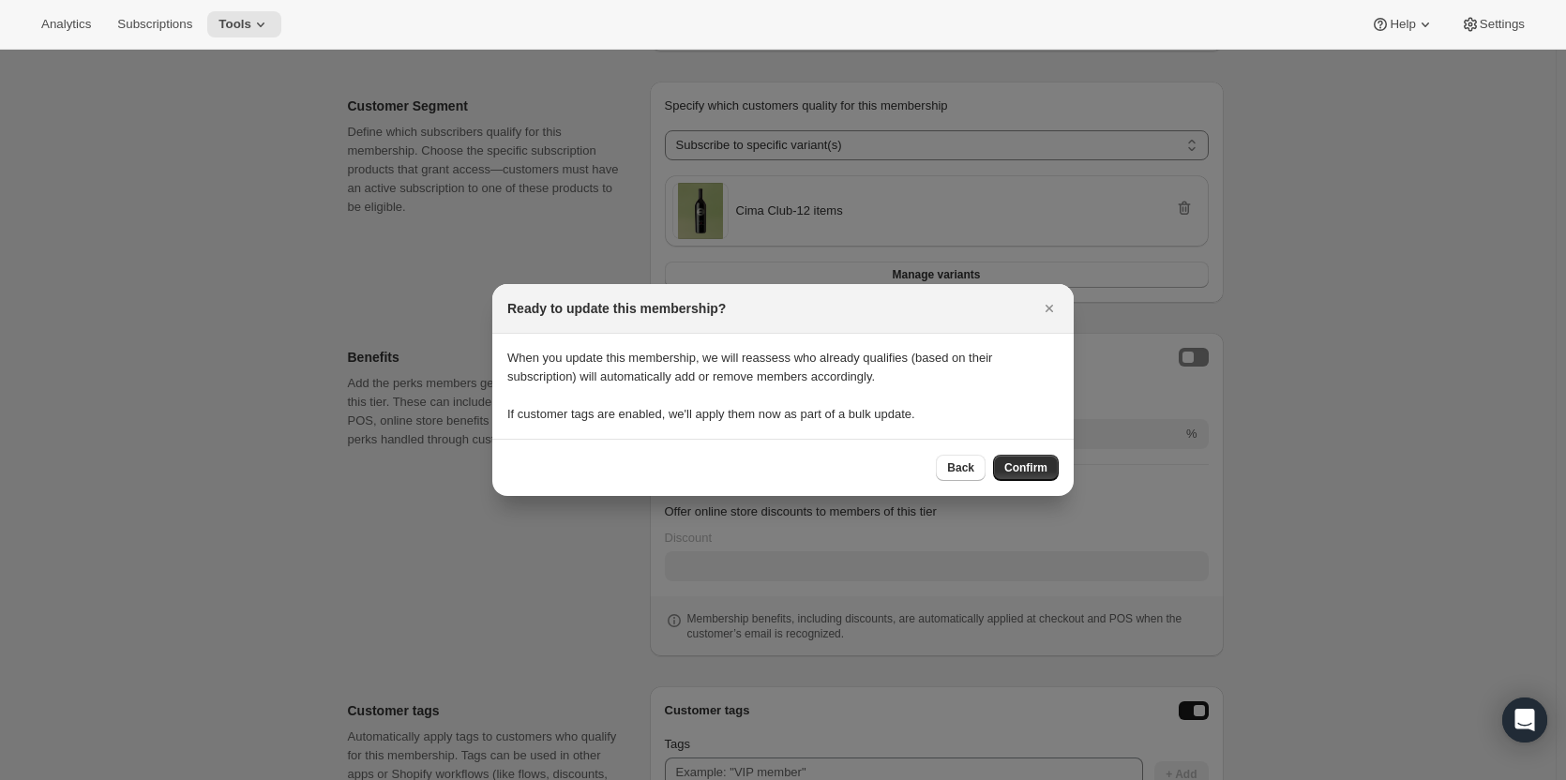
scroll to position [0, 0]
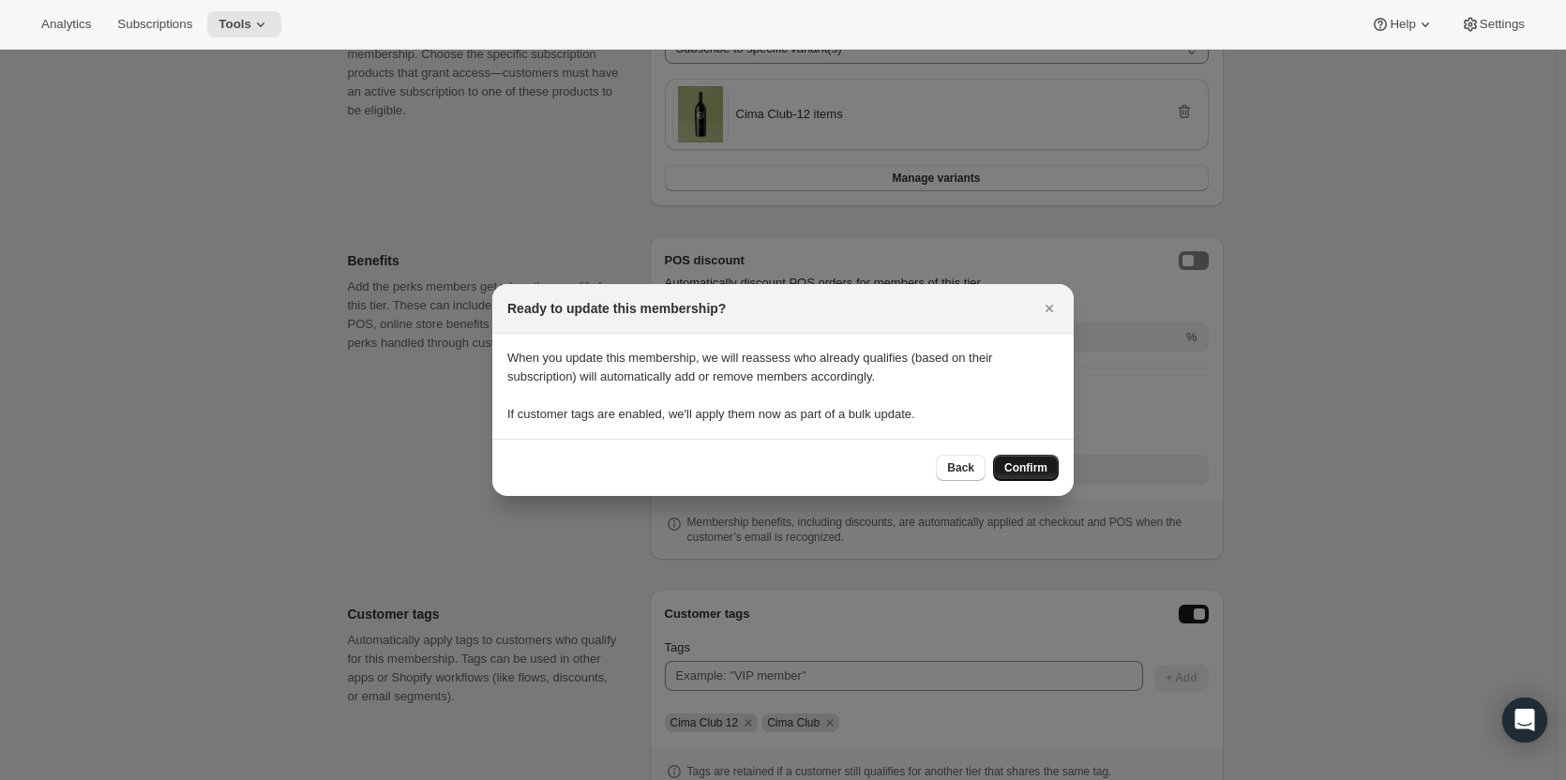
click at [1045, 461] on span "Confirm" at bounding box center [1025, 467] width 43 height 15
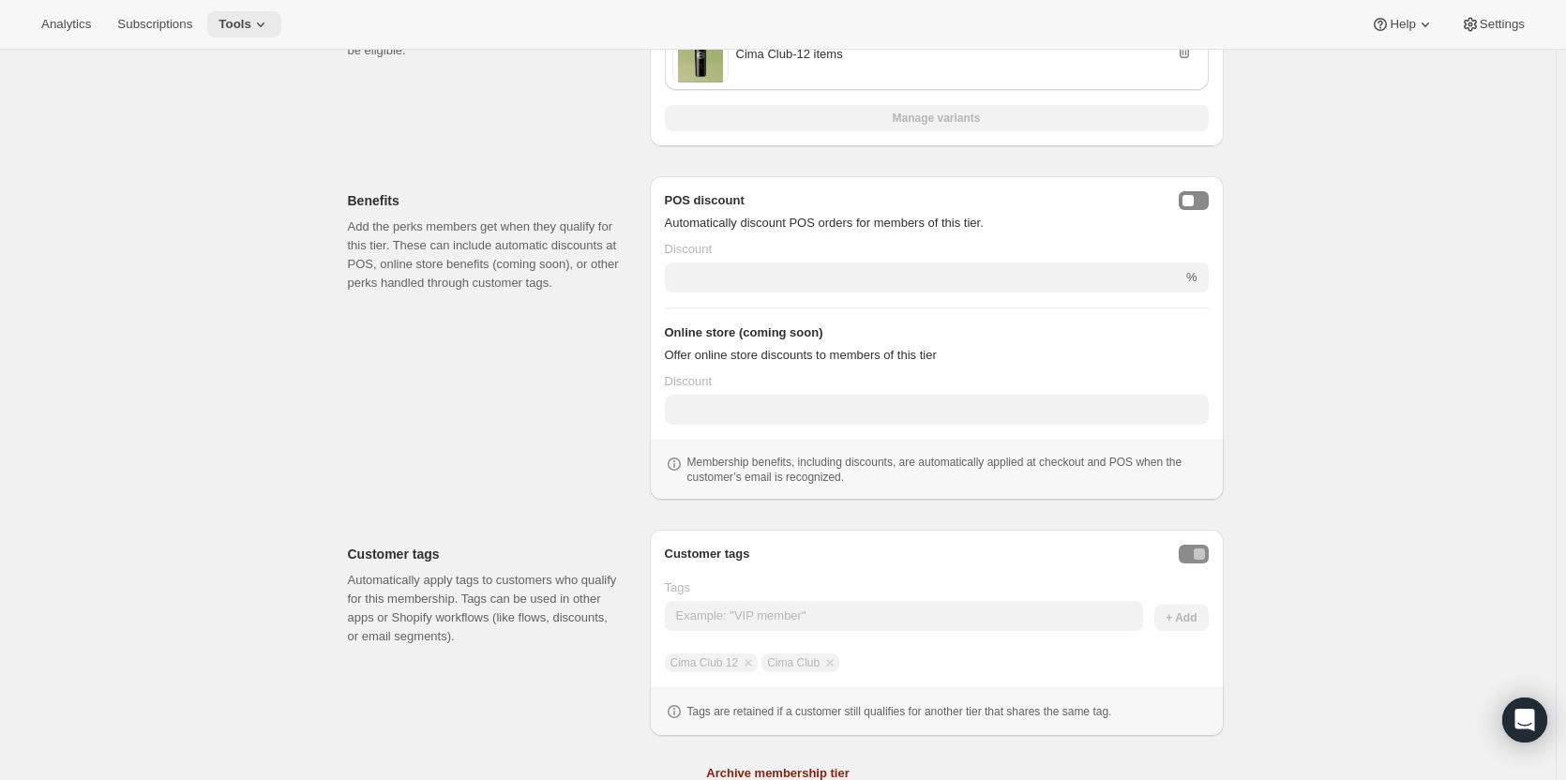
scroll to position [453, 0]
click at [225, 24] on span "Tools" at bounding box center [234, 24] width 33 height 15
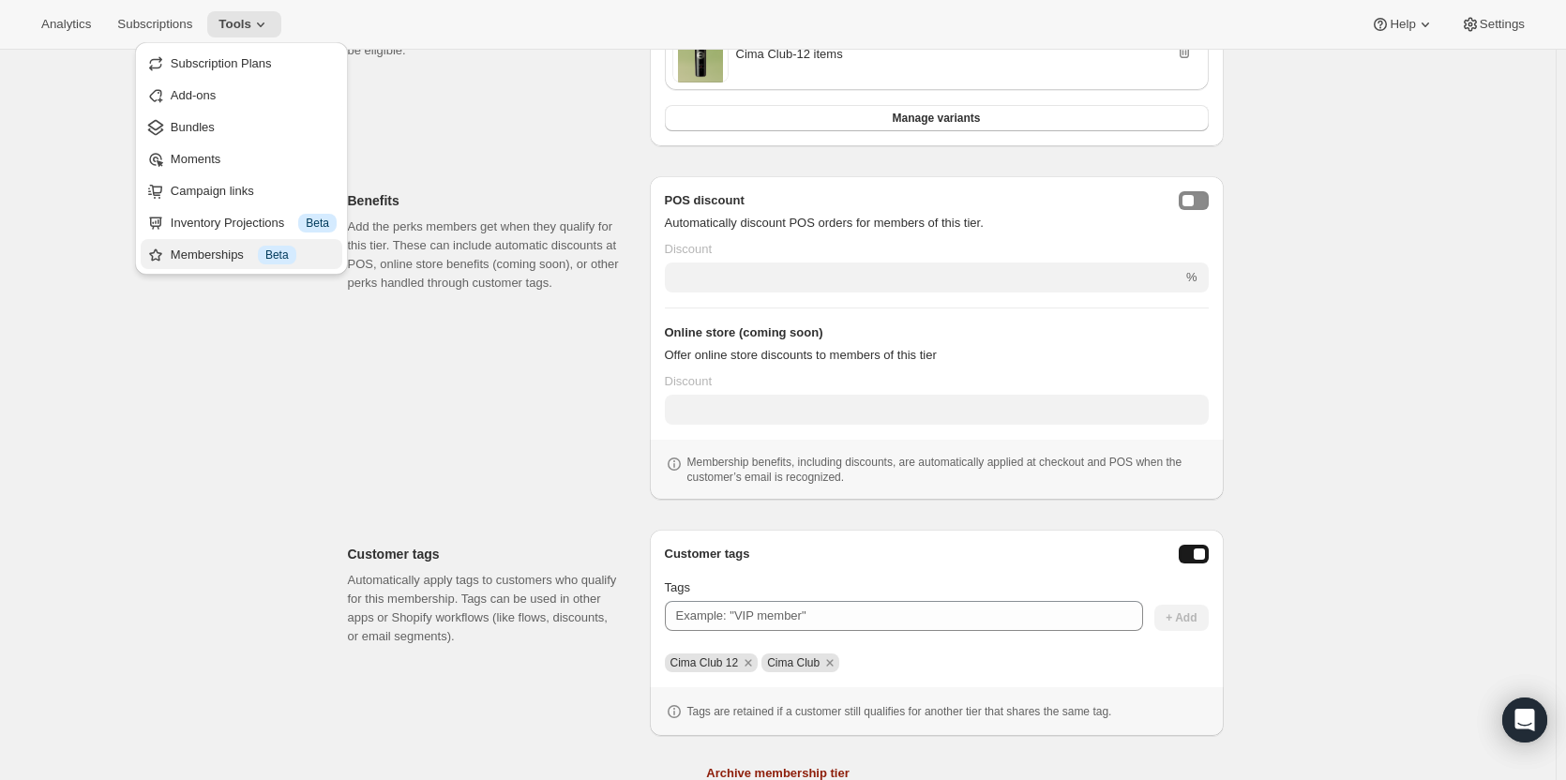
click at [247, 262] on div "Memberships Info Beta" at bounding box center [254, 255] width 166 height 19
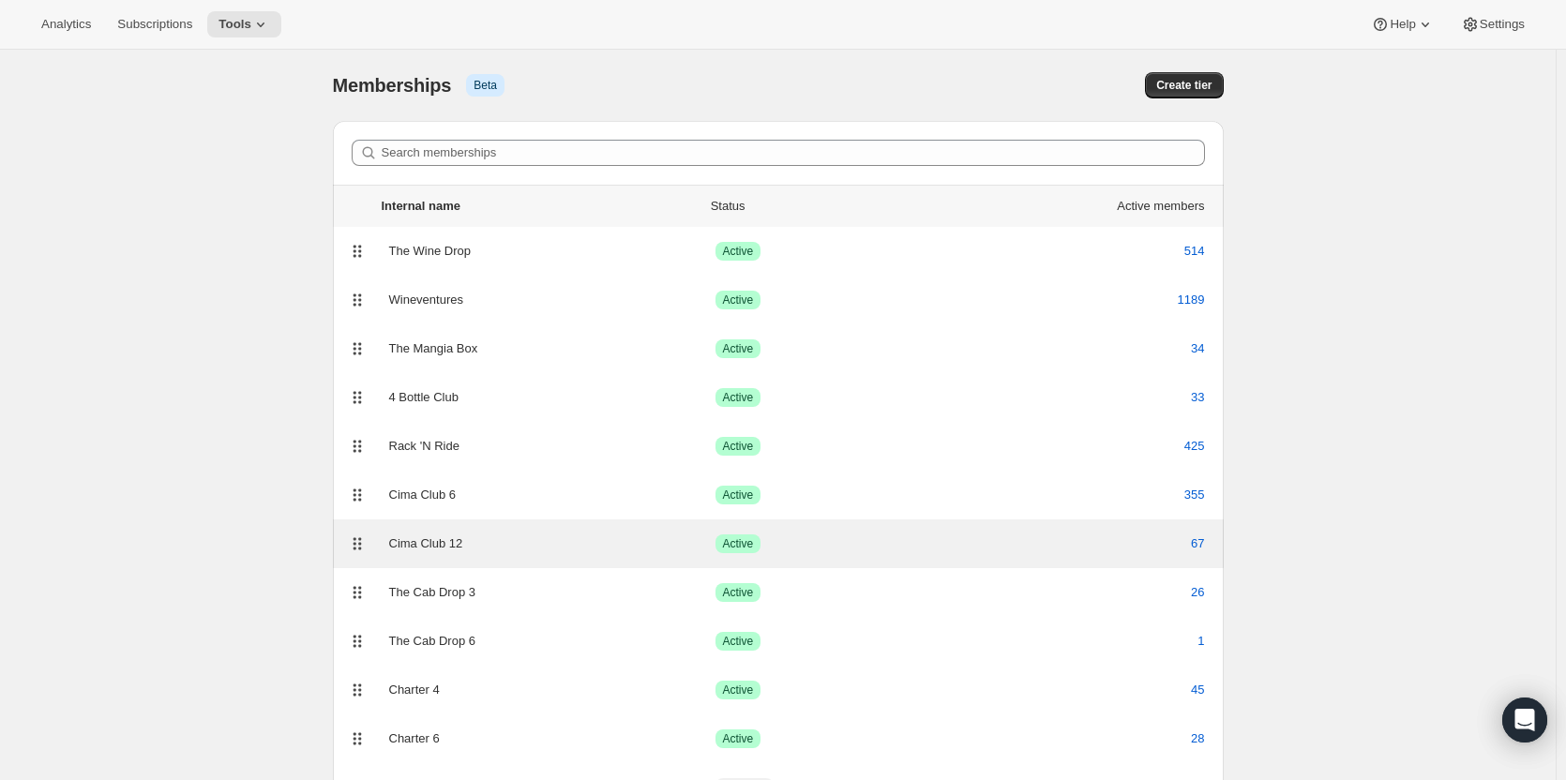
click at [547, 542] on div "Cima Club 12" at bounding box center [552, 543] width 326 height 19
select select "variants"
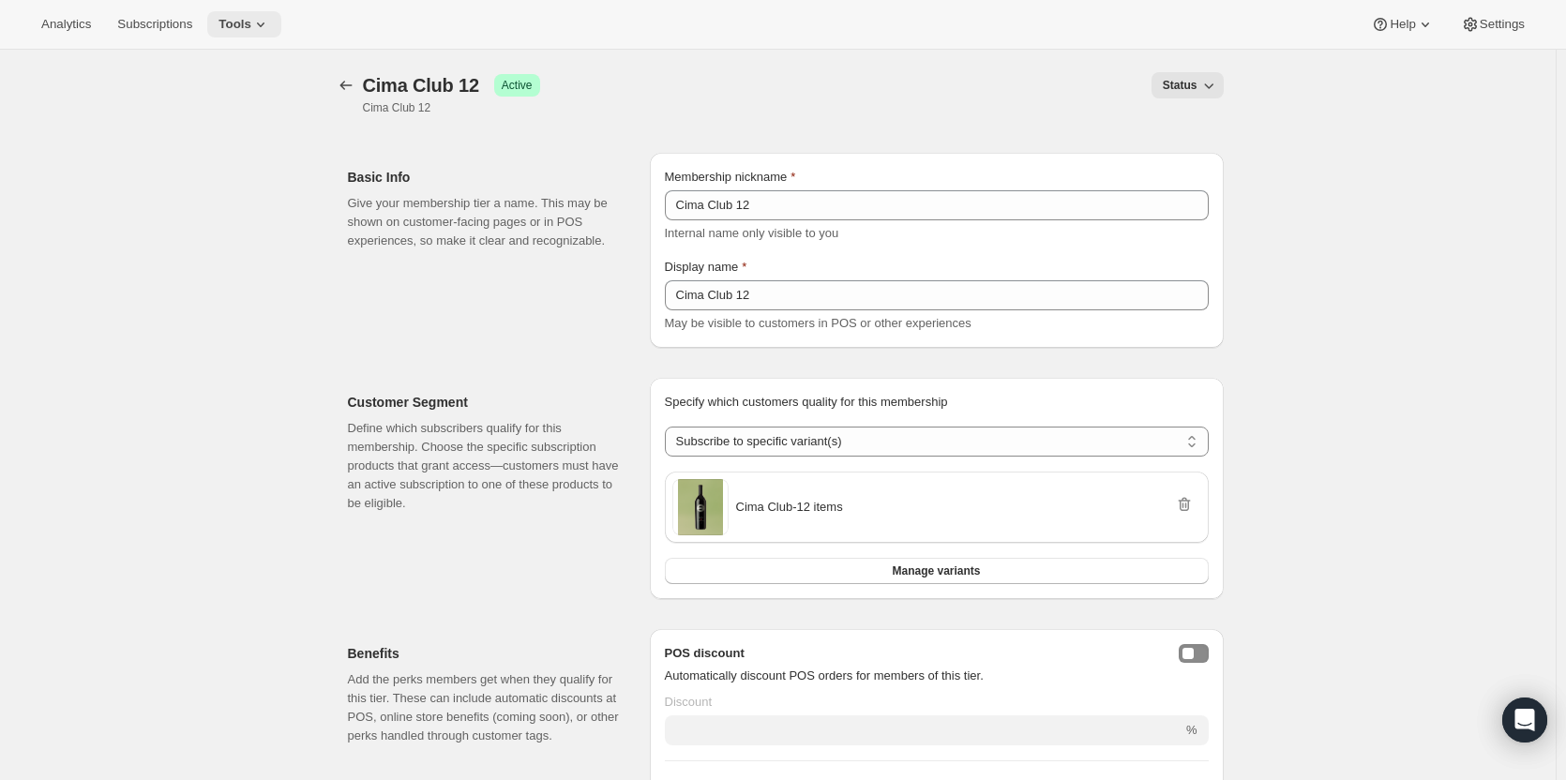
click at [232, 22] on span "Tools" at bounding box center [234, 24] width 33 height 15
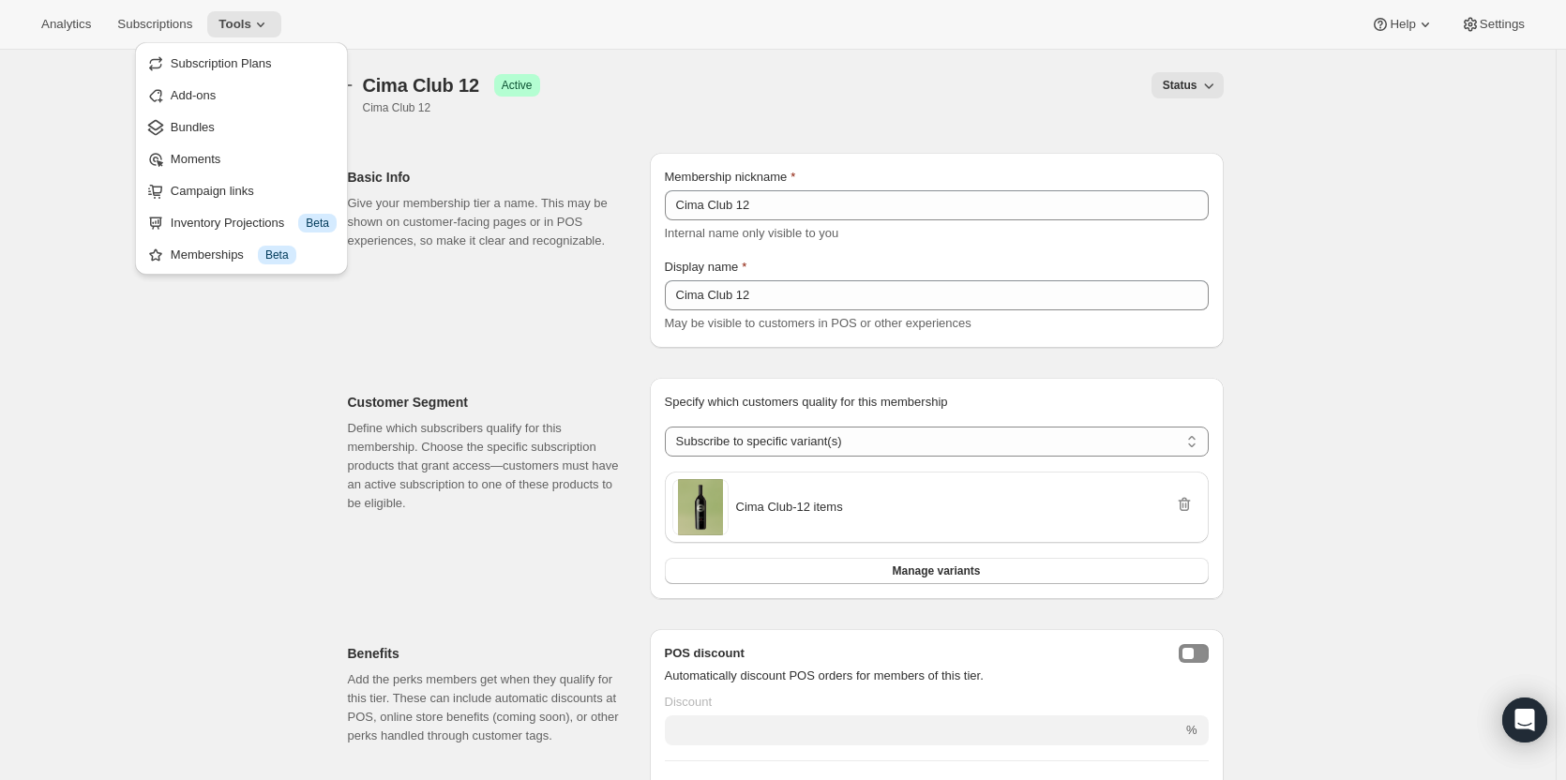
click at [254, 256] on div "Memberships Info Beta" at bounding box center [254, 255] width 166 height 19
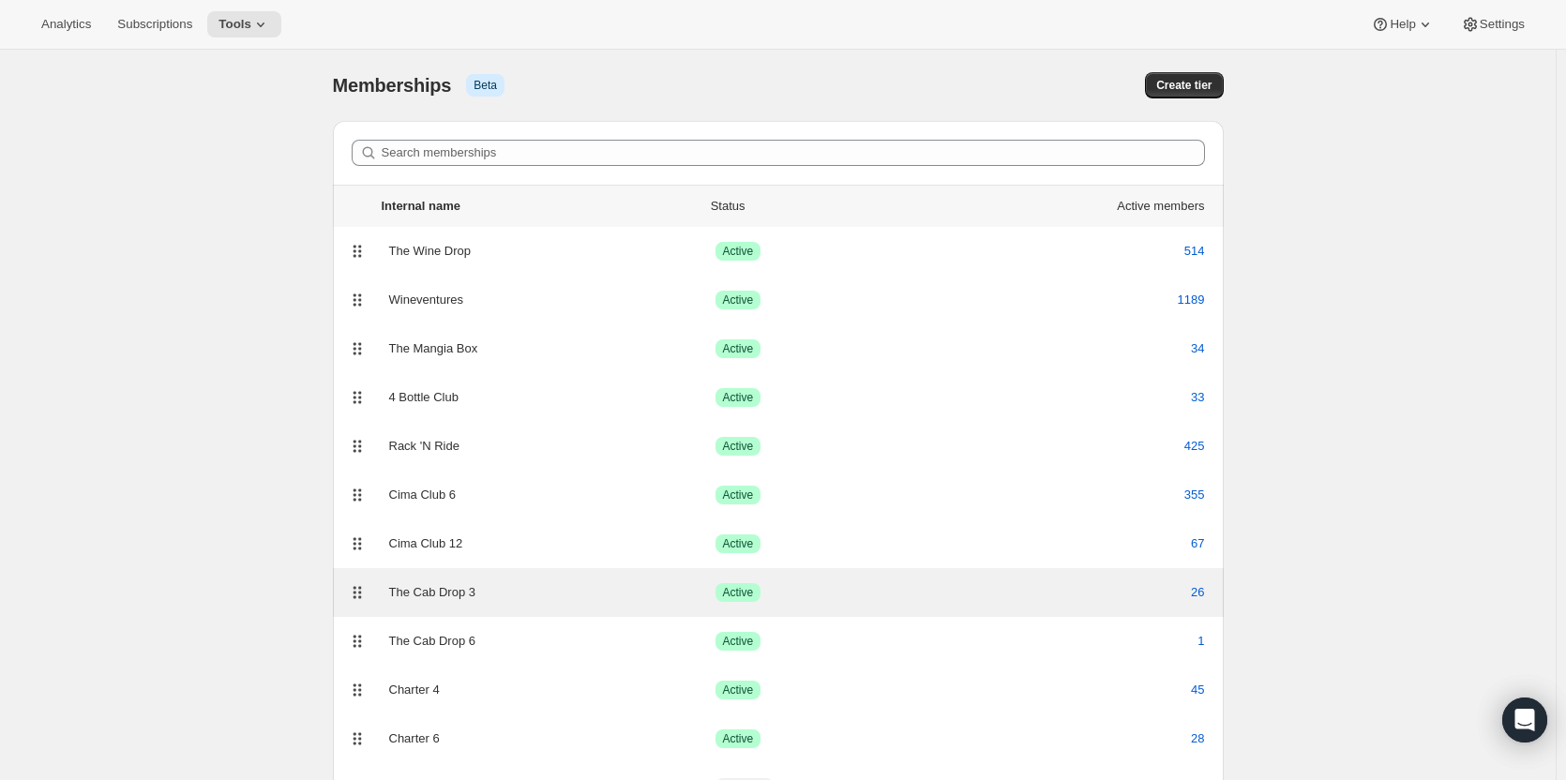
click at [925, 587] on div "Success Active" at bounding box center [837, 592] width 245 height 19
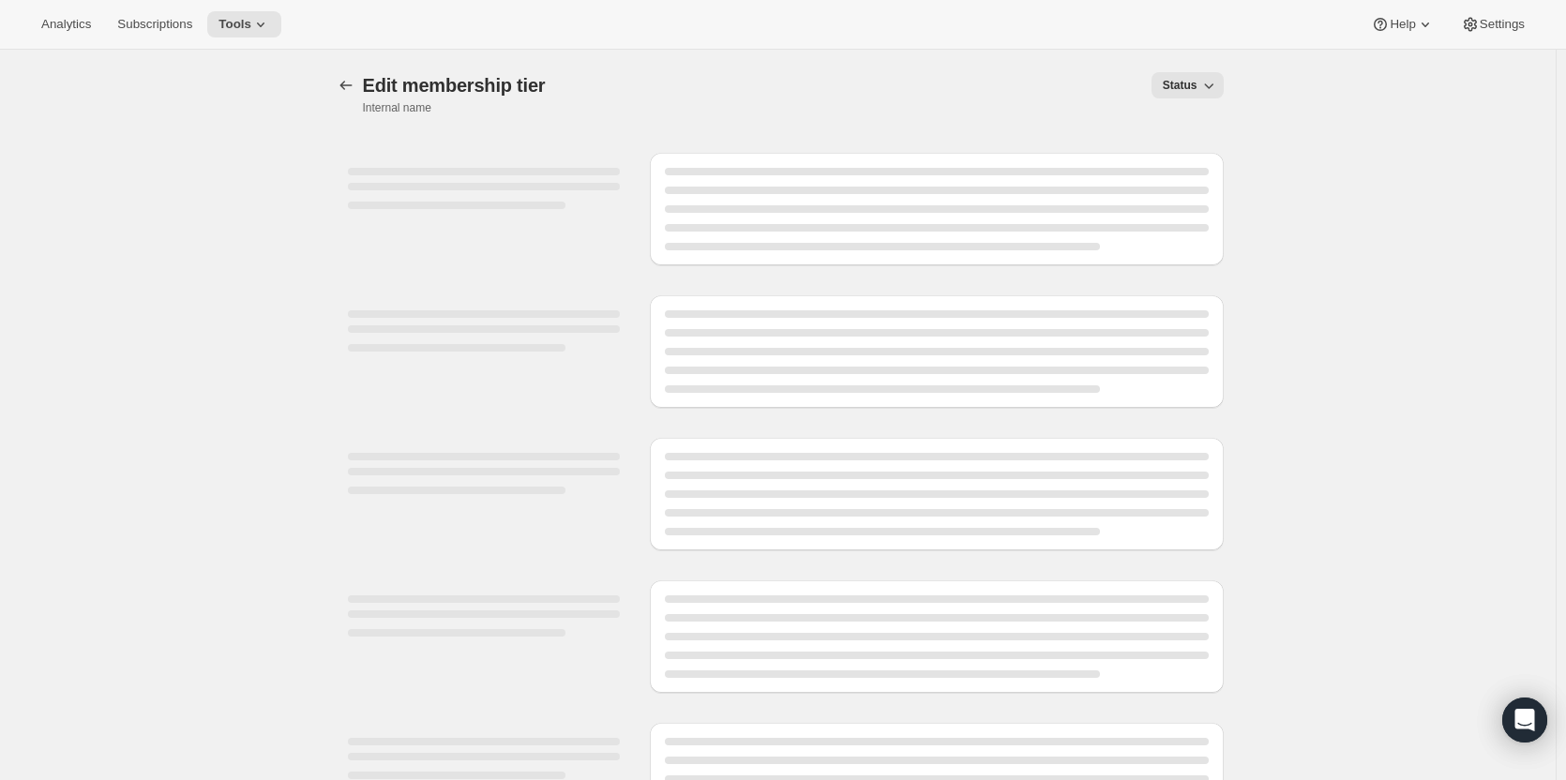
select select "variants"
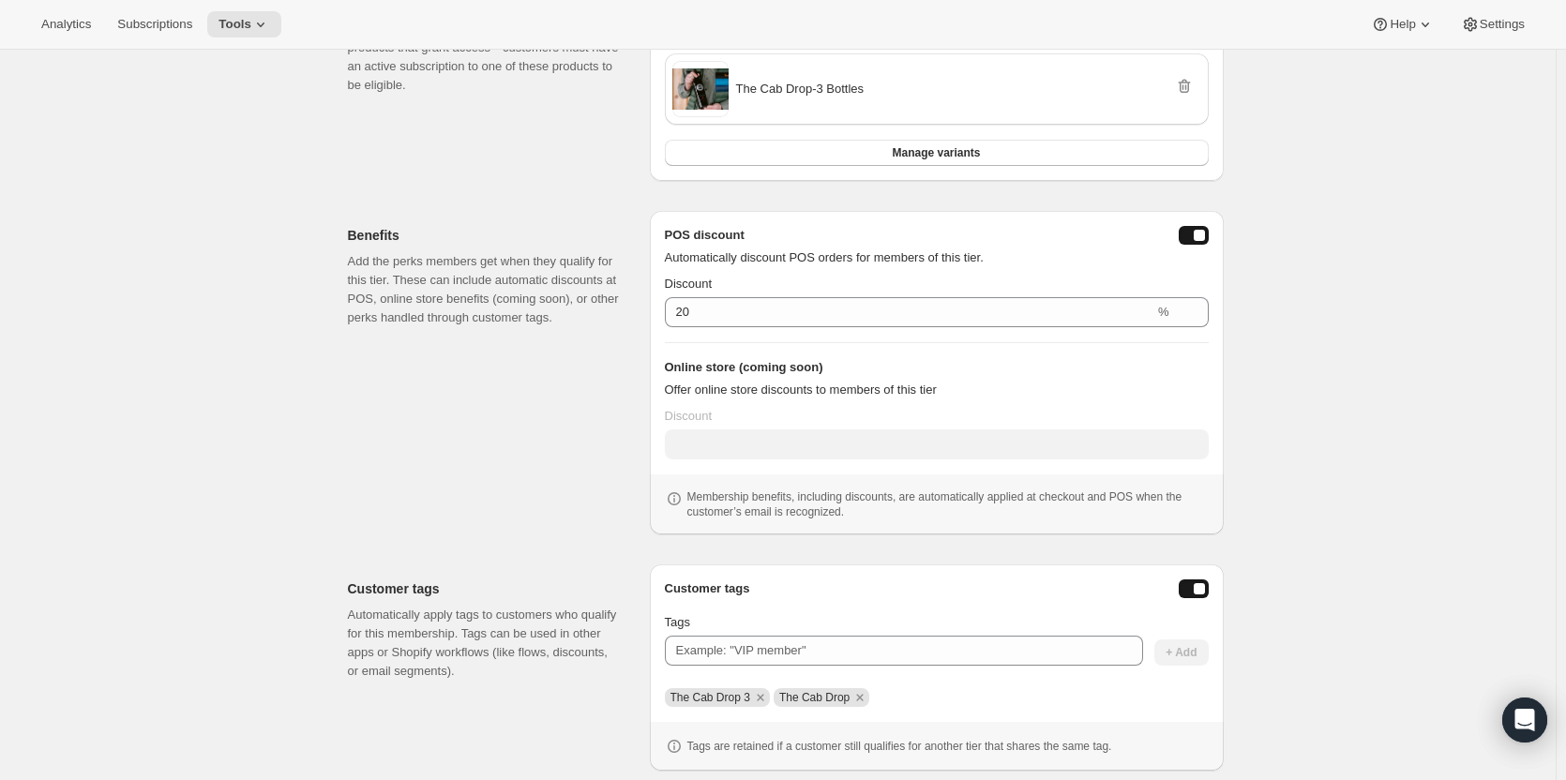
scroll to position [400, 0]
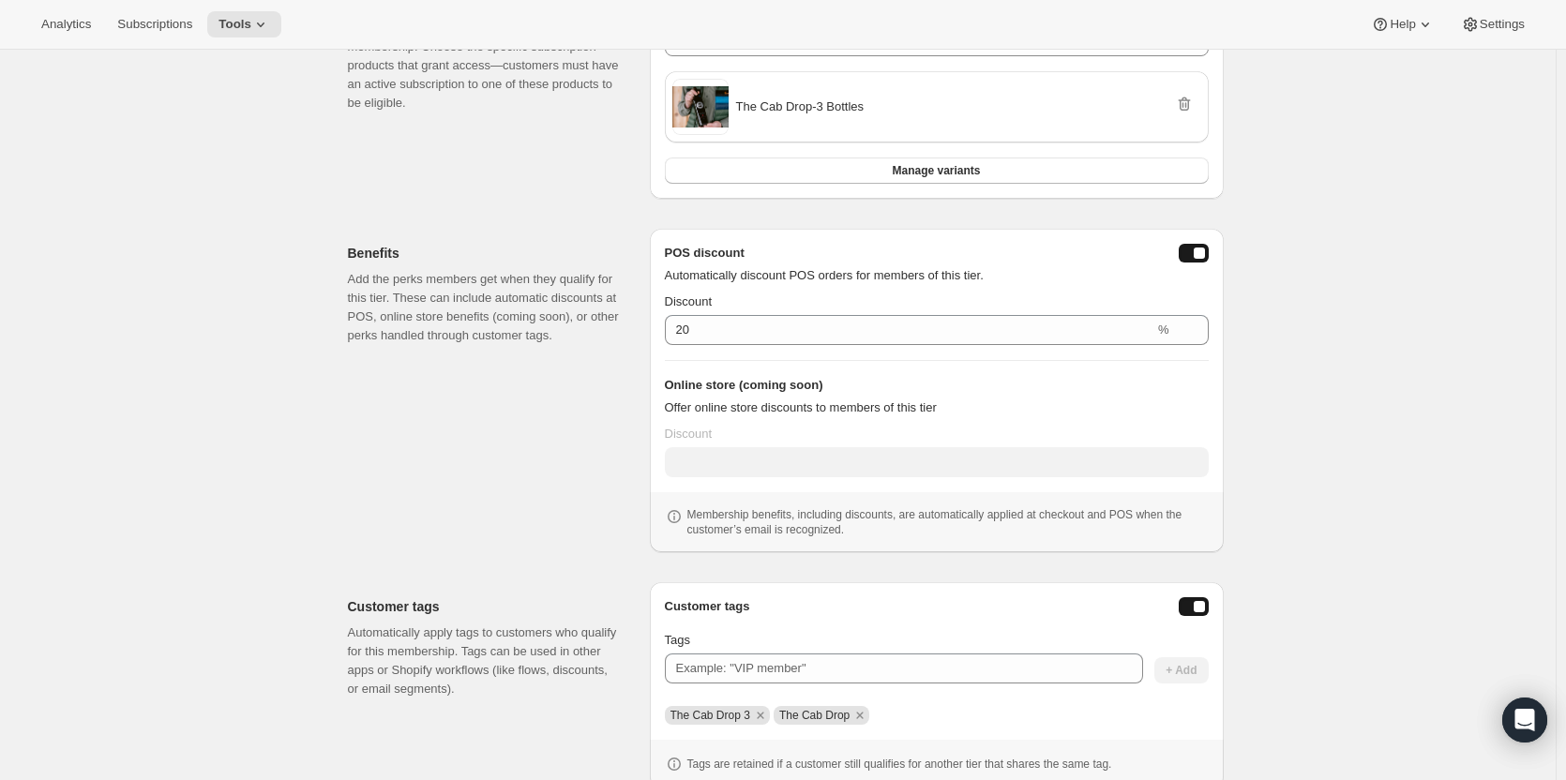
click at [1192, 254] on button "posDiscountEnabled" at bounding box center [1193, 253] width 30 height 19
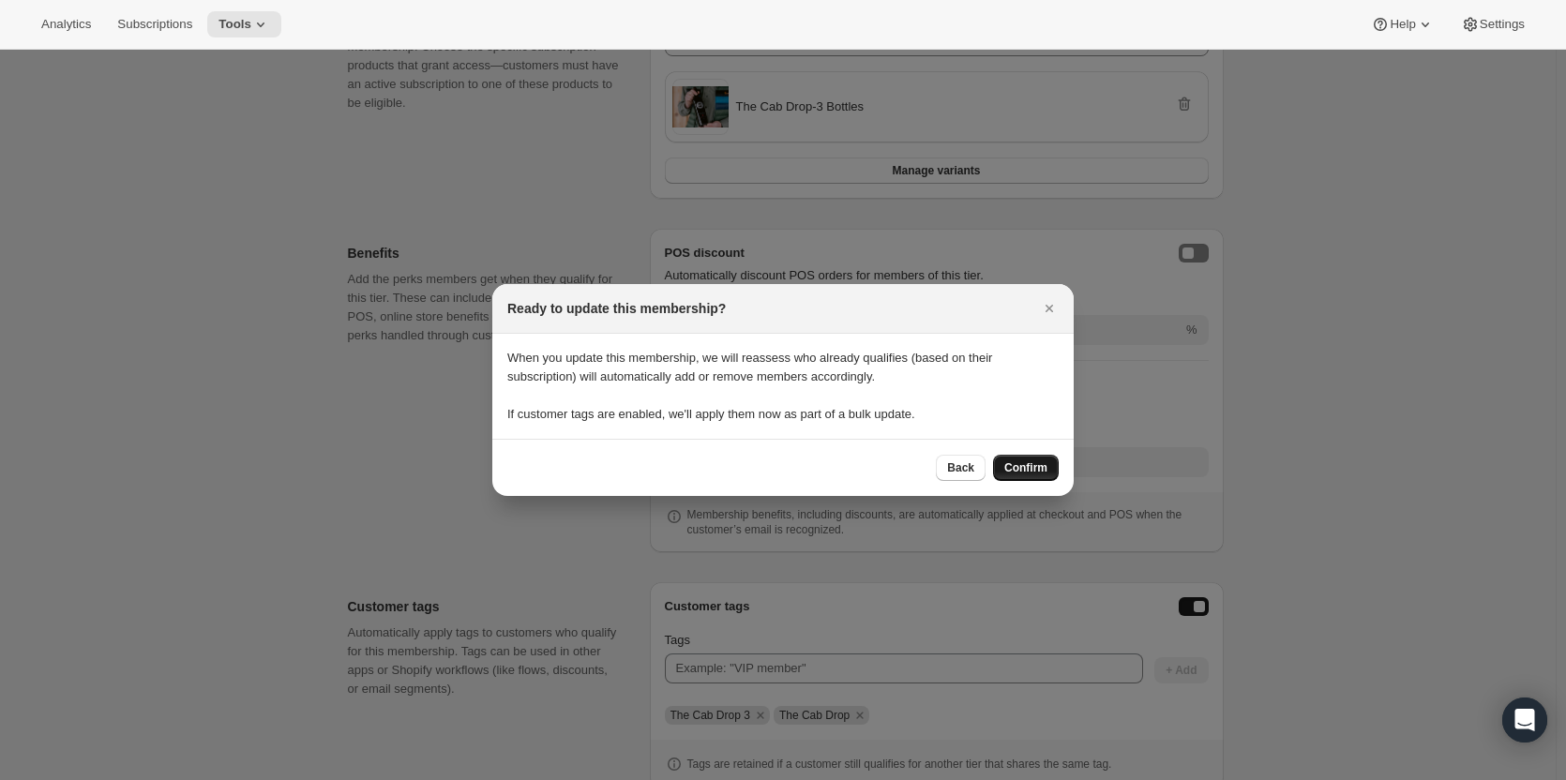
click at [1032, 465] on span "Confirm" at bounding box center [1025, 467] width 43 height 15
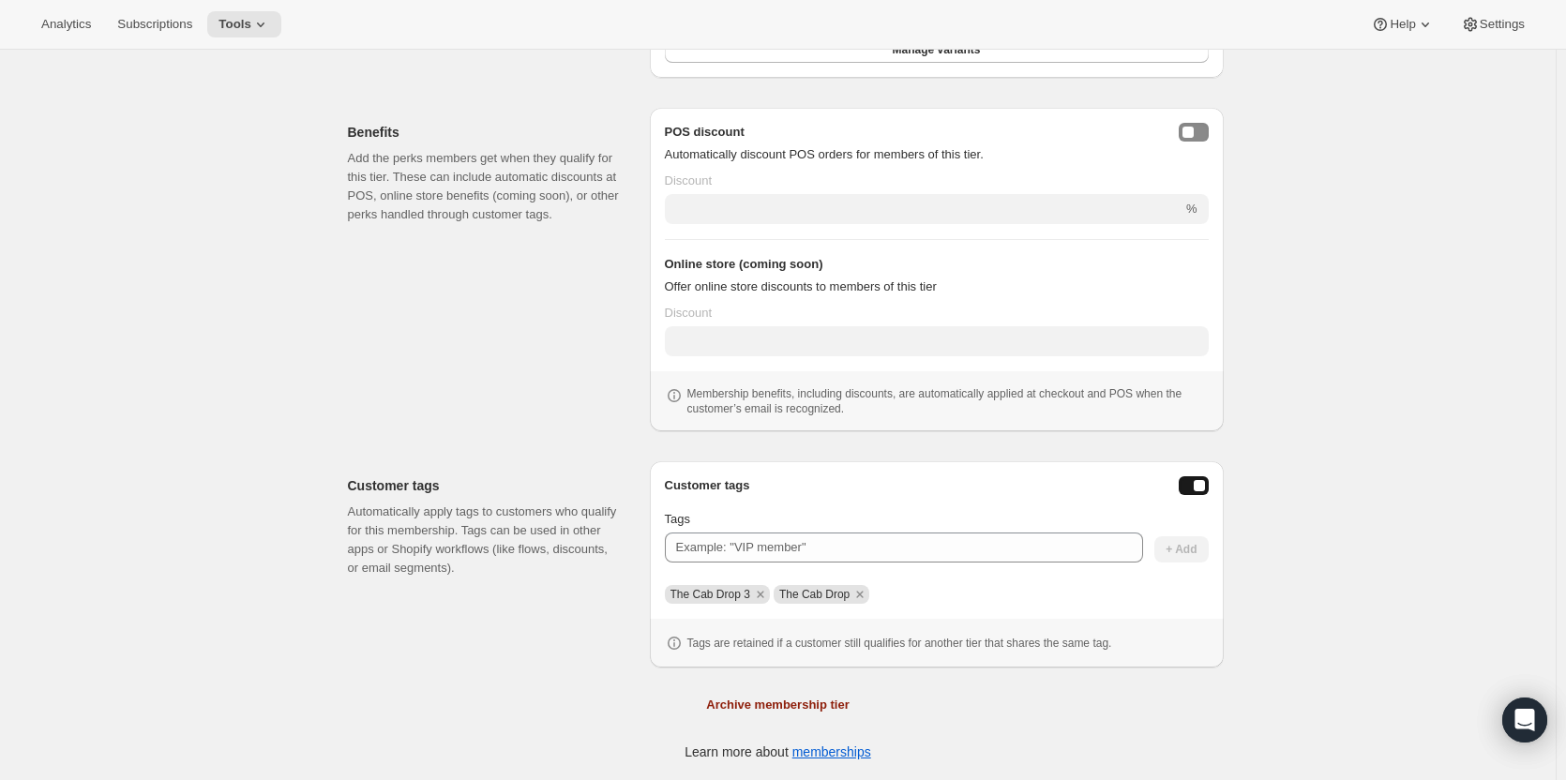
scroll to position [265, 0]
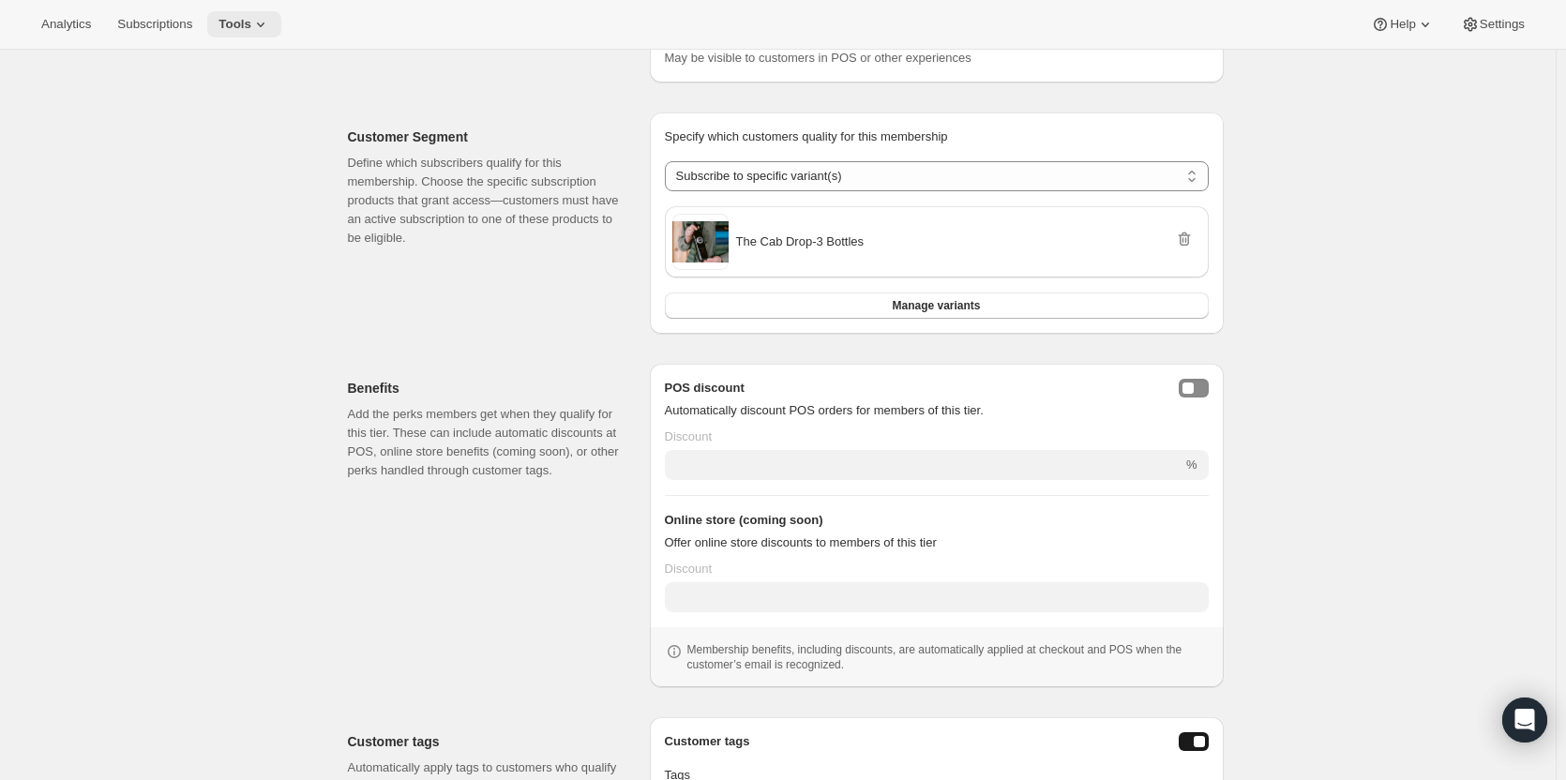
click at [237, 37] on button "Tools" at bounding box center [244, 24] width 74 height 26
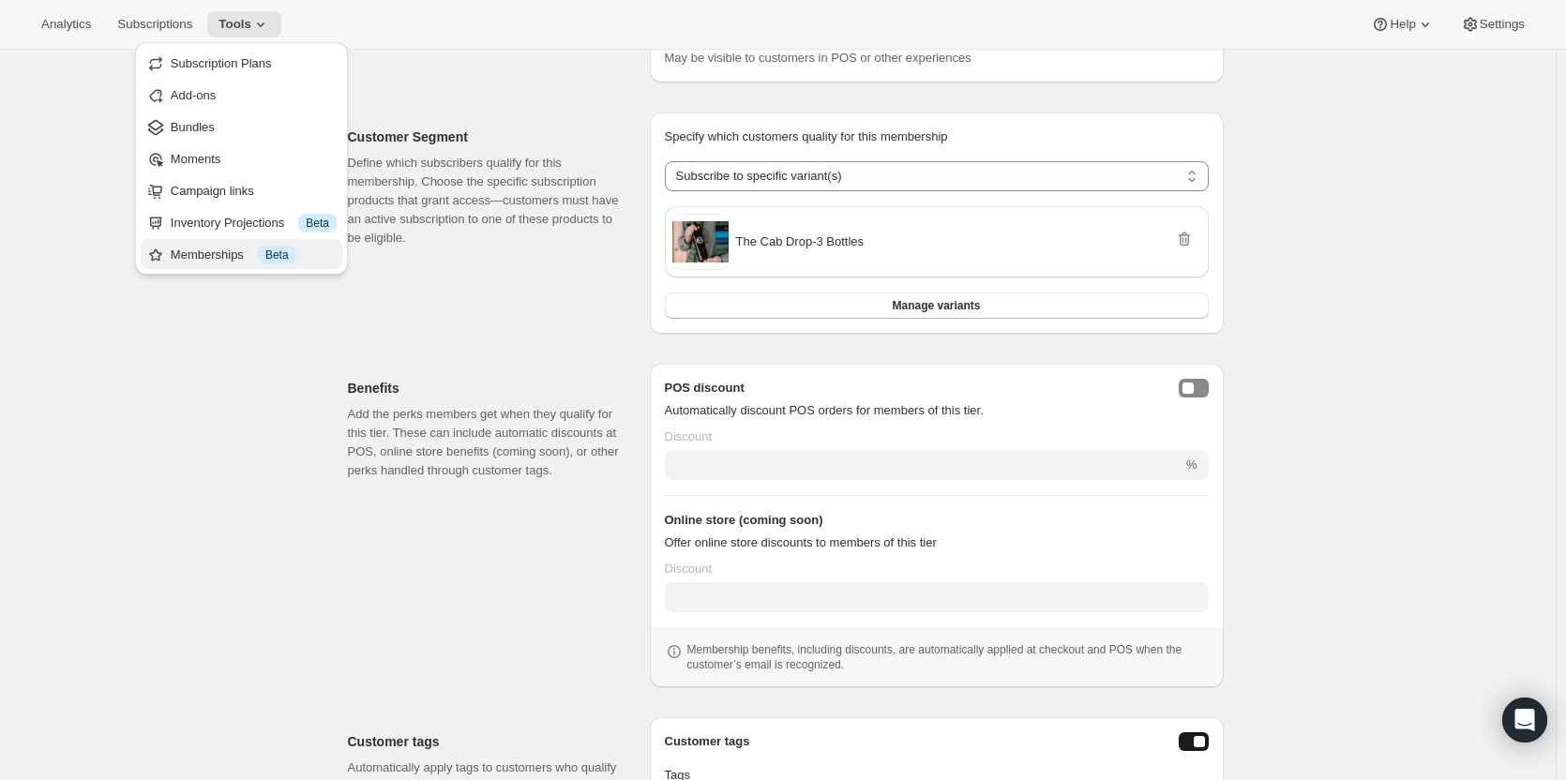
click at [271, 259] on span "Beta" at bounding box center [276, 254] width 23 height 15
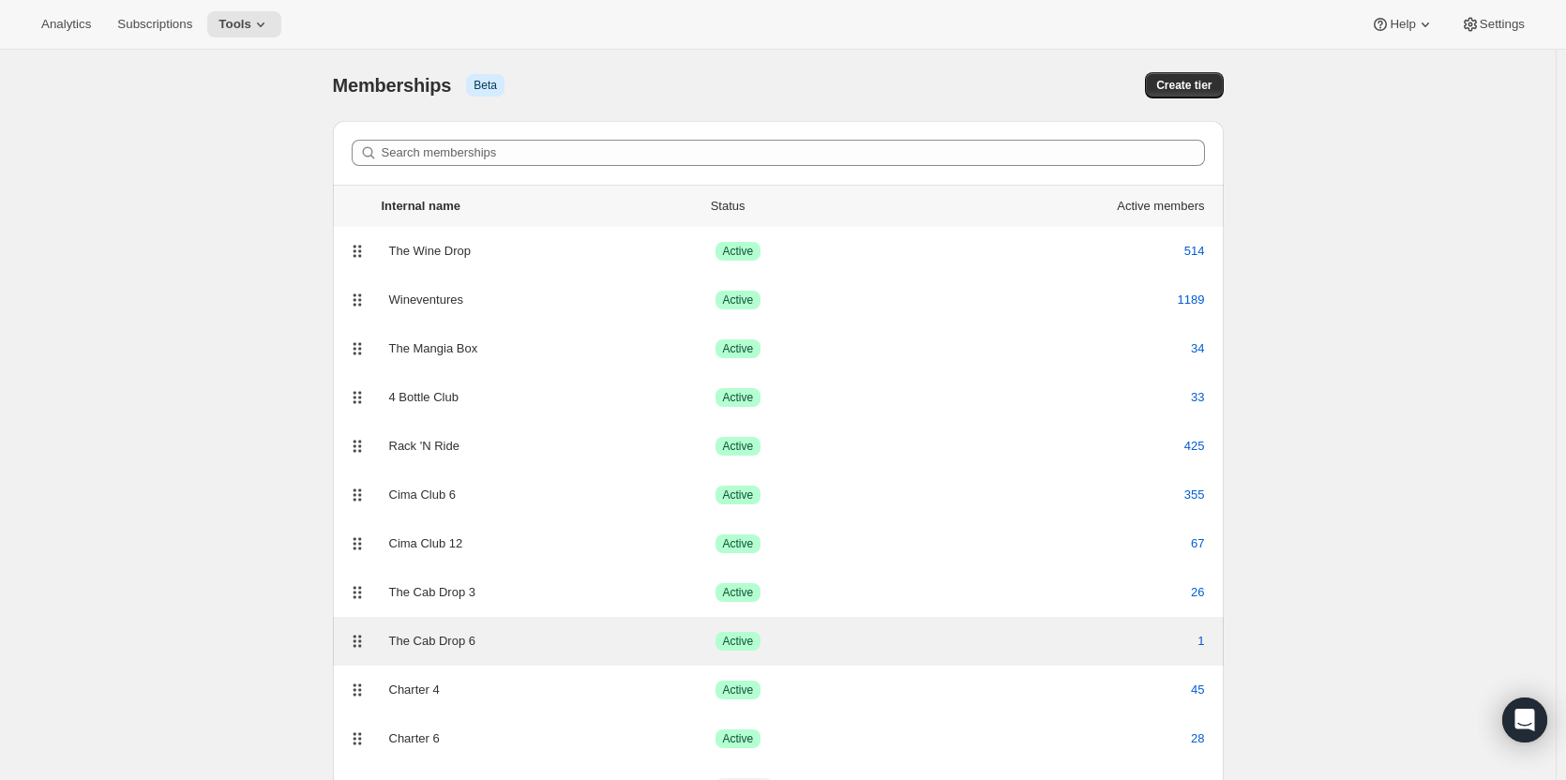
click at [479, 643] on div "The Cab Drop 6" at bounding box center [552, 641] width 326 height 19
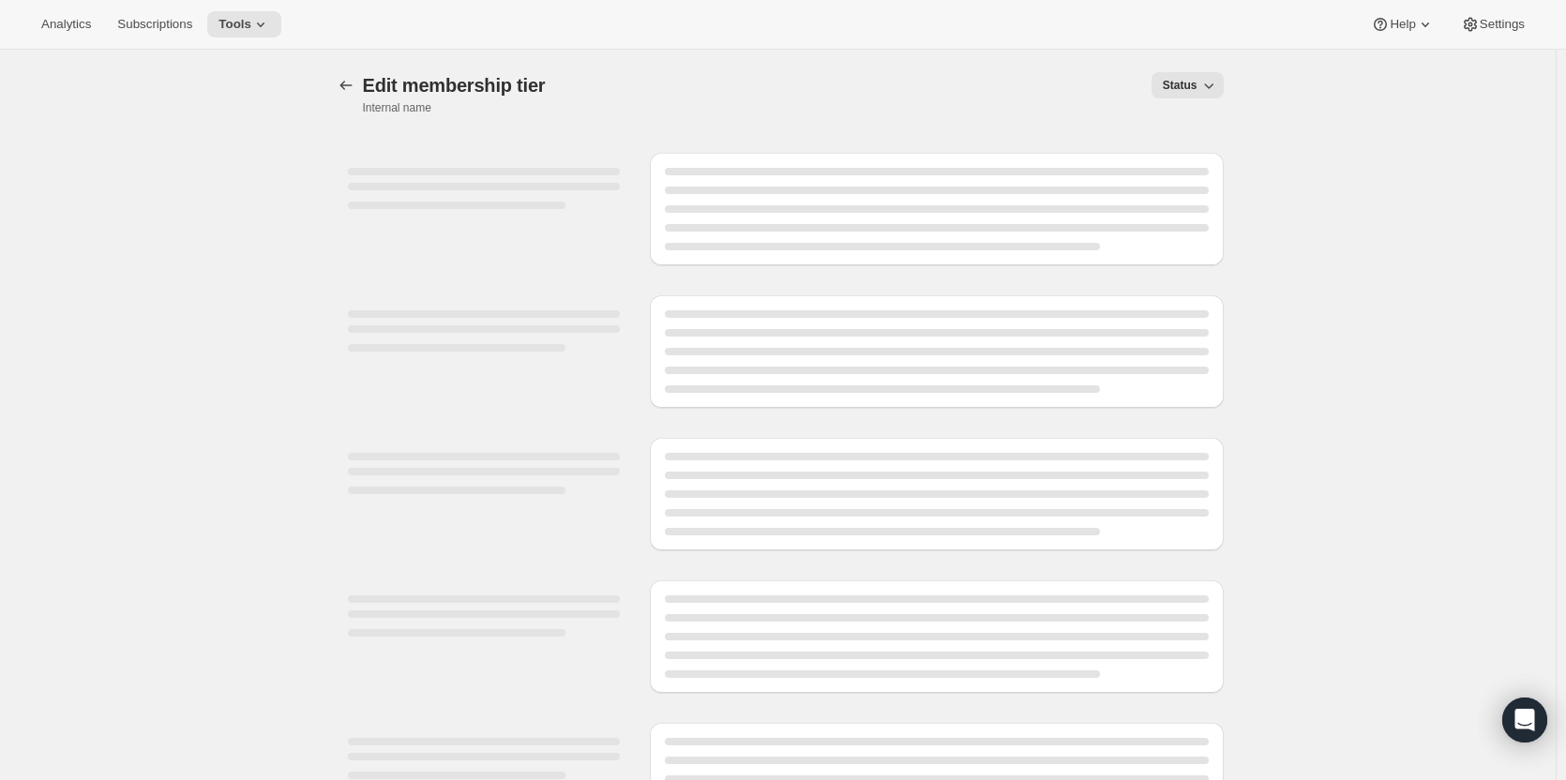
select select "variants"
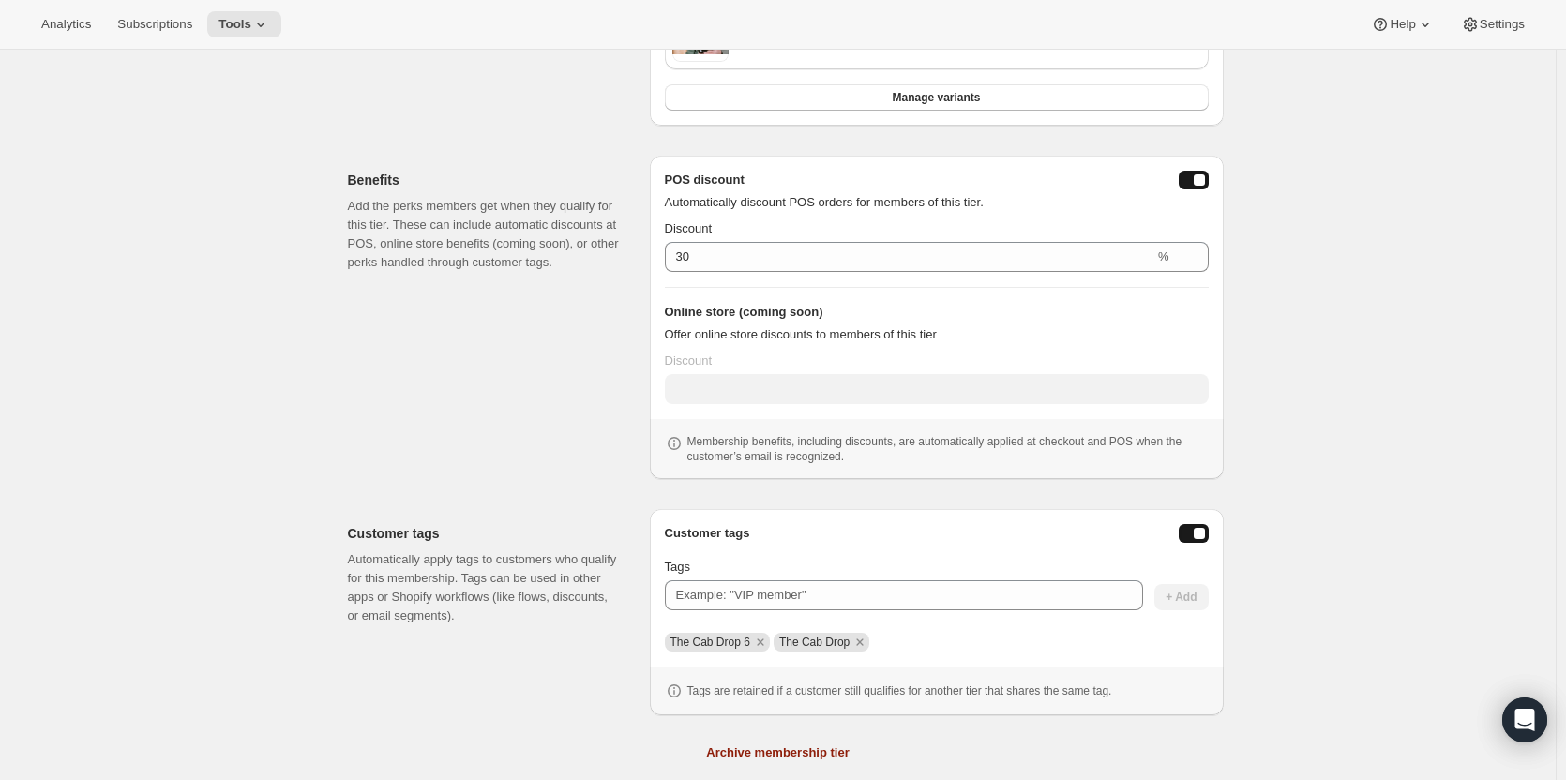
scroll to position [370, 0]
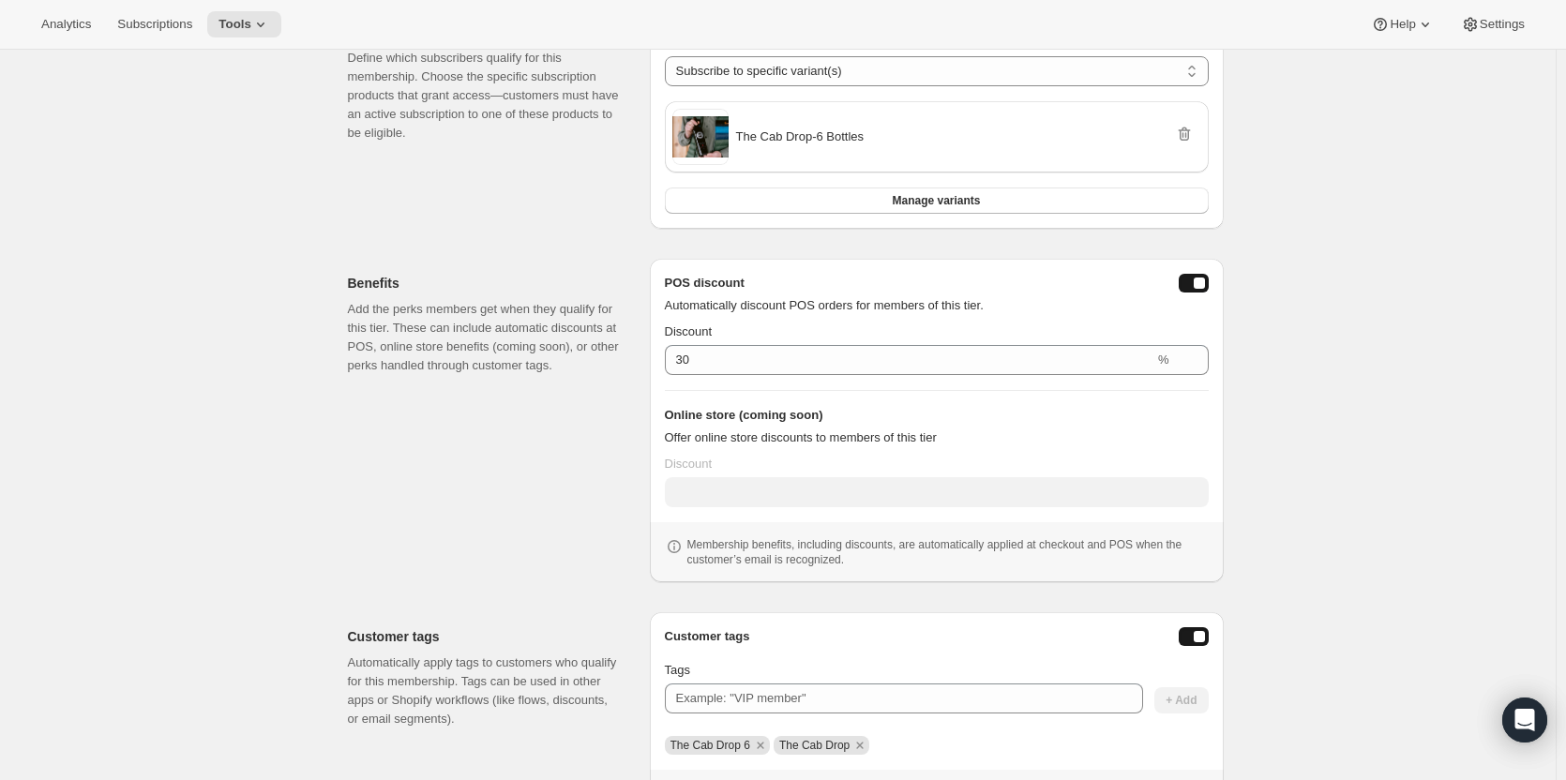
click at [1186, 289] on button "posDiscountEnabled" at bounding box center [1193, 283] width 30 height 19
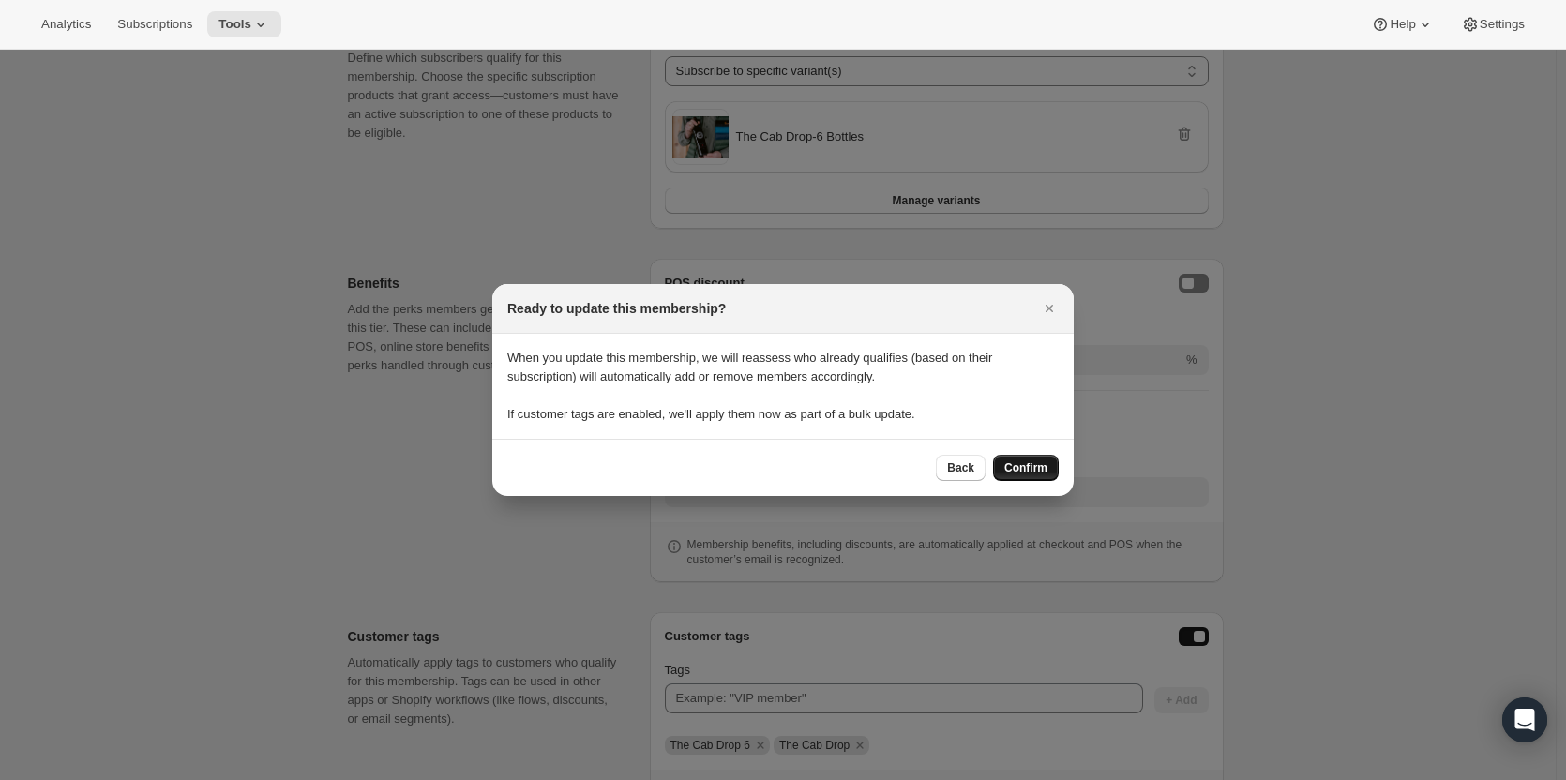
click at [999, 472] on button "Confirm" at bounding box center [1026, 468] width 66 height 26
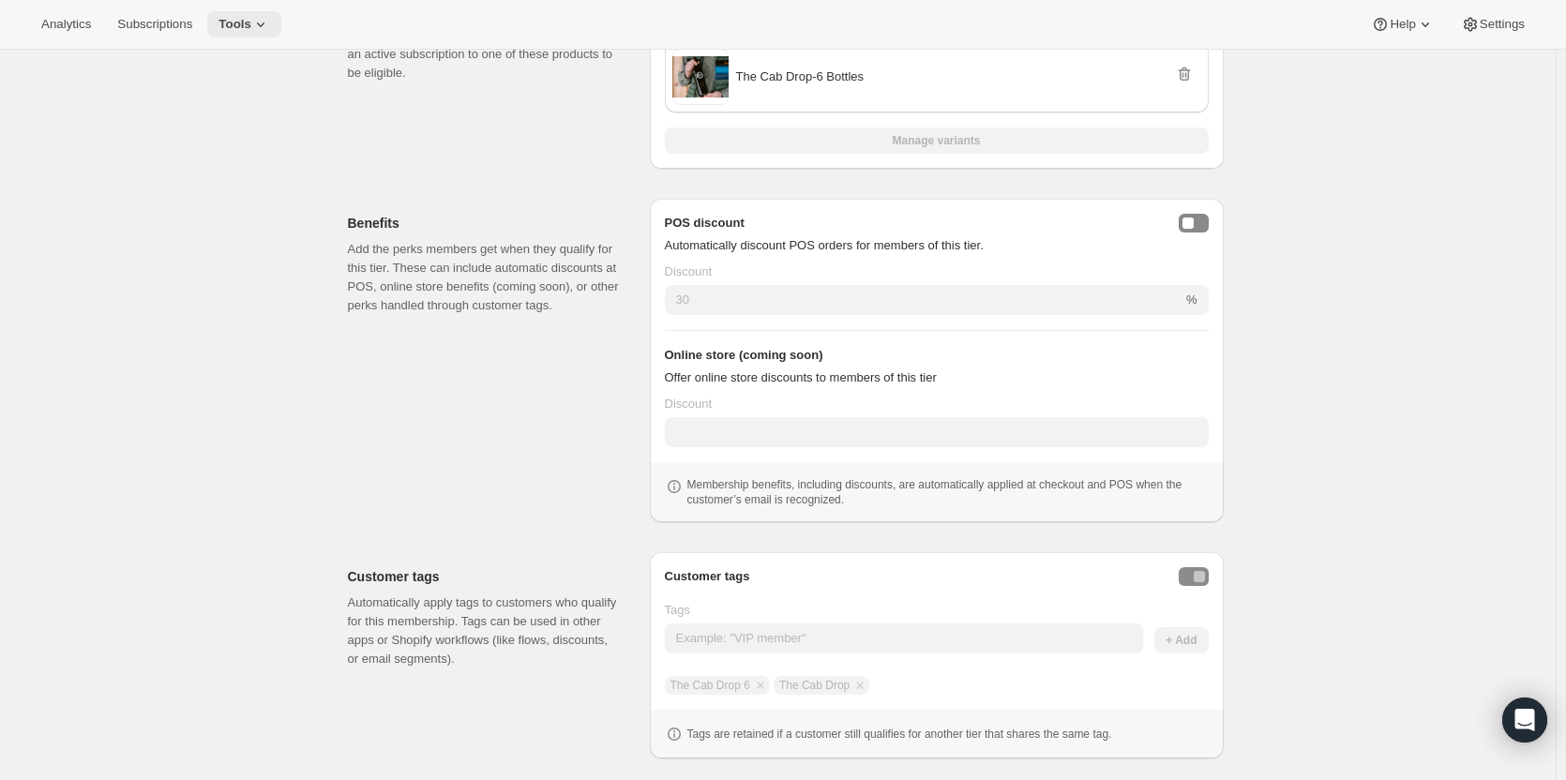
click at [220, 25] on span "Tools" at bounding box center [234, 24] width 33 height 15
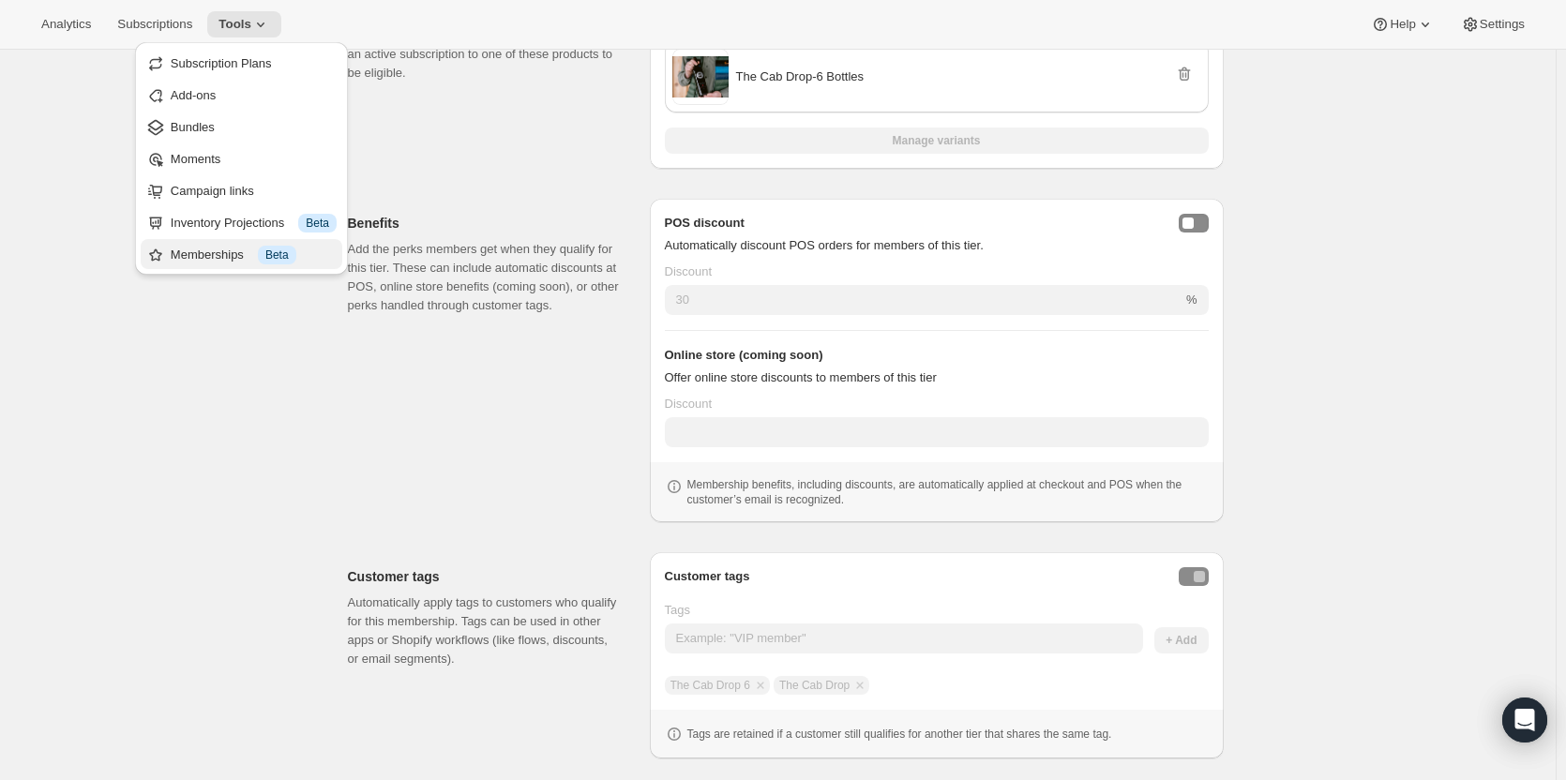
click at [229, 262] on div "Memberships Info Beta" at bounding box center [254, 255] width 166 height 19
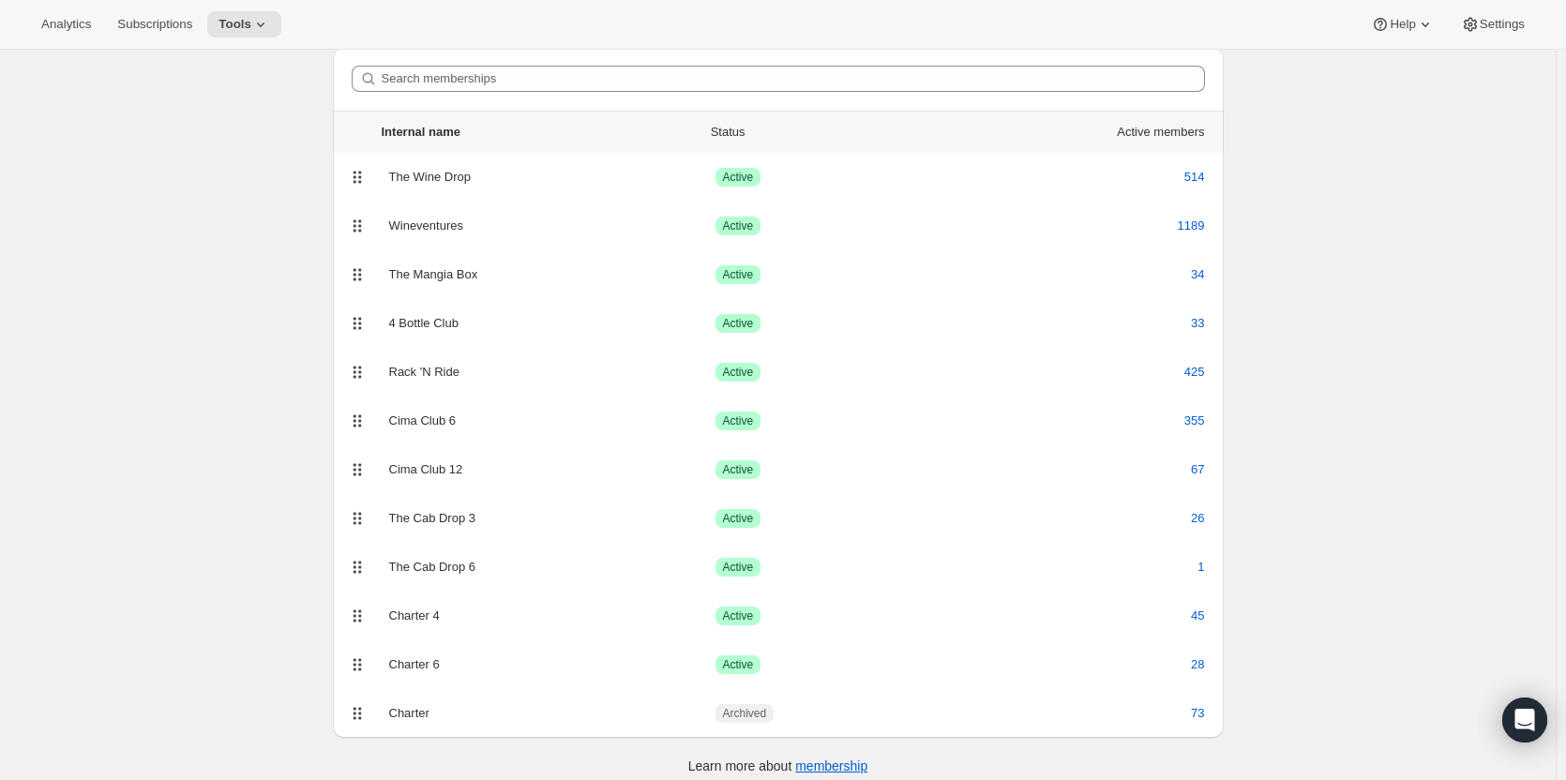
scroll to position [88, 0]
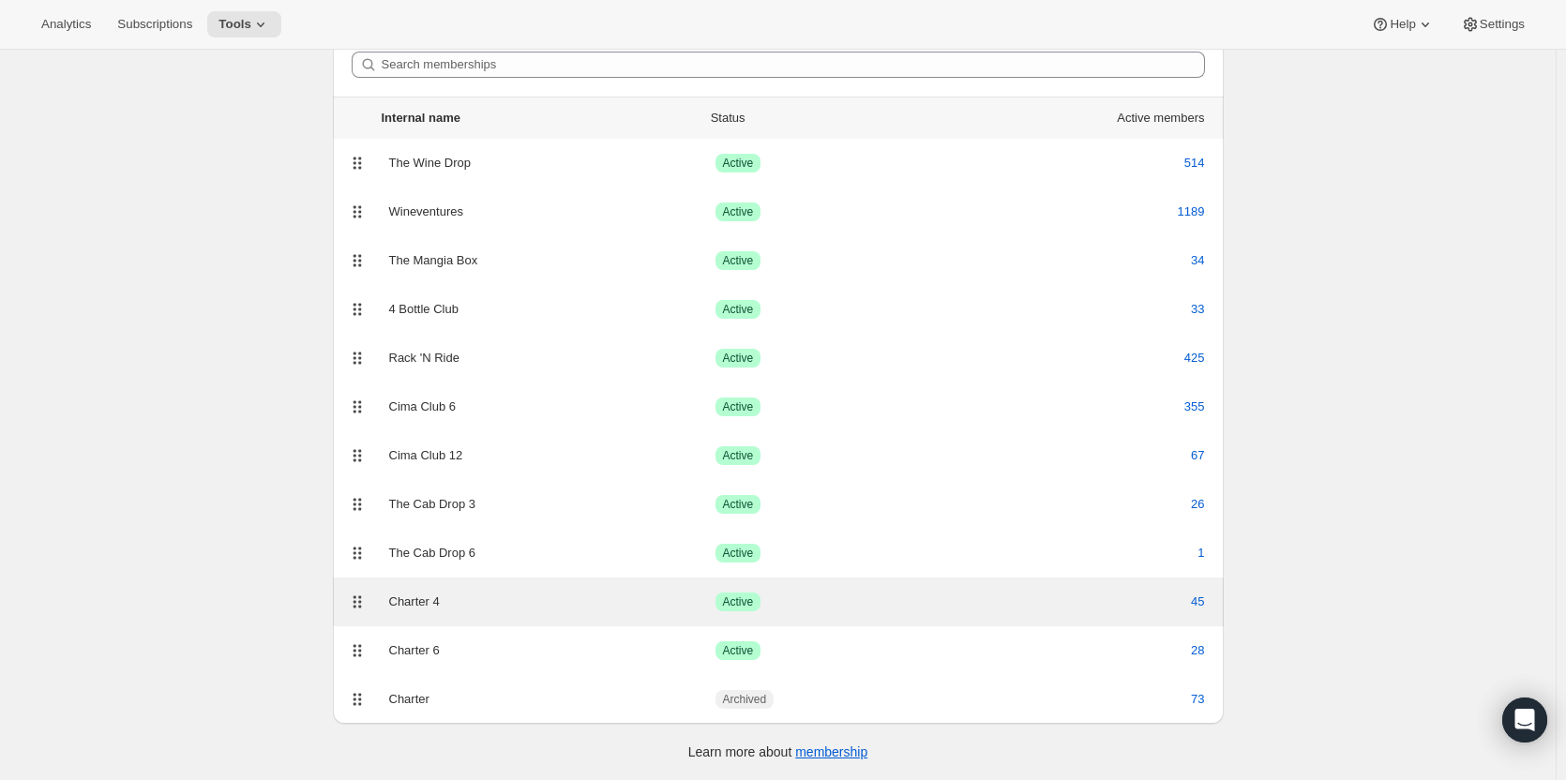
click at [588, 615] on div "Charter 4 Success Active 45" at bounding box center [778, 601] width 891 height 49
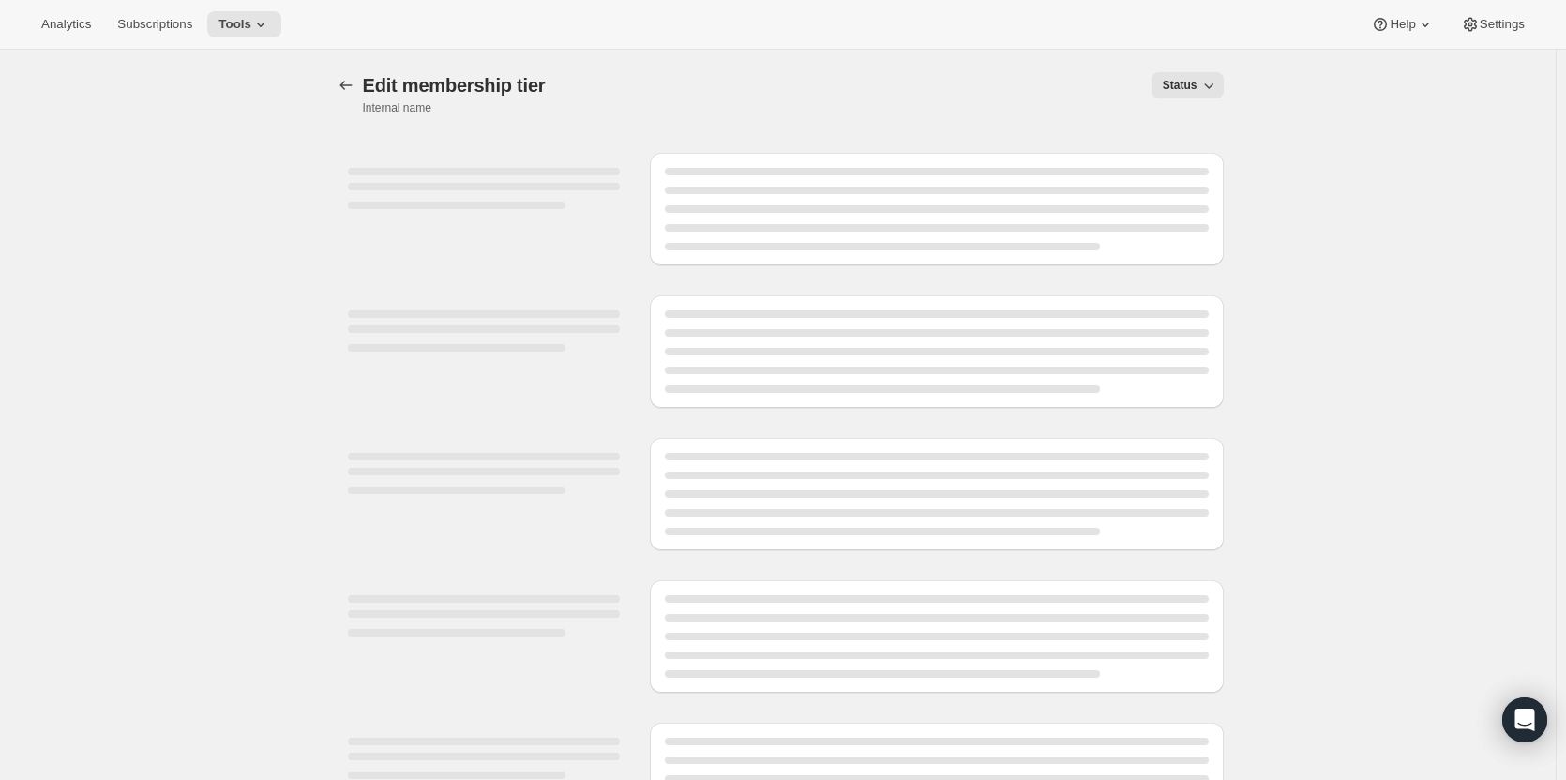
select select "variants"
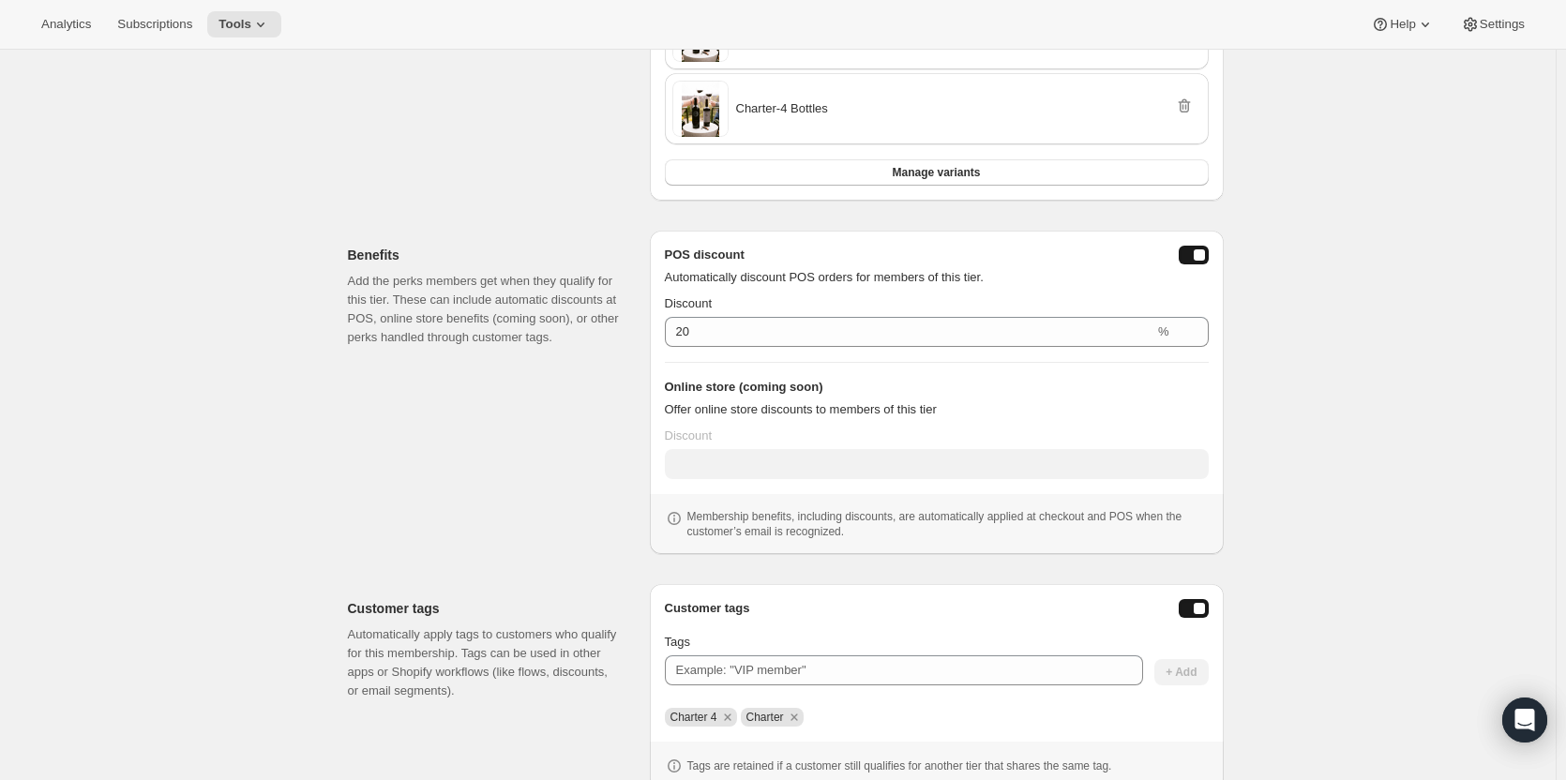
scroll to position [457, 0]
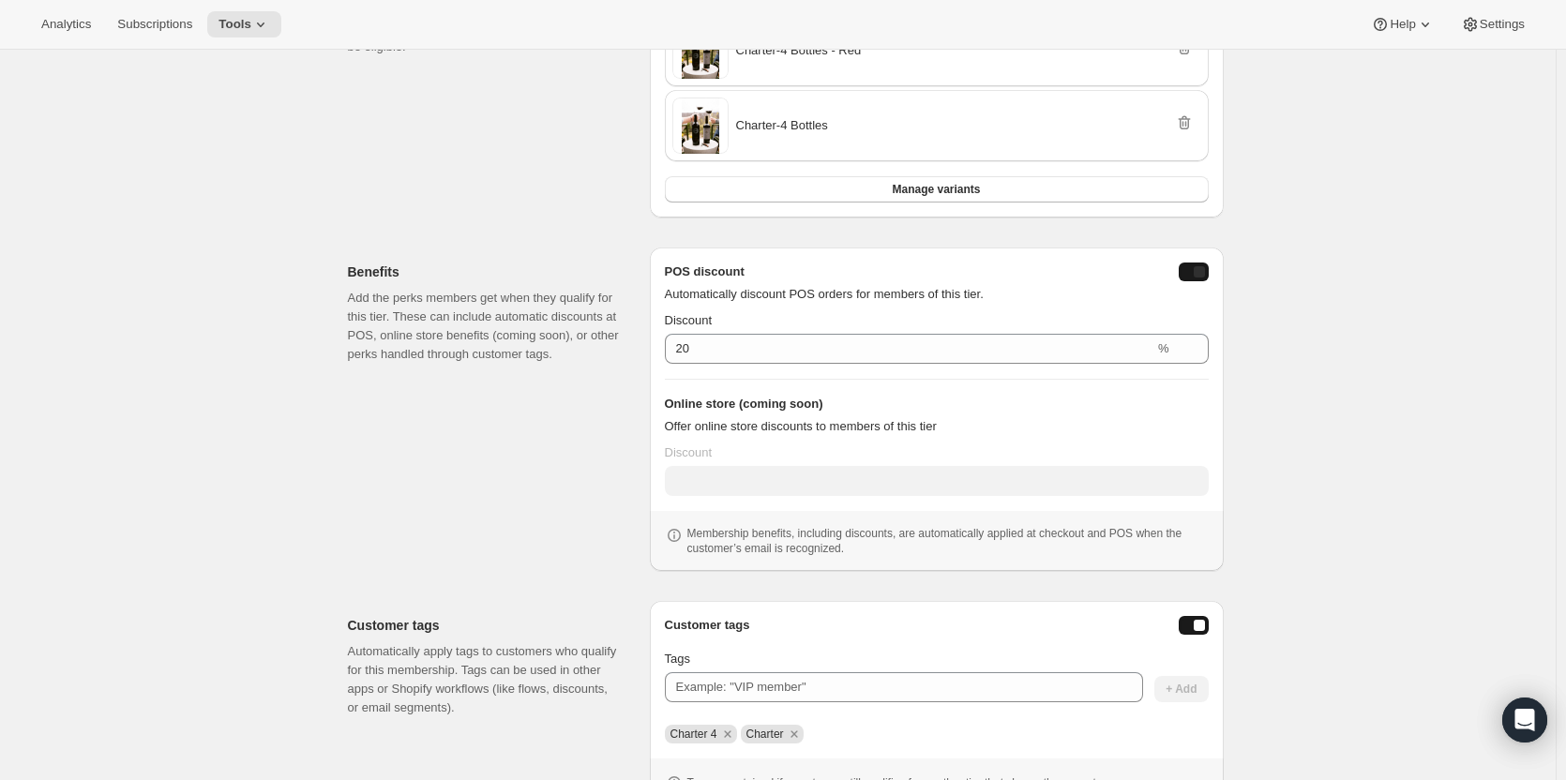
click at [1205, 271] on div "posDiscountEnabled" at bounding box center [1198, 271] width 11 height 11
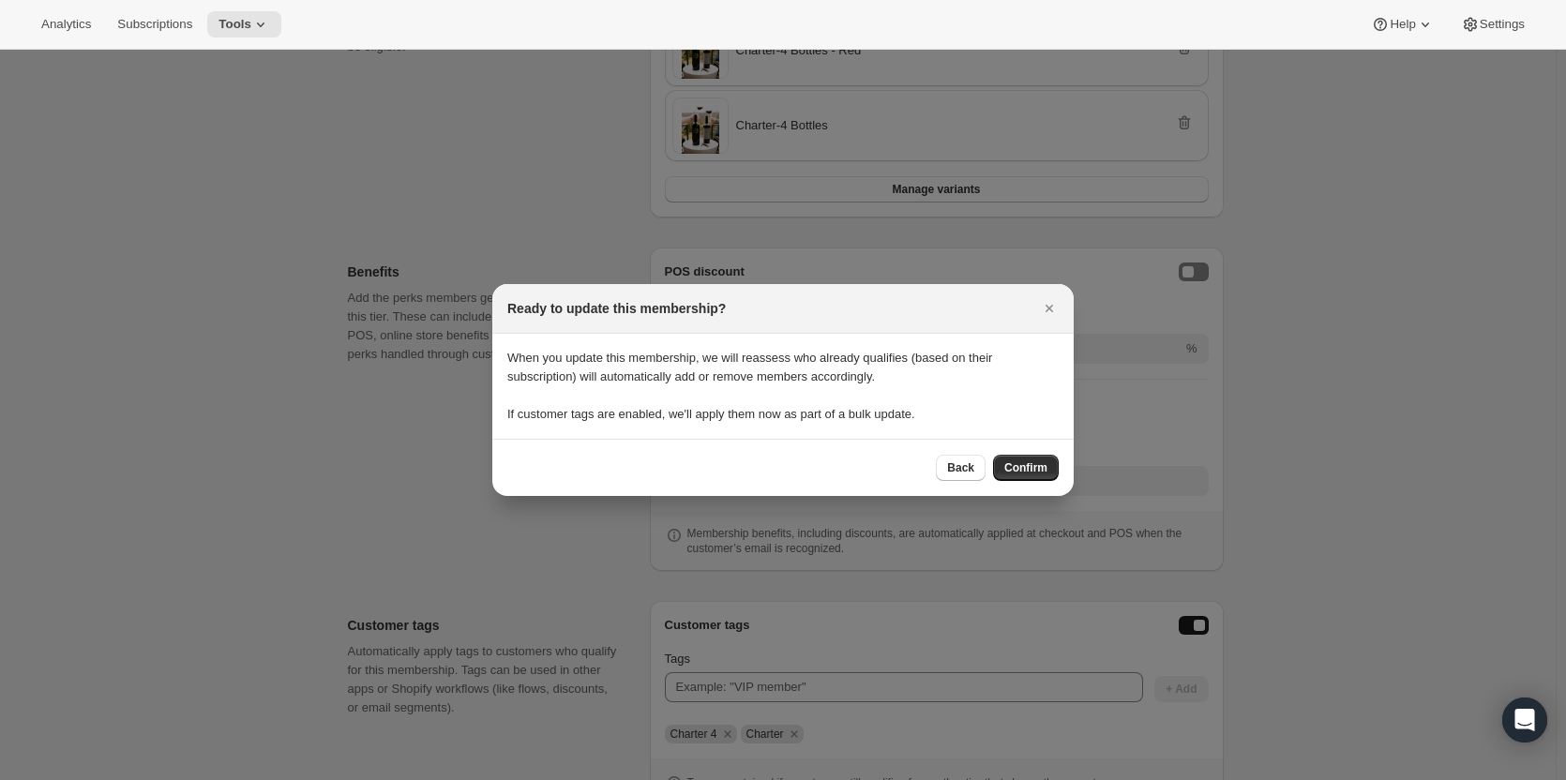
click at [1021, 465] on span "Confirm" at bounding box center [1025, 467] width 43 height 15
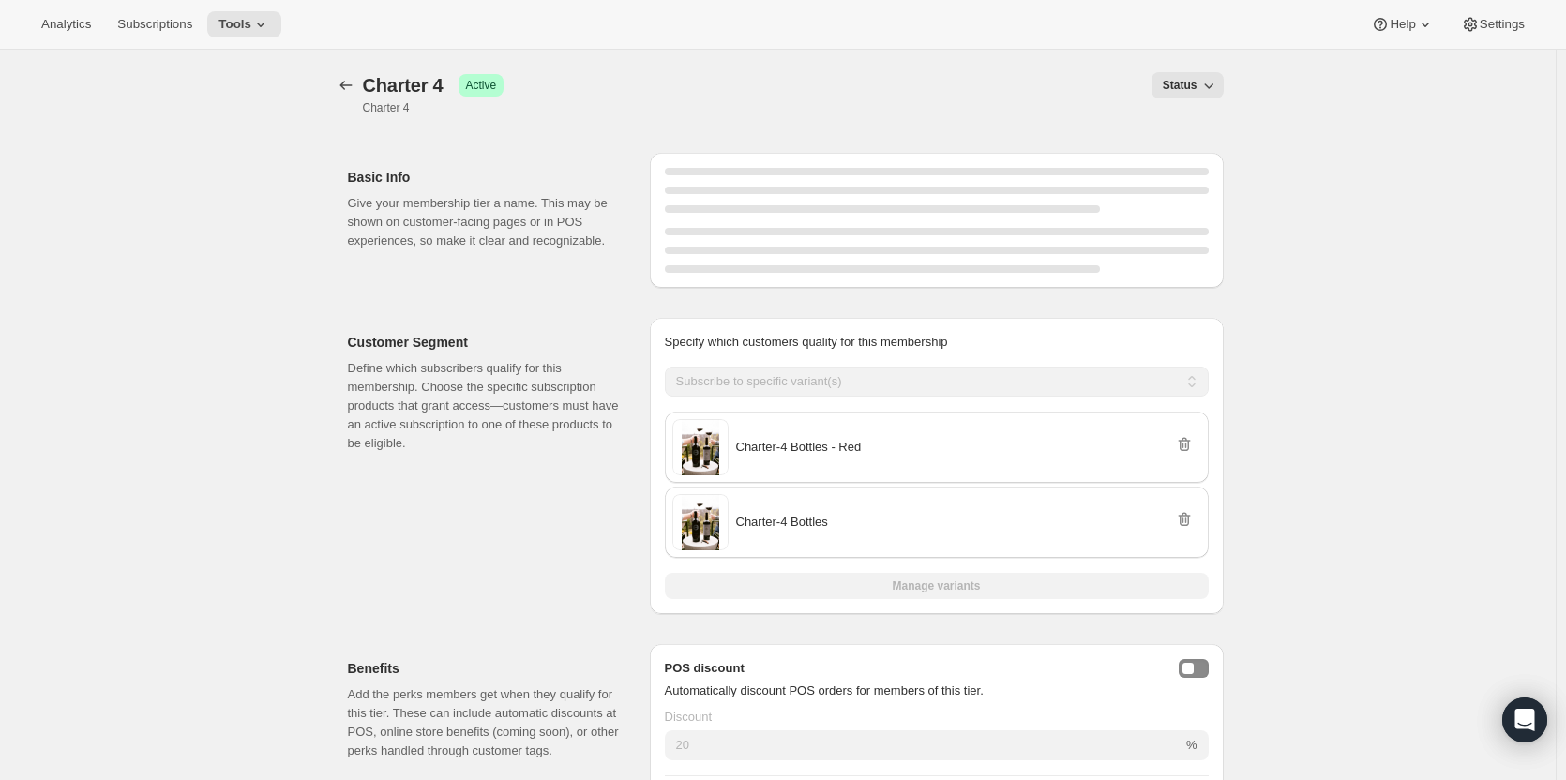
scroll to position [457, 0]
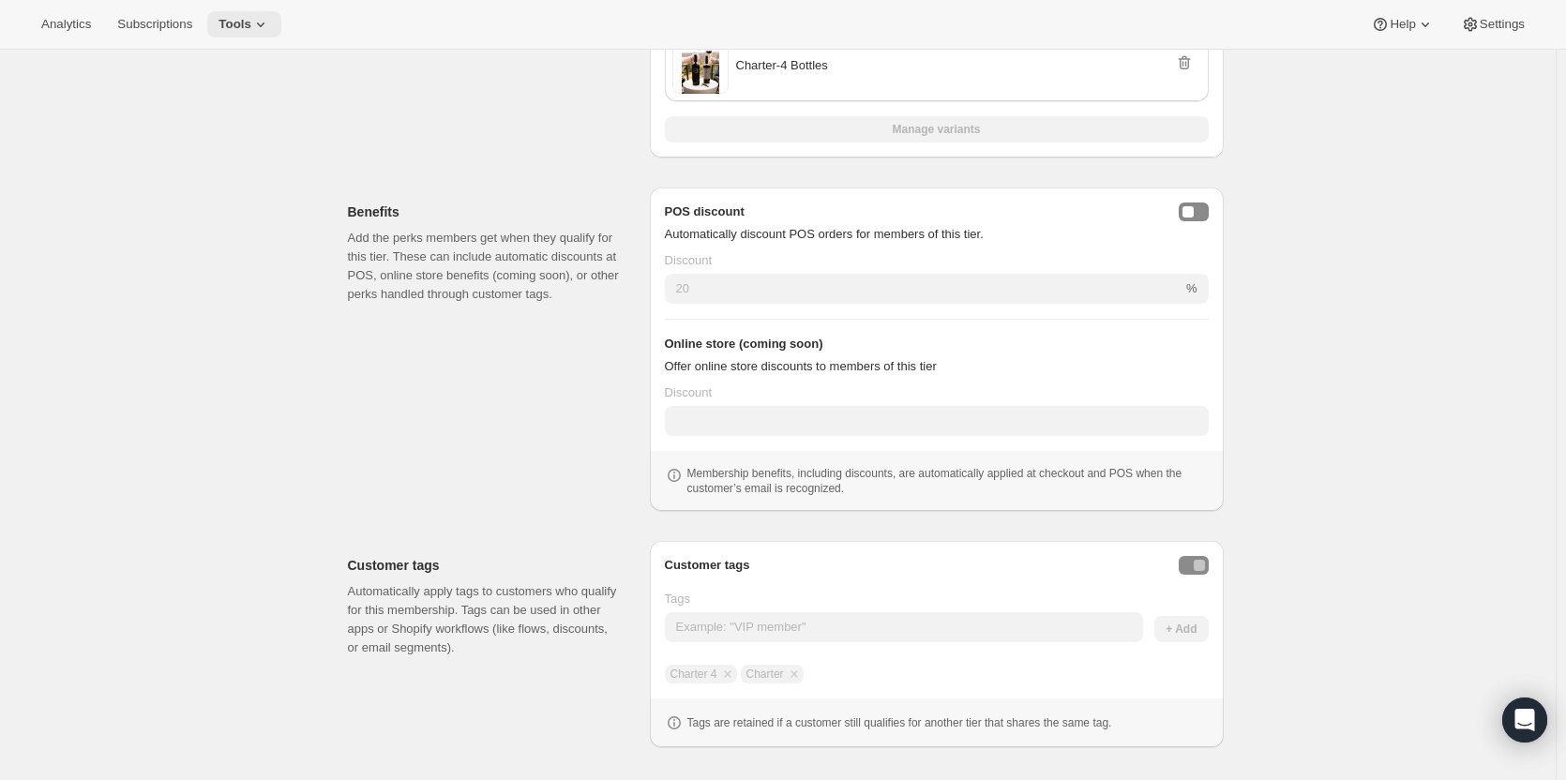
click at [251, 31] on icon at bounding box center [260, 24] width 19 height 19
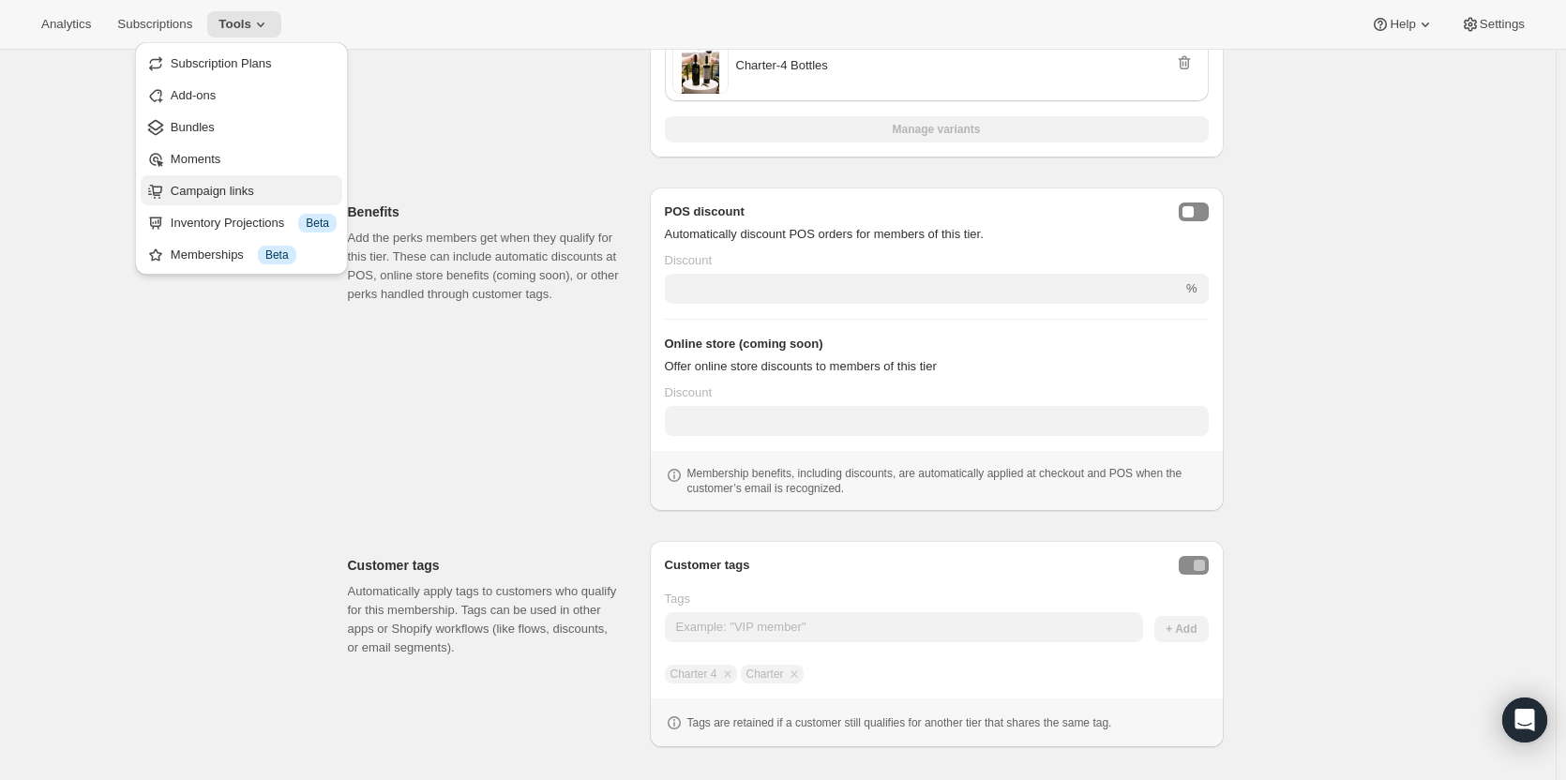
scroll to position [517, 0]
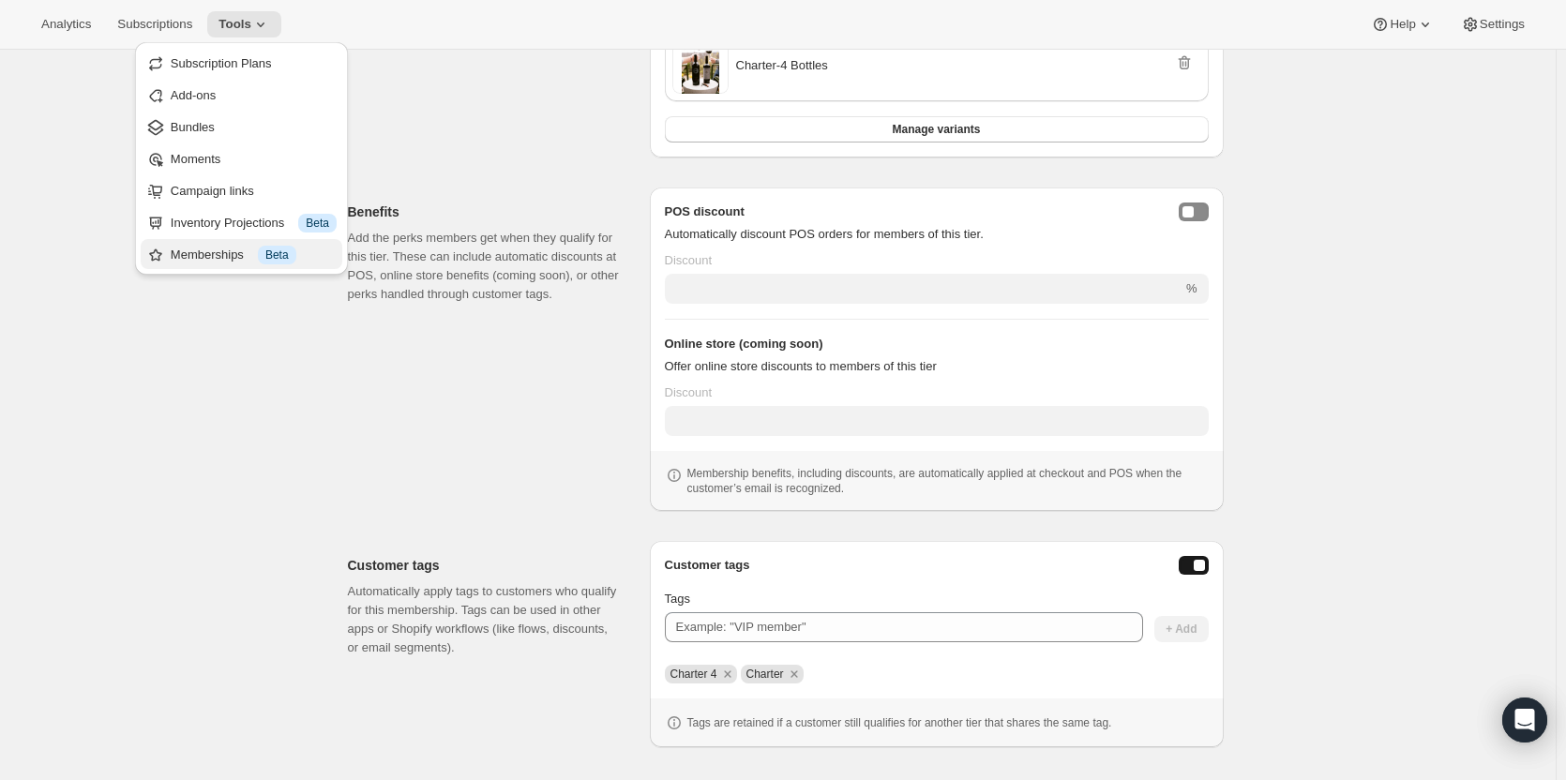
click at [240, 261] on div "Memberships Info Beta" at bounding box center [254, 255] width 166 height 19
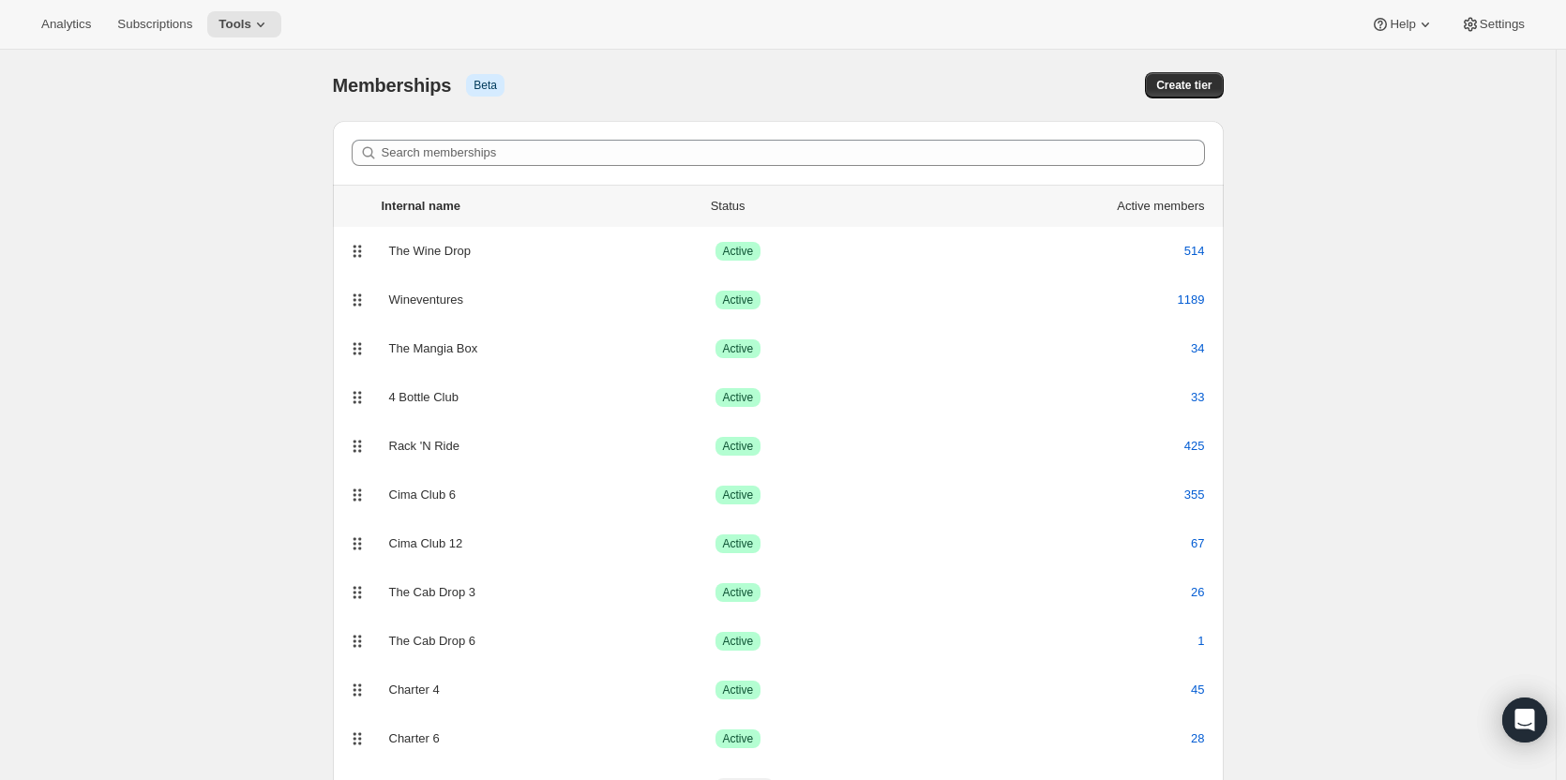
scroll to position [88, 0]
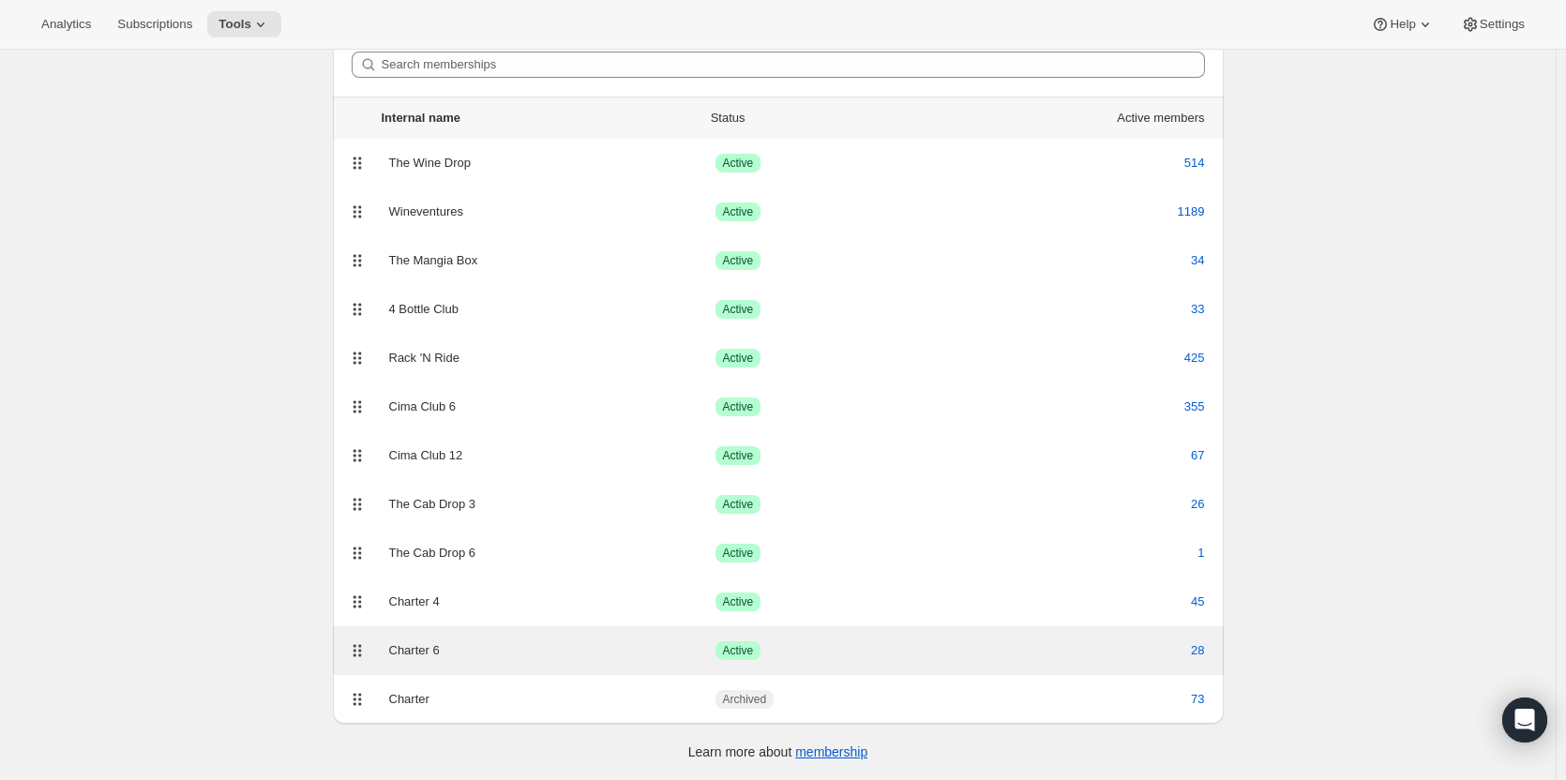
click at [574, 652] on div "Charter 6" at bounding box center [552, 650] width 326 height 19
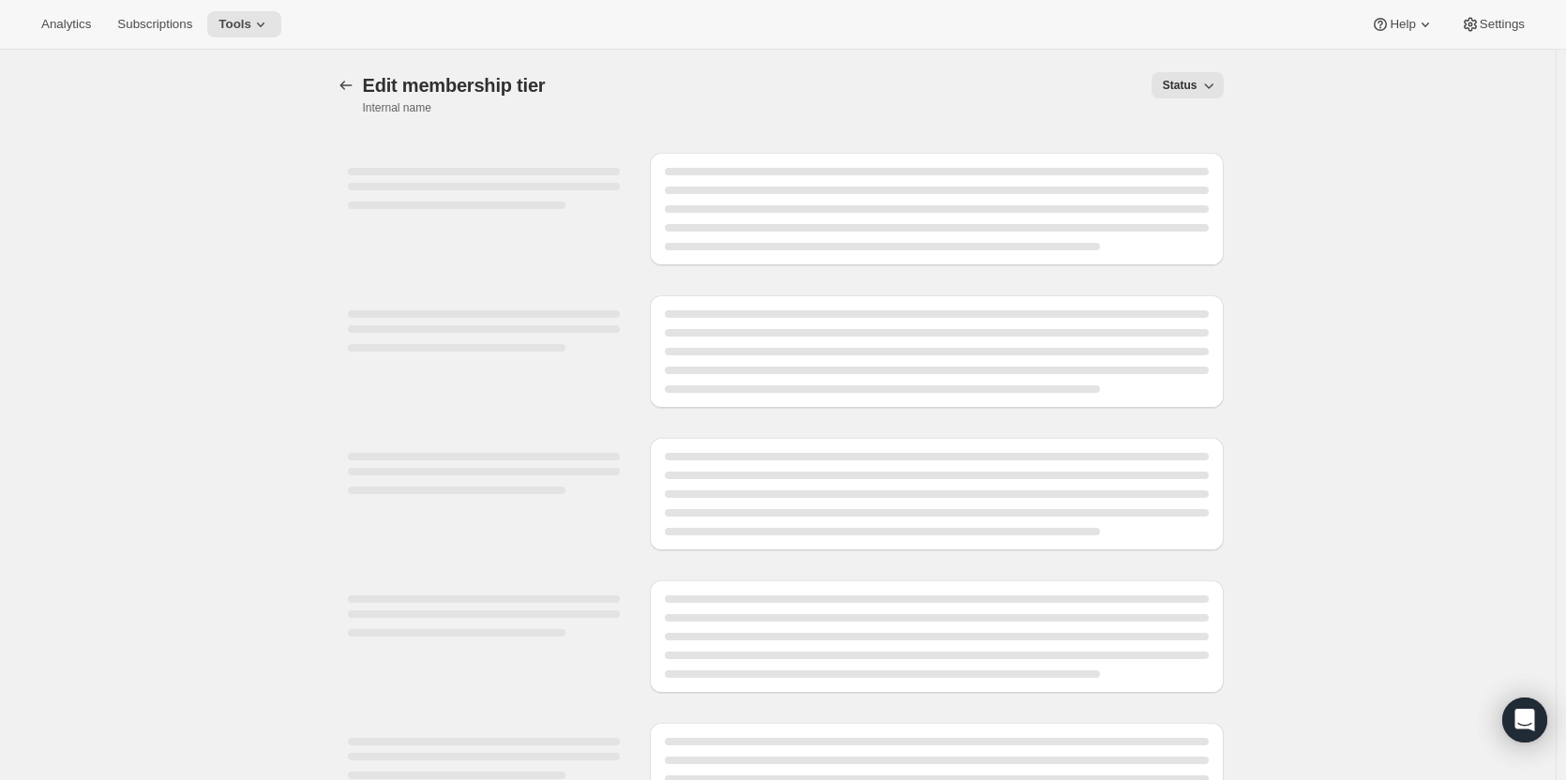
select select "variants"
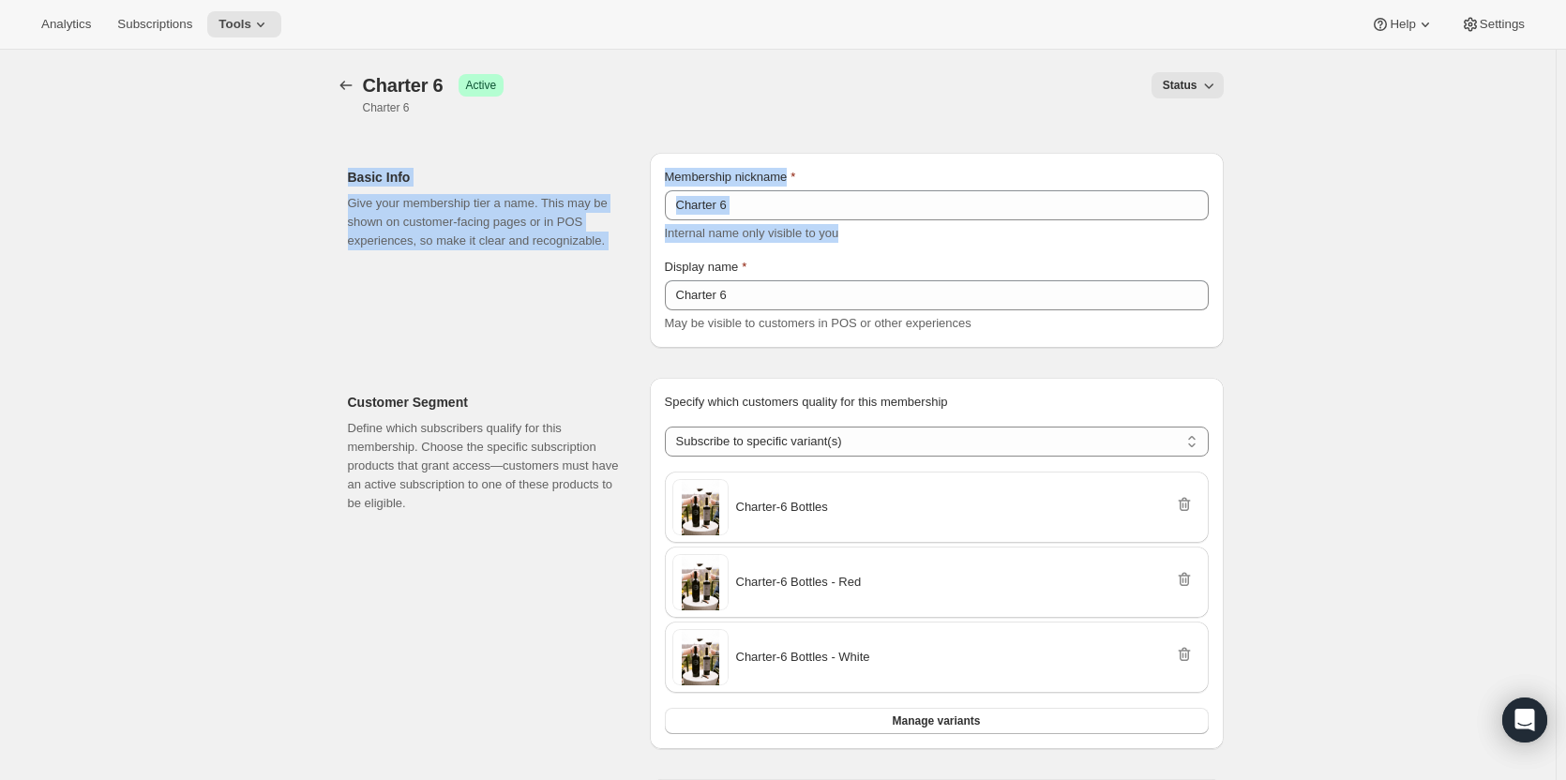
drag, startPoint x: 1565, startPoint y: 83, endPoint x: 1574, endPoint y: 234, distance: 151.2
click at [1565, 234] on html "Analytics Subscriptions Tools Help Settings Skip to content [object Object]. Th…" at bounding box center [783, 390] width 1566 height 780
drag, startPoint x: 1479, startPoint y: 239, endPoint x: 1557, endPoint y: 214, distance: 81.8
click at [1480, 239] on div "[object Object]. This page is ready Charter 6 Success Active Charter 6 Status M…" at bounding box center [777, 750] width 1555 height 1401
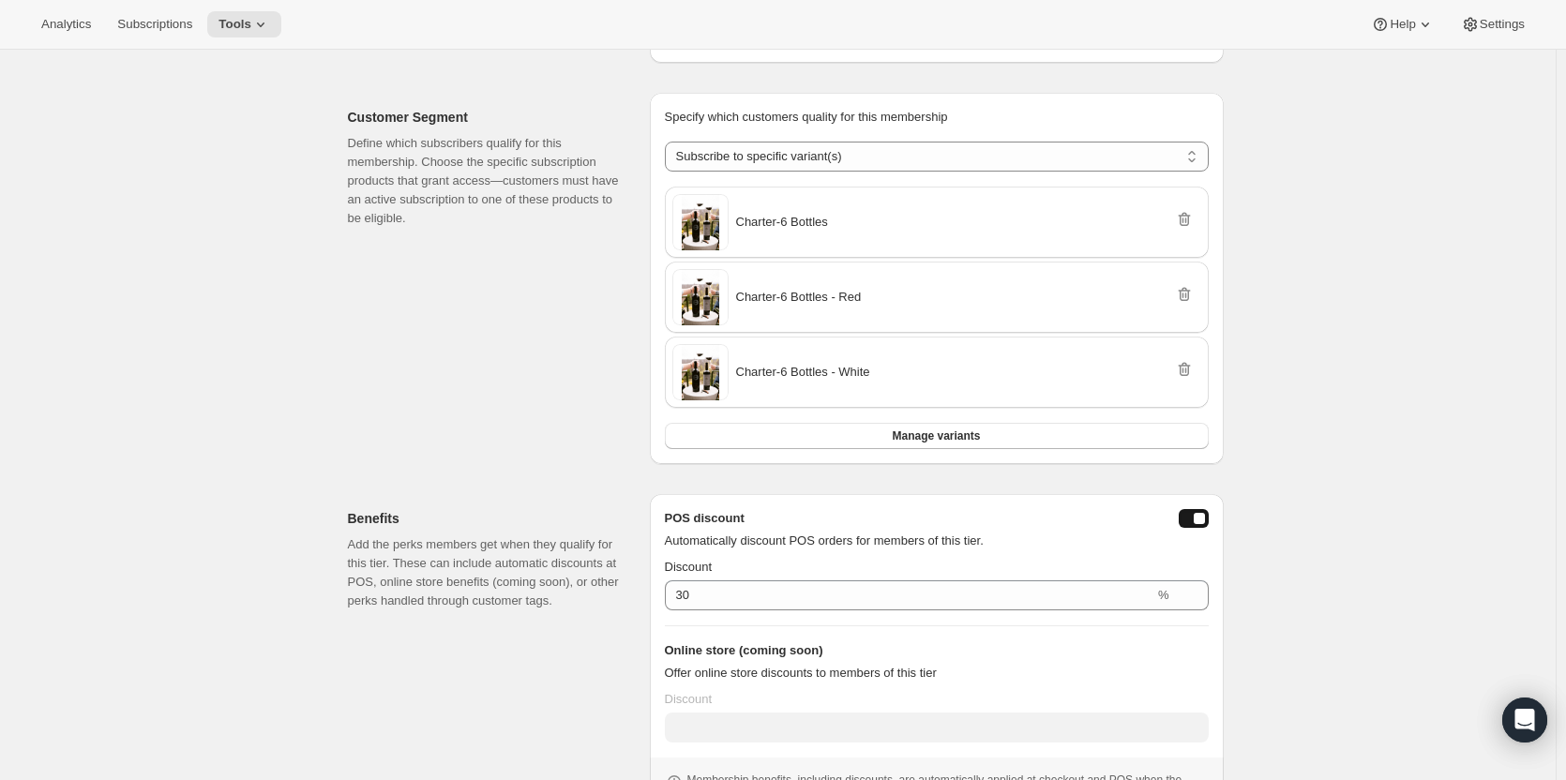
scroll to position [440, 0]
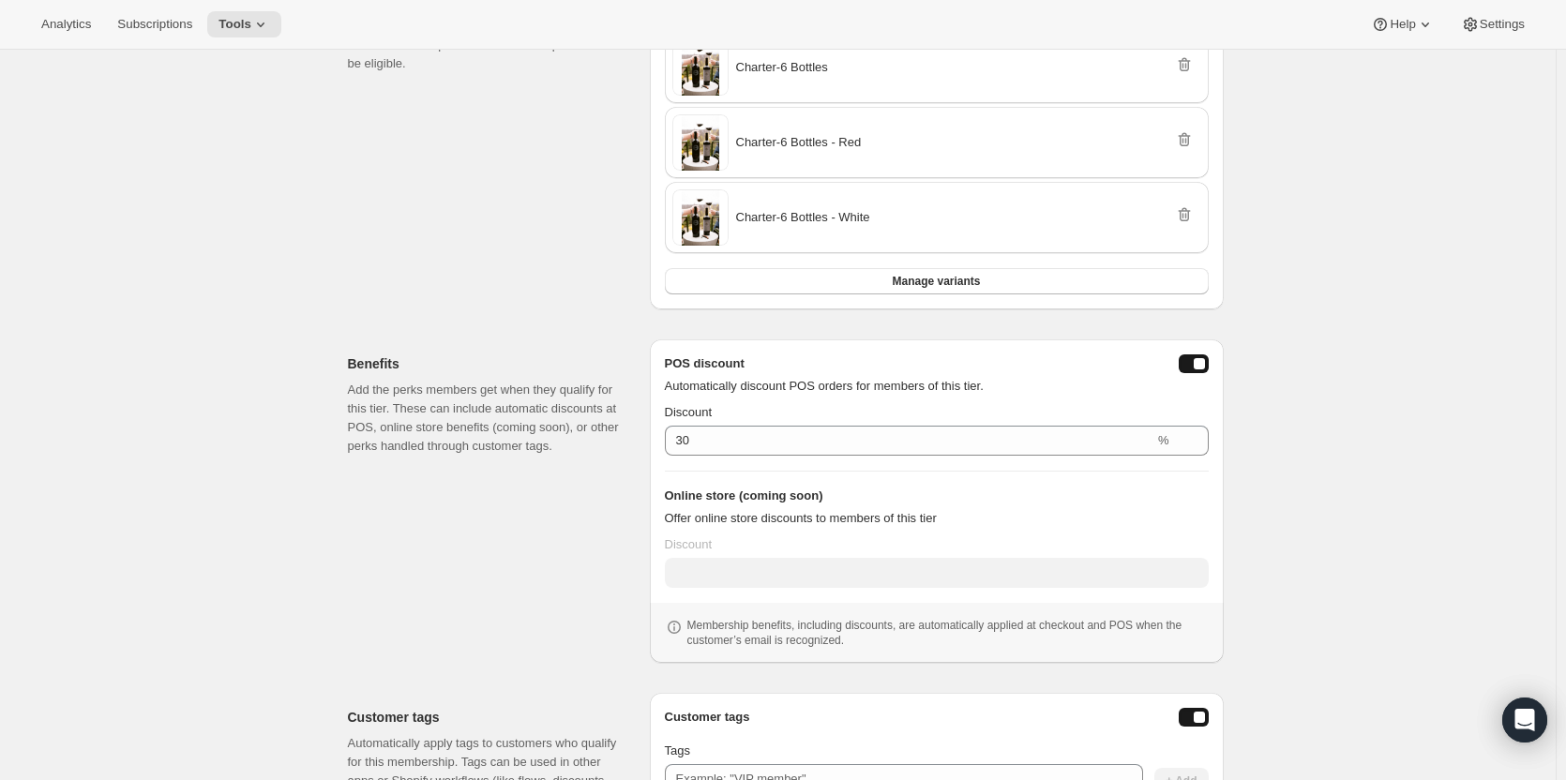
click at [1195, 354] on button "posDiscountEnabled" at bounding box center [1193, 363] width 30 height 19
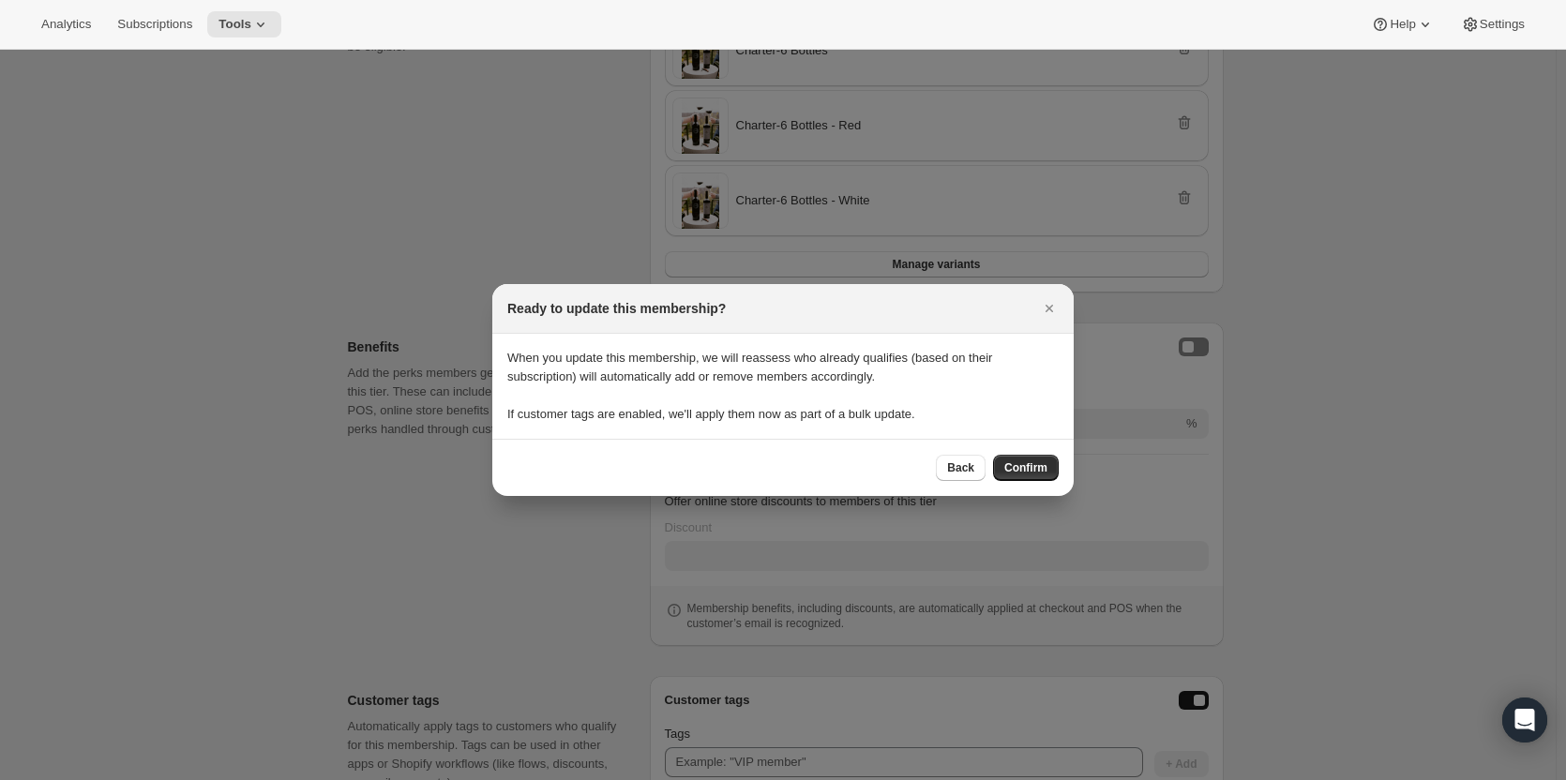
scroll to position [0, 0]
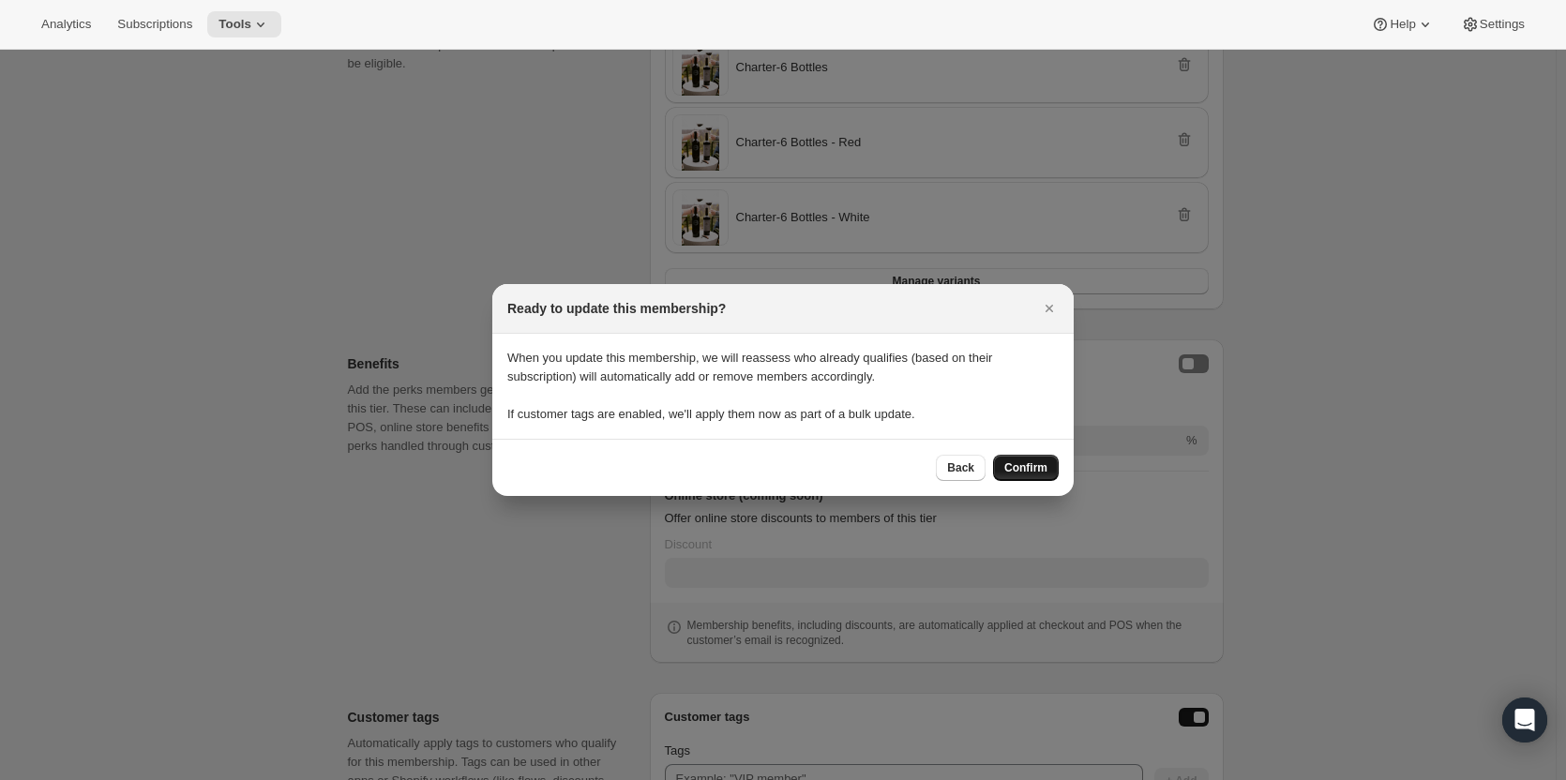
click at [1036, 460] on button "Confirm" at bounding box center [1026, 468] width 66 height 26
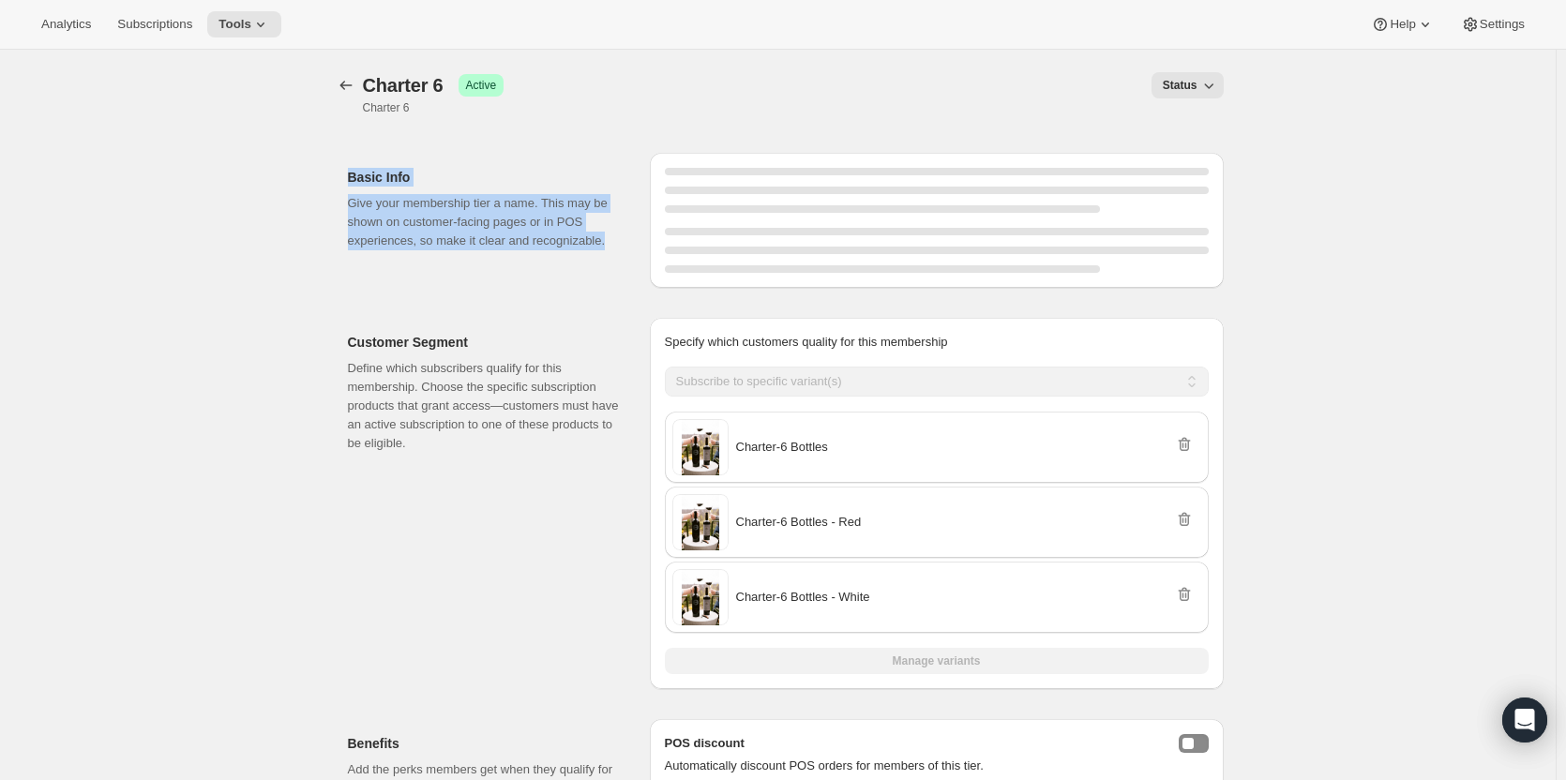
scroll to position [440, 0]
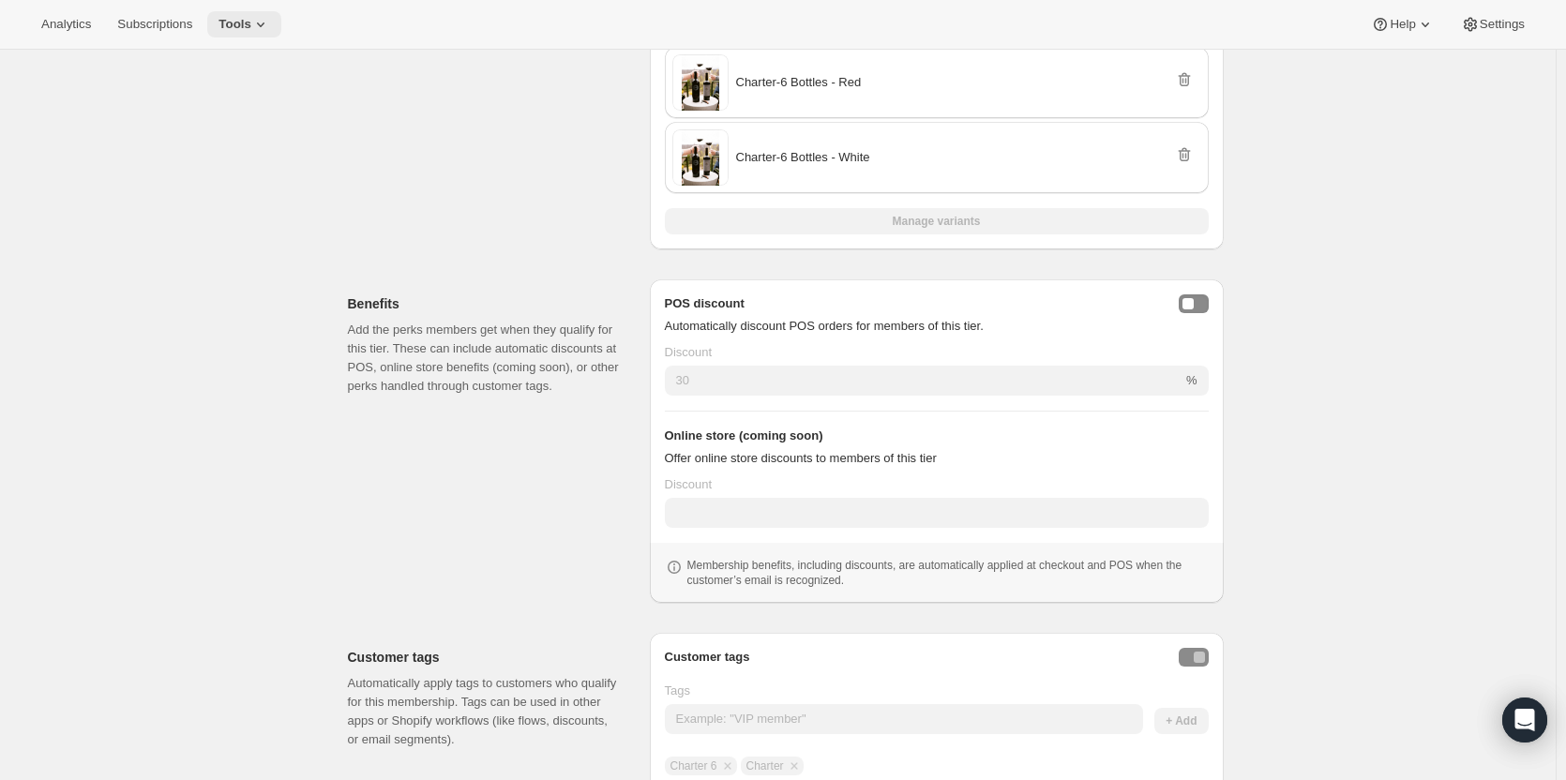
click at [239, 26] on span "Tools" at bounding box center [234, 24] width 33 height 15
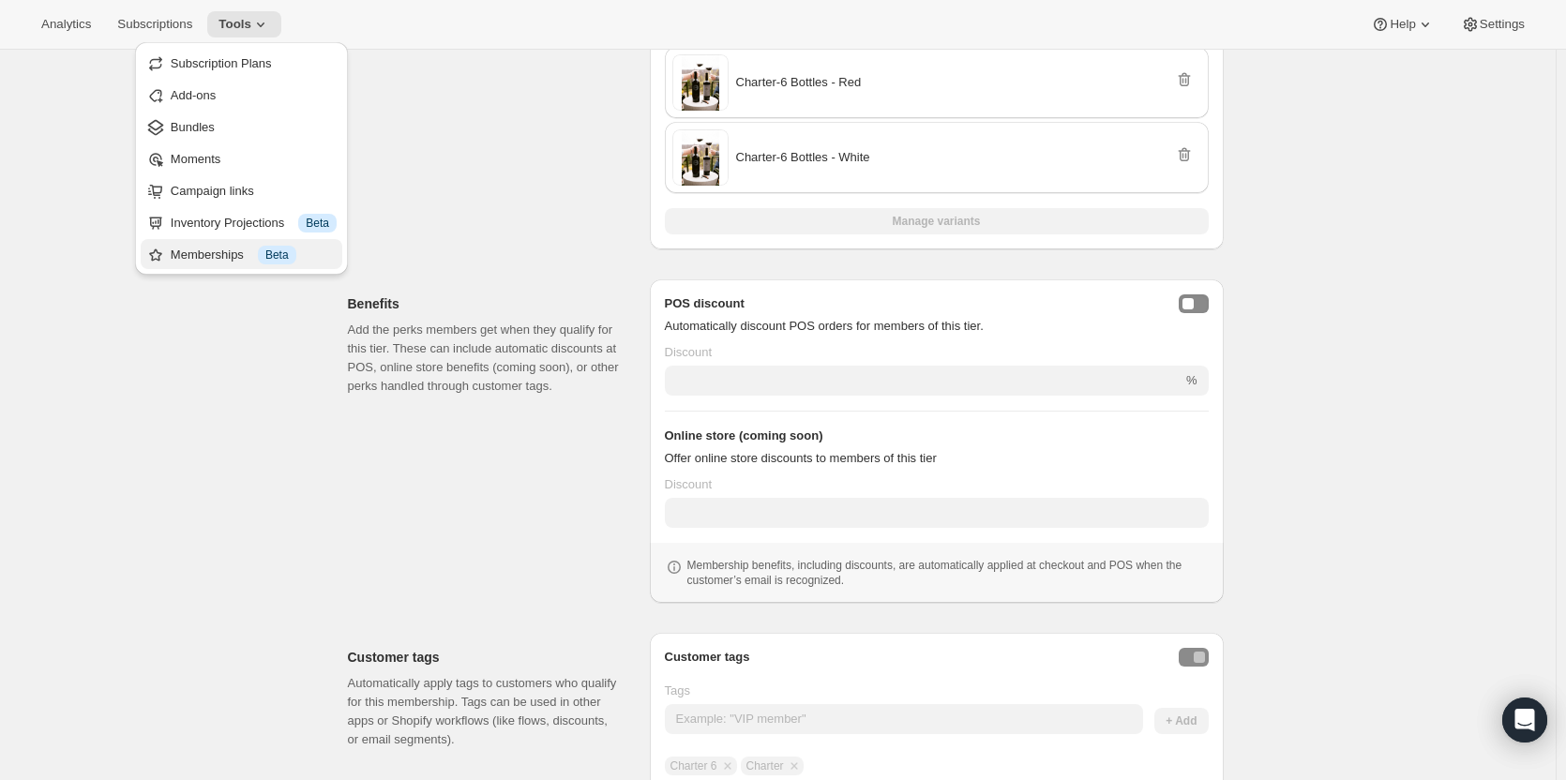
scroll to position [500, 0]
click at [246, 255] on div "Memberships Info Beta" at bounding box center [254, 255] width 166 height 19
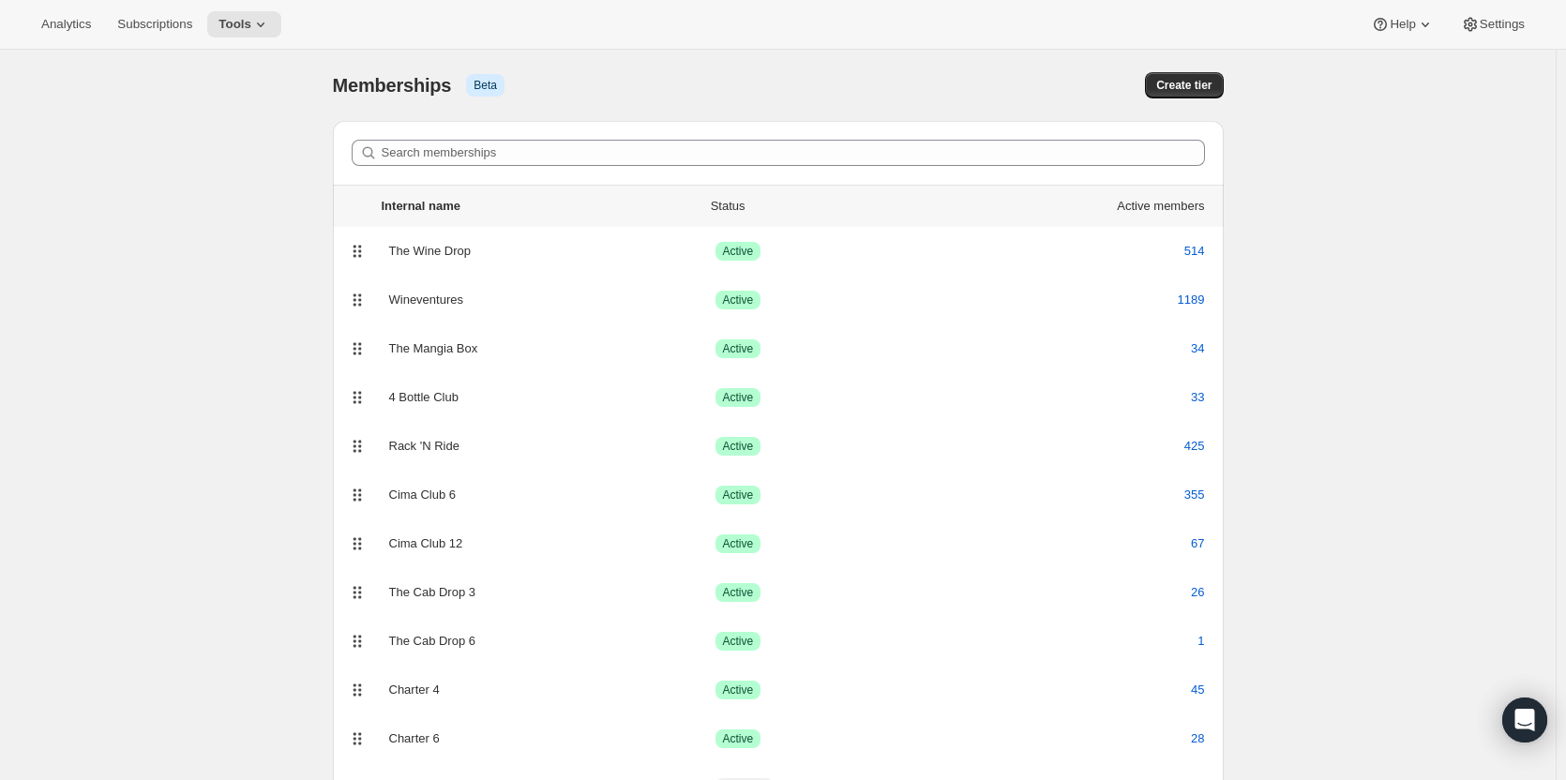
scroll to position [88, 0]
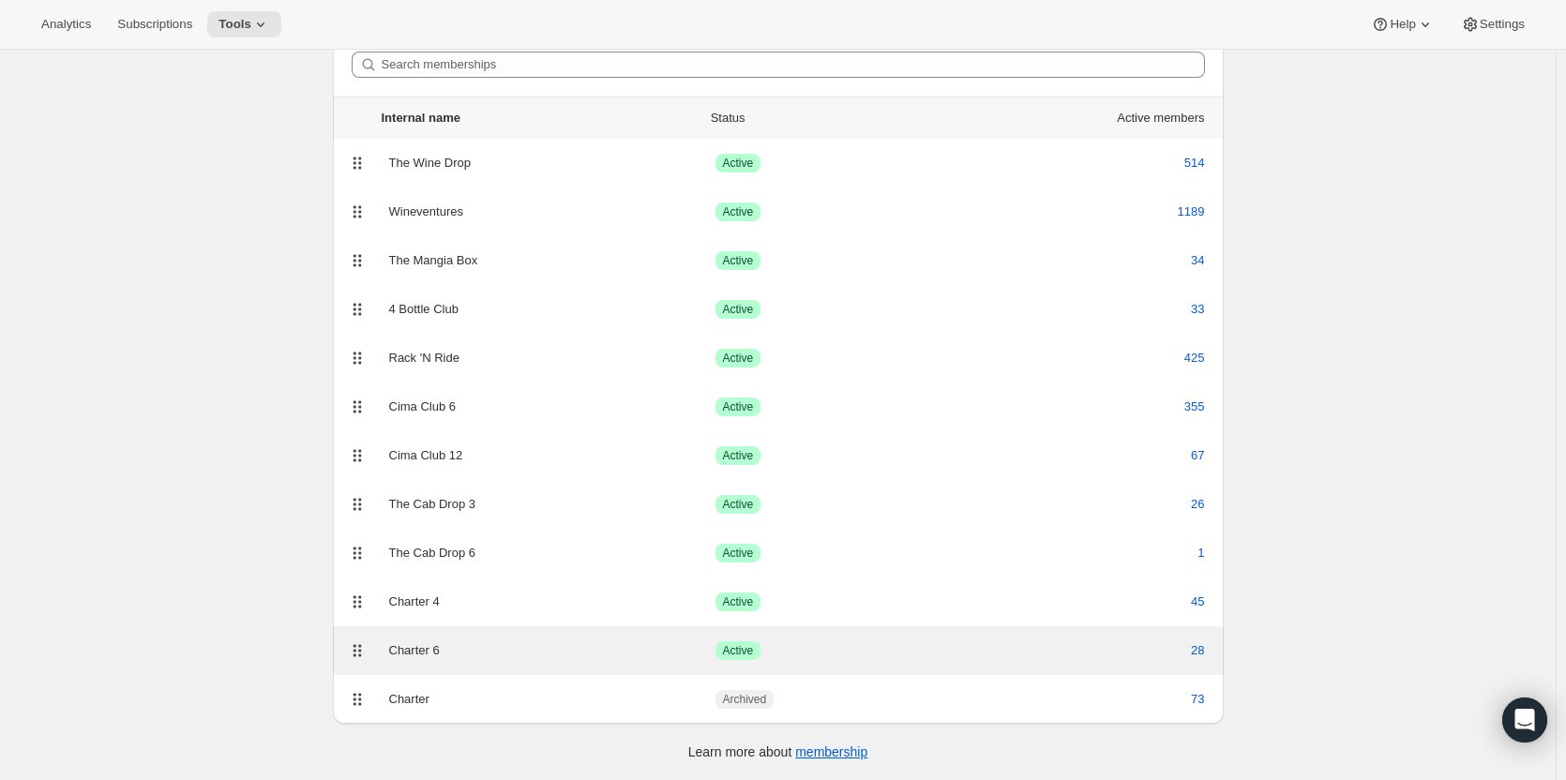
click at [436, 659] on div "Charter 6" at bounding box center [552, 650] width 326 height 19
select select "variants"
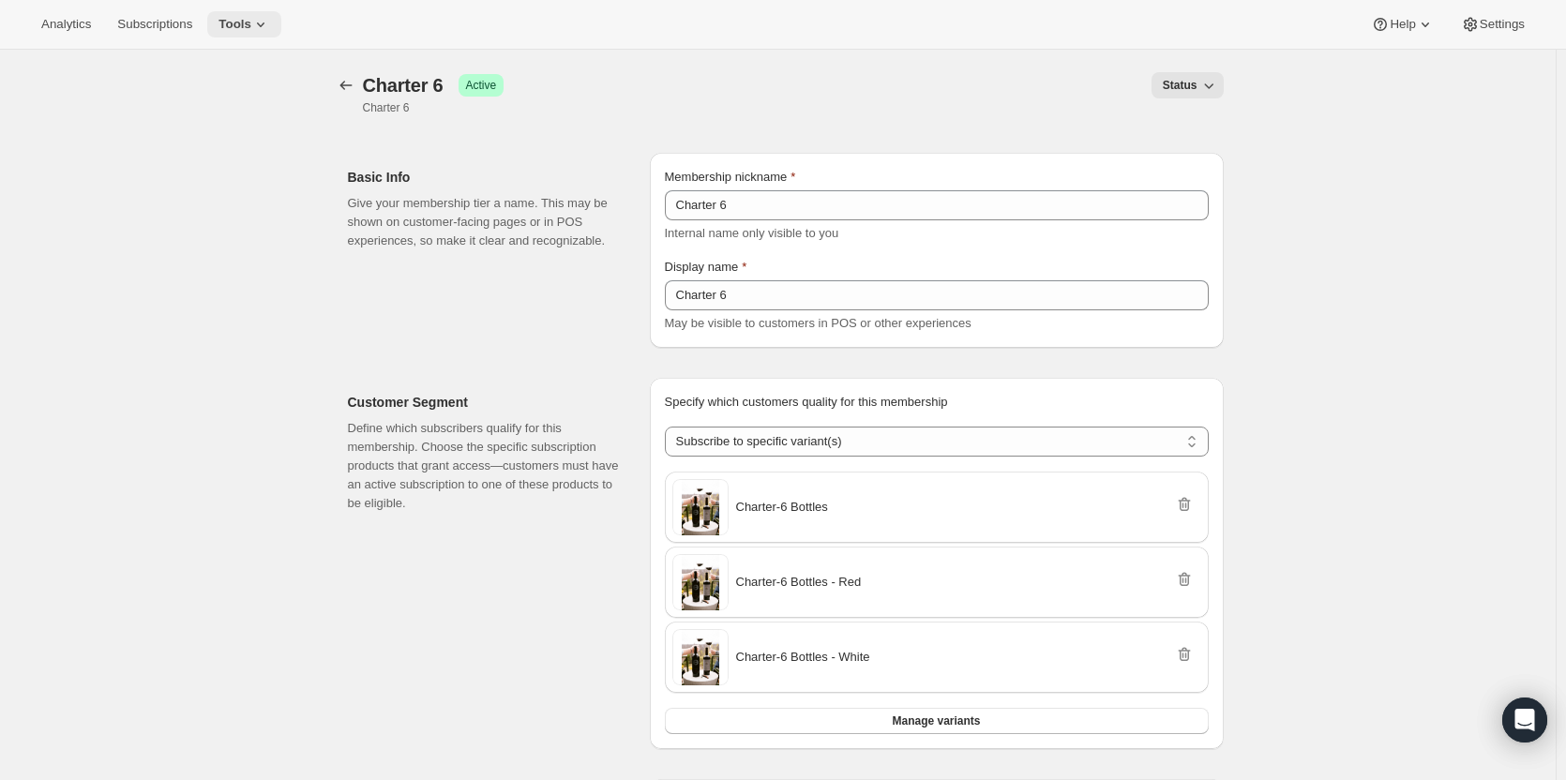
click at [262, 24] on icon at bounding box center [260, 24] width 19 height 19
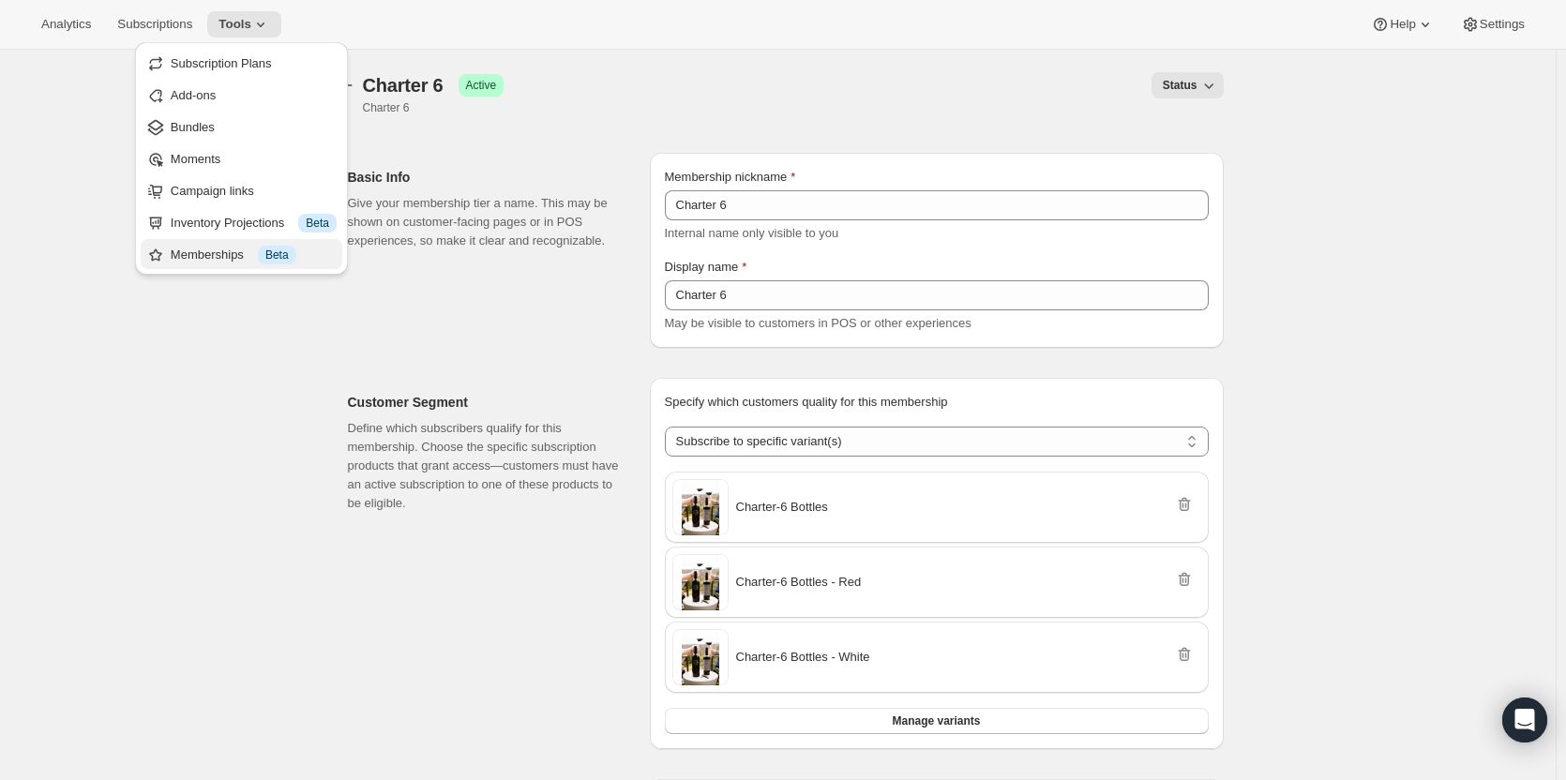
click at [279, 246] on span "Info Beta" at bounding box center [277, 255] width 38 height 19
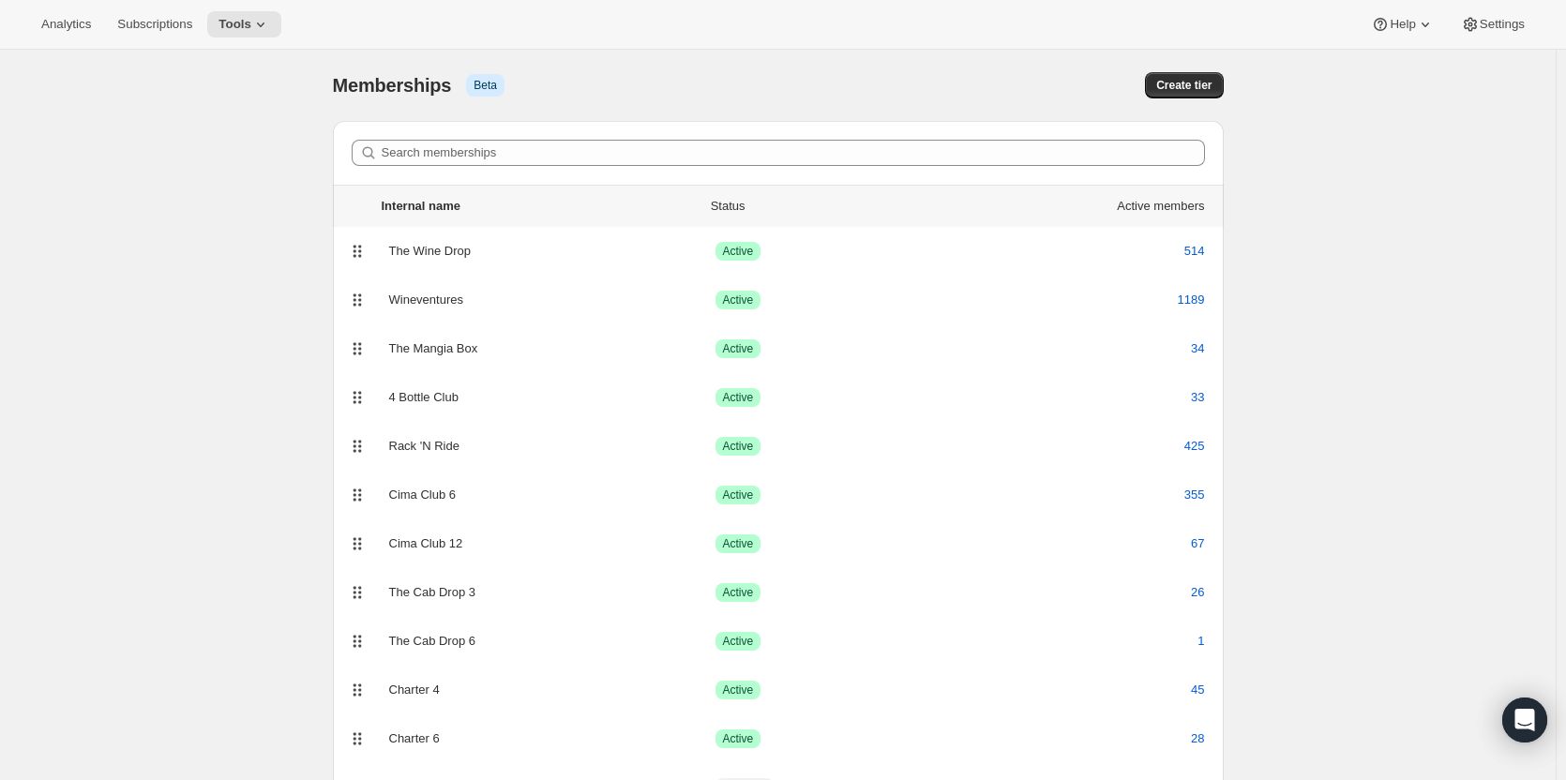
scroll to position [88, 0]
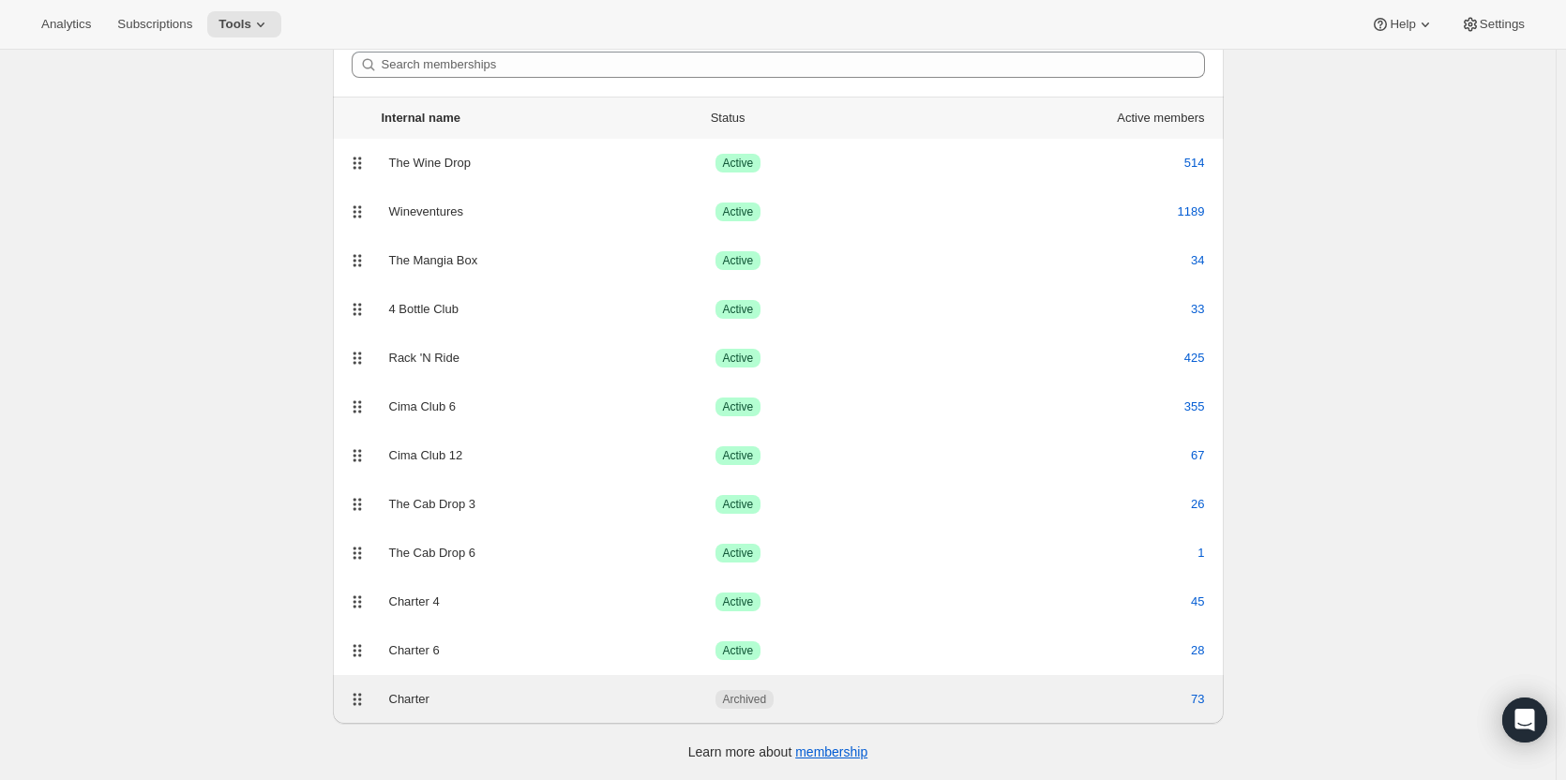
click at [529, 692] on div "Charter" at bounding box center [552, 699] width 326 height 19
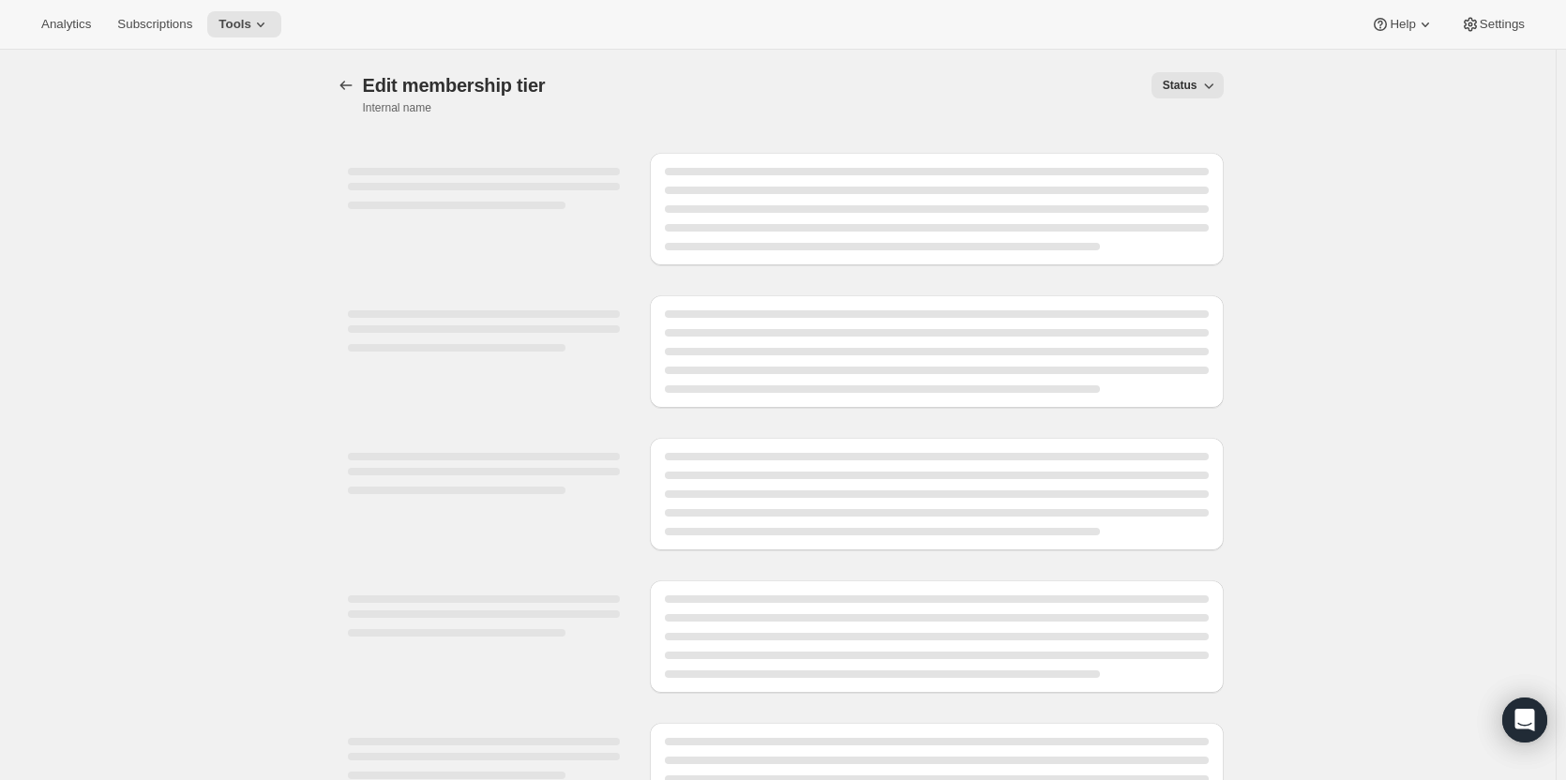
select select "products"
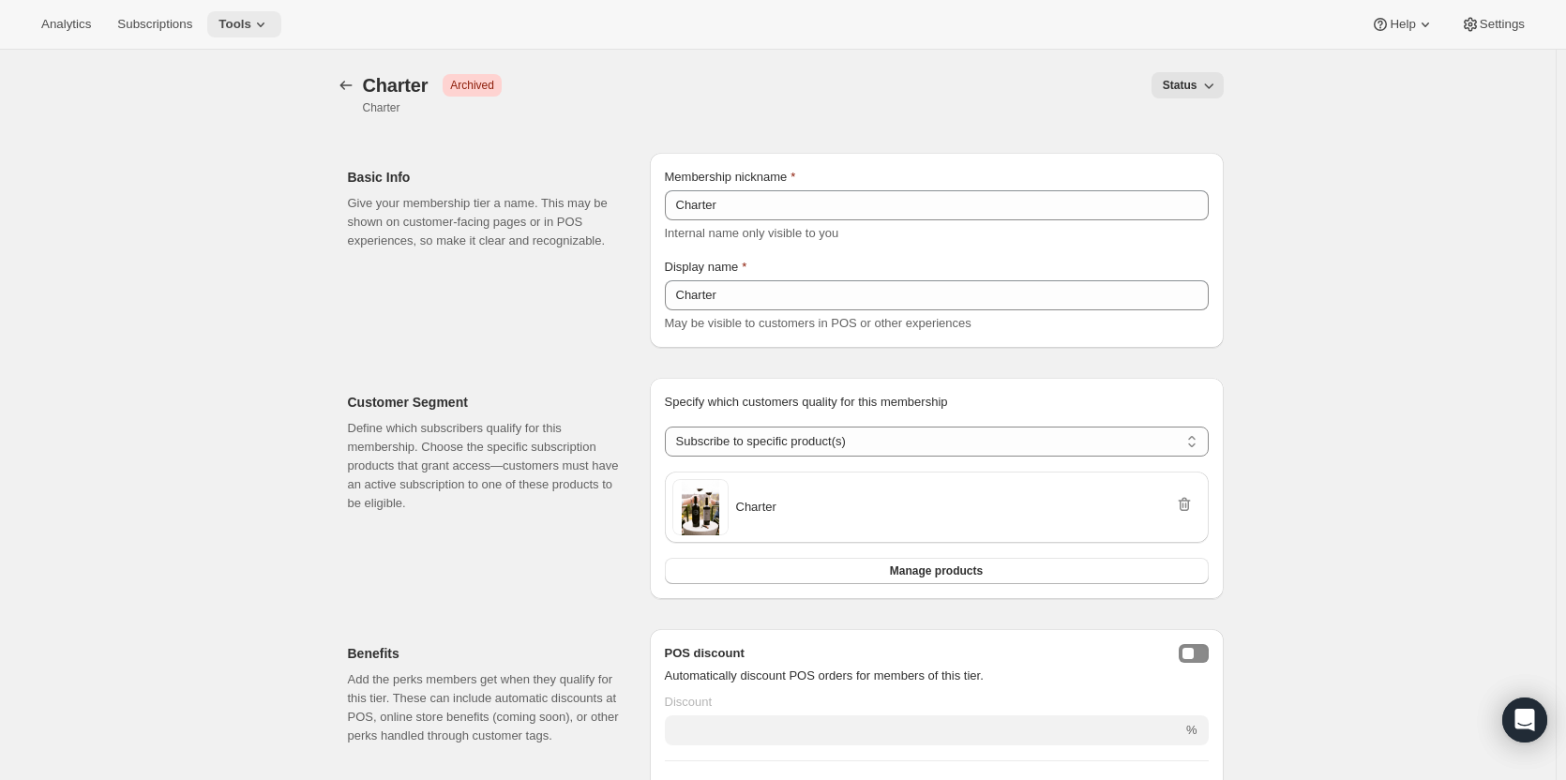
click at [251, 32] on icon at bounding box center [260, 24] width 19 height 19
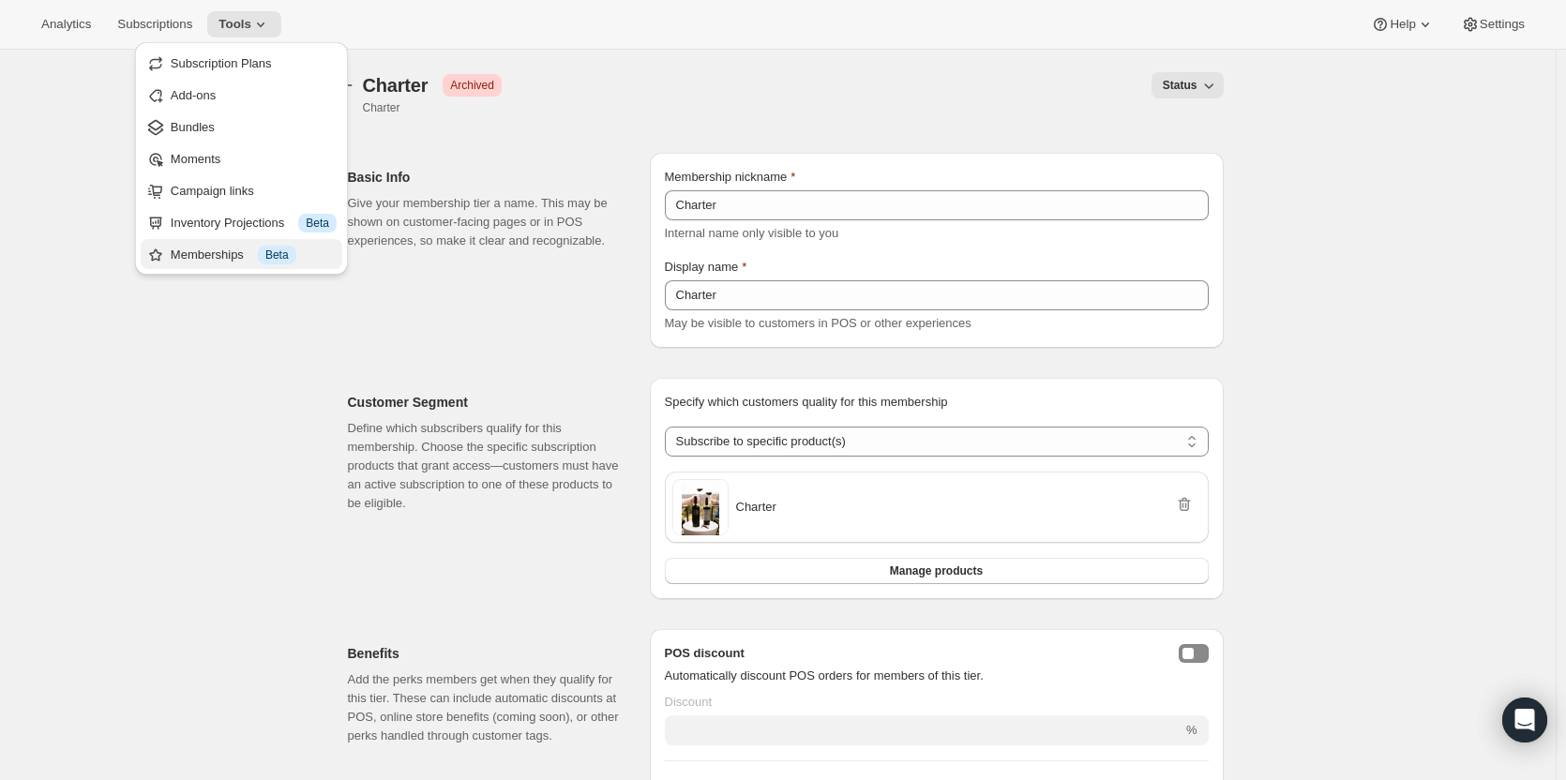
click at [247, 247] on div "Memberships Info Beta" at bounding box center [254, 255] width 166 height 19
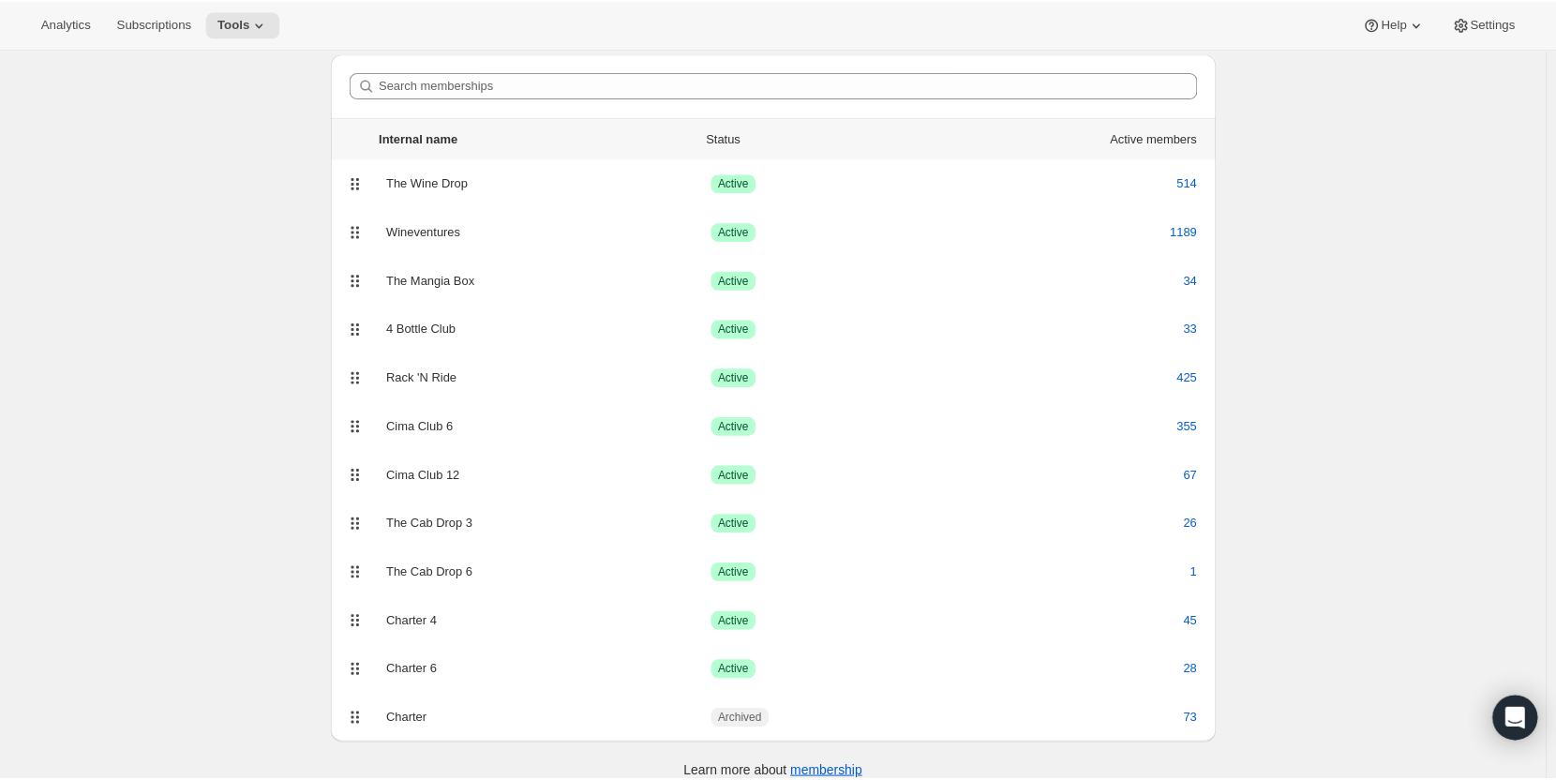
scroll to position [88, 0]
